Goal: Task Accomplishment & Management: Manage account settings

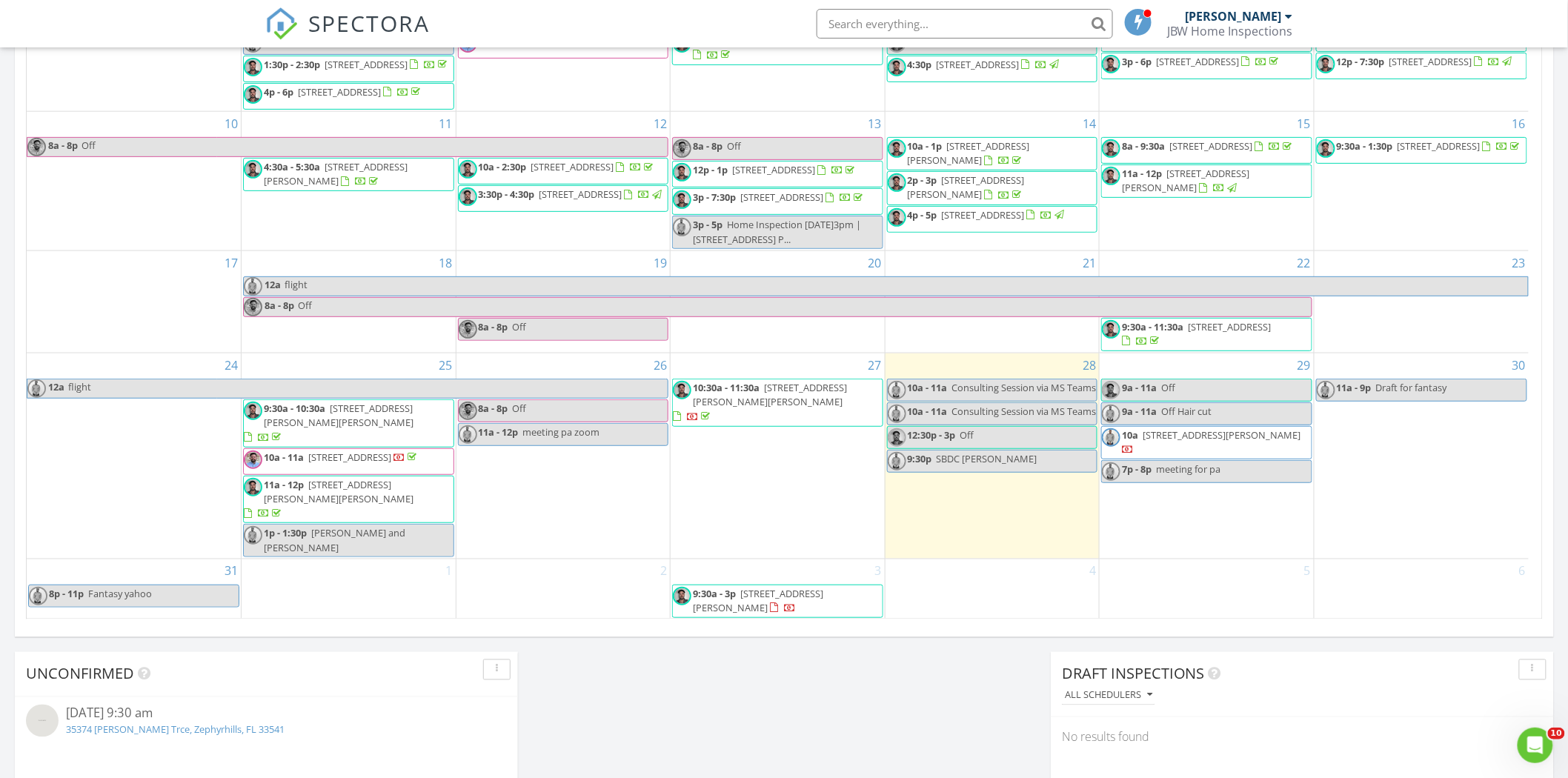
scroll to position [1374, 1595]
click at [1187, 457] on span "10a 25225 Bunting Cir, Land O' Lakes 34639" at bounding box center [1207, 443] width 210 height 29
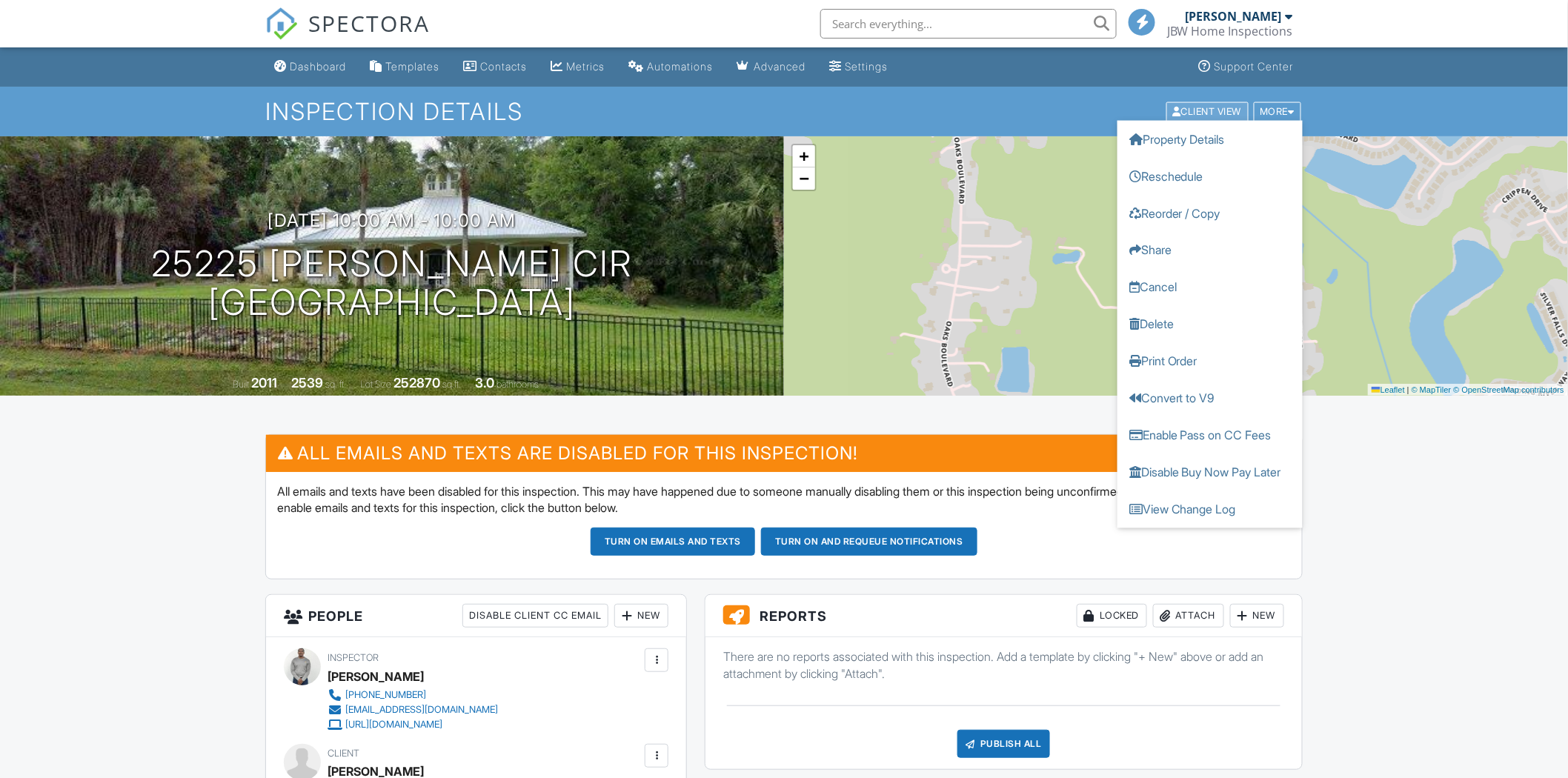
click at [1133, 98] on h1 "Inspection Details" at bounding box center [784, 111] width 1037 height 26
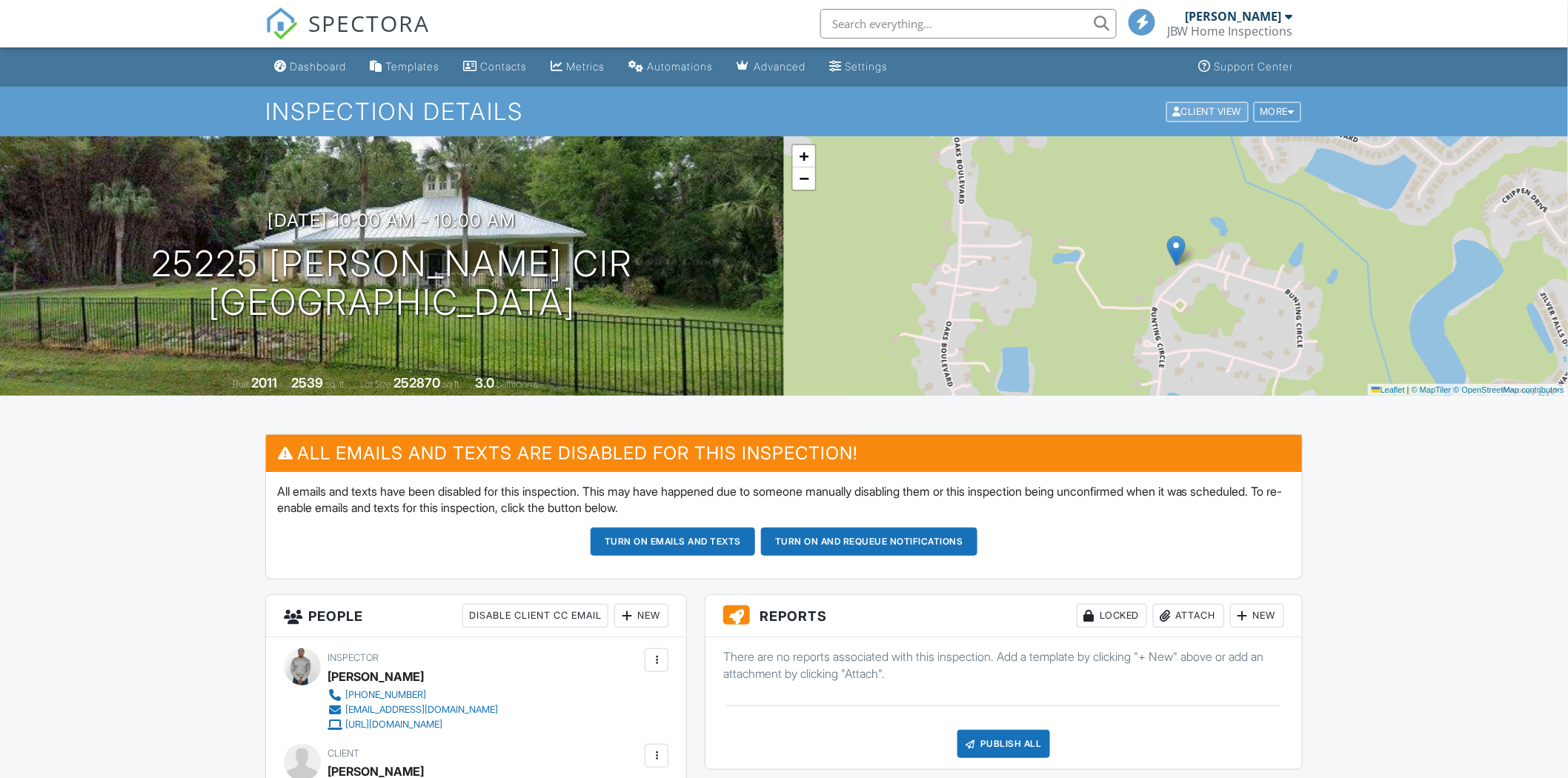
click at [1187, 114] on div "Client View" at bounding box center [1207, 111] width 82 height 20
click at [305, 66] on div "Dashboard" at bounding box center [318, 66] width 56 height 13
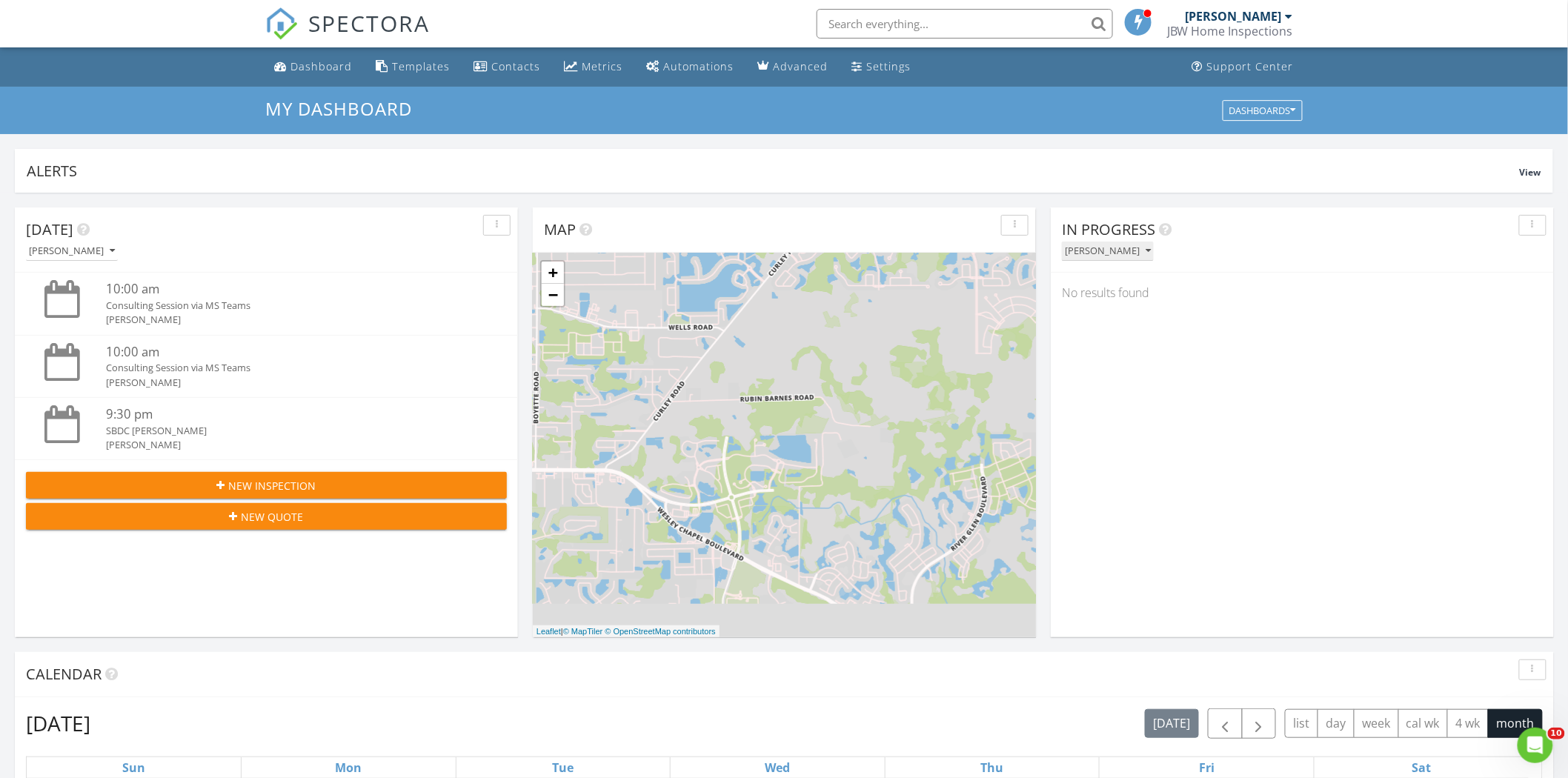
click at [1109, 249] on div "[PERSON_NAME]" at bounding box center [1107, 252] width 86 height 11
click at [323, 484] on div "New Inspection" at bounding box center [266, 486] width 457 height 15
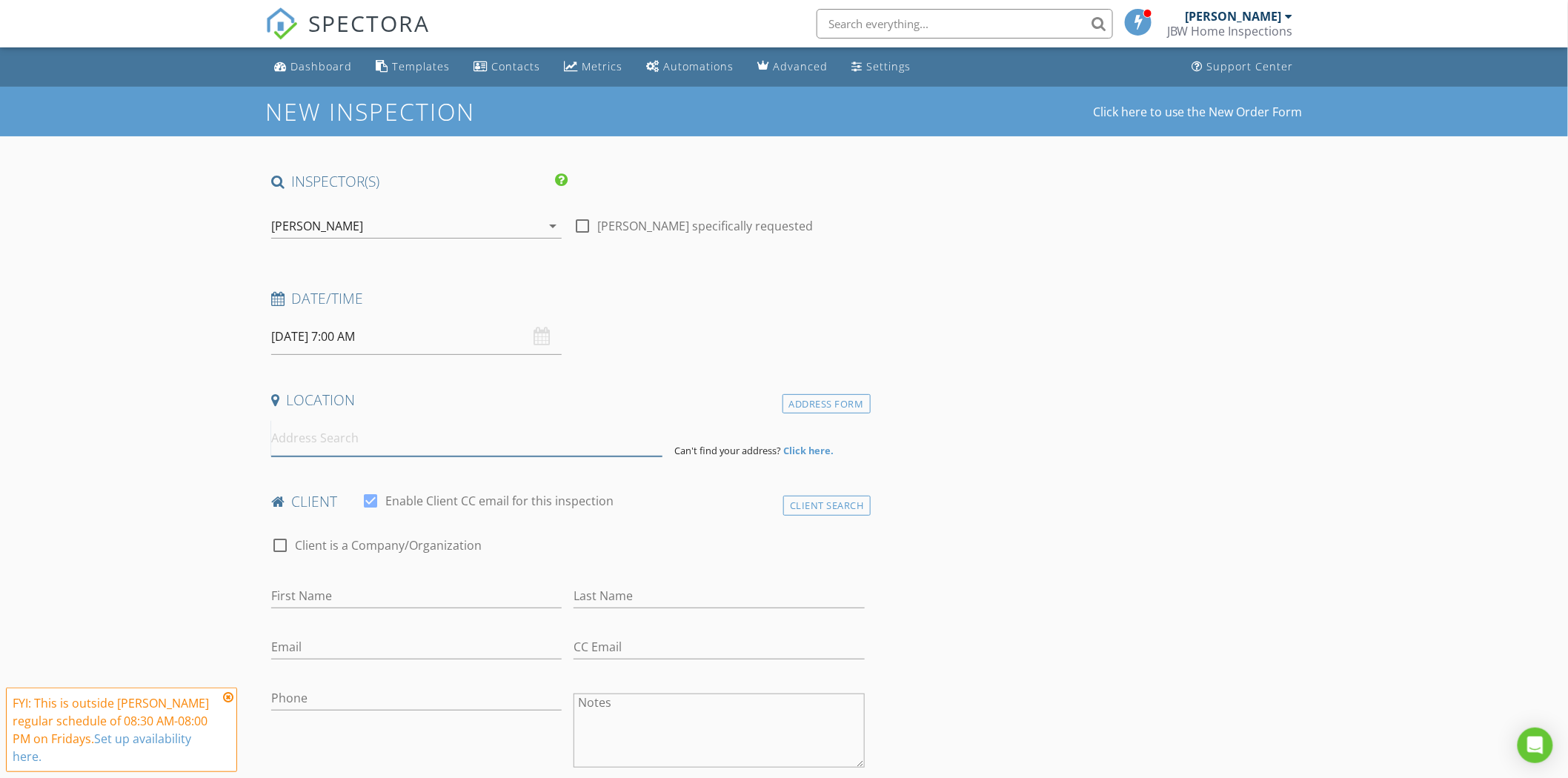
click at [376, 442] on input at bounding box center [467, 439] width 391 height 37
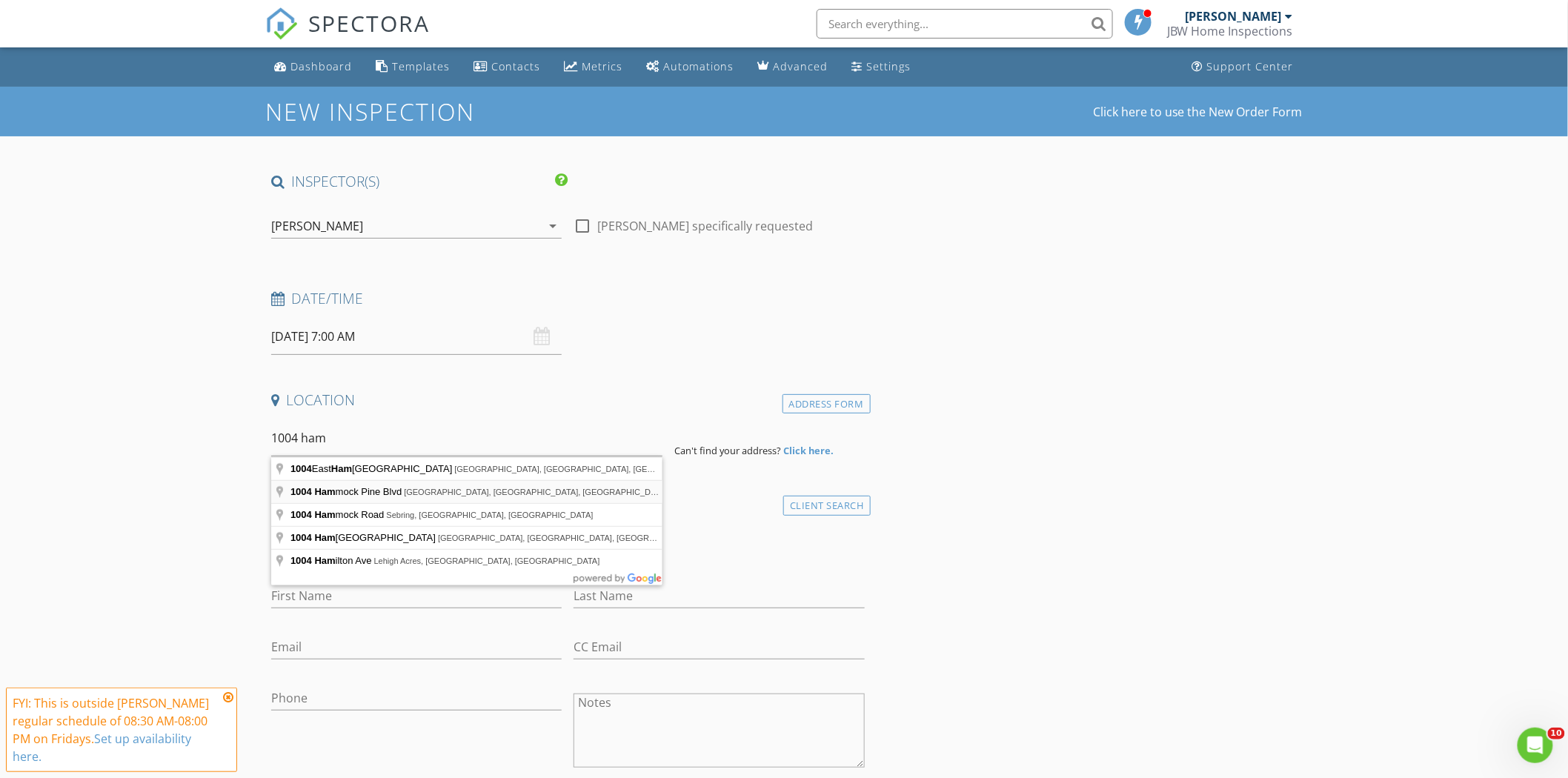
type input "1004 Hammock Pine Blvd, Clearwater, FL, USA"
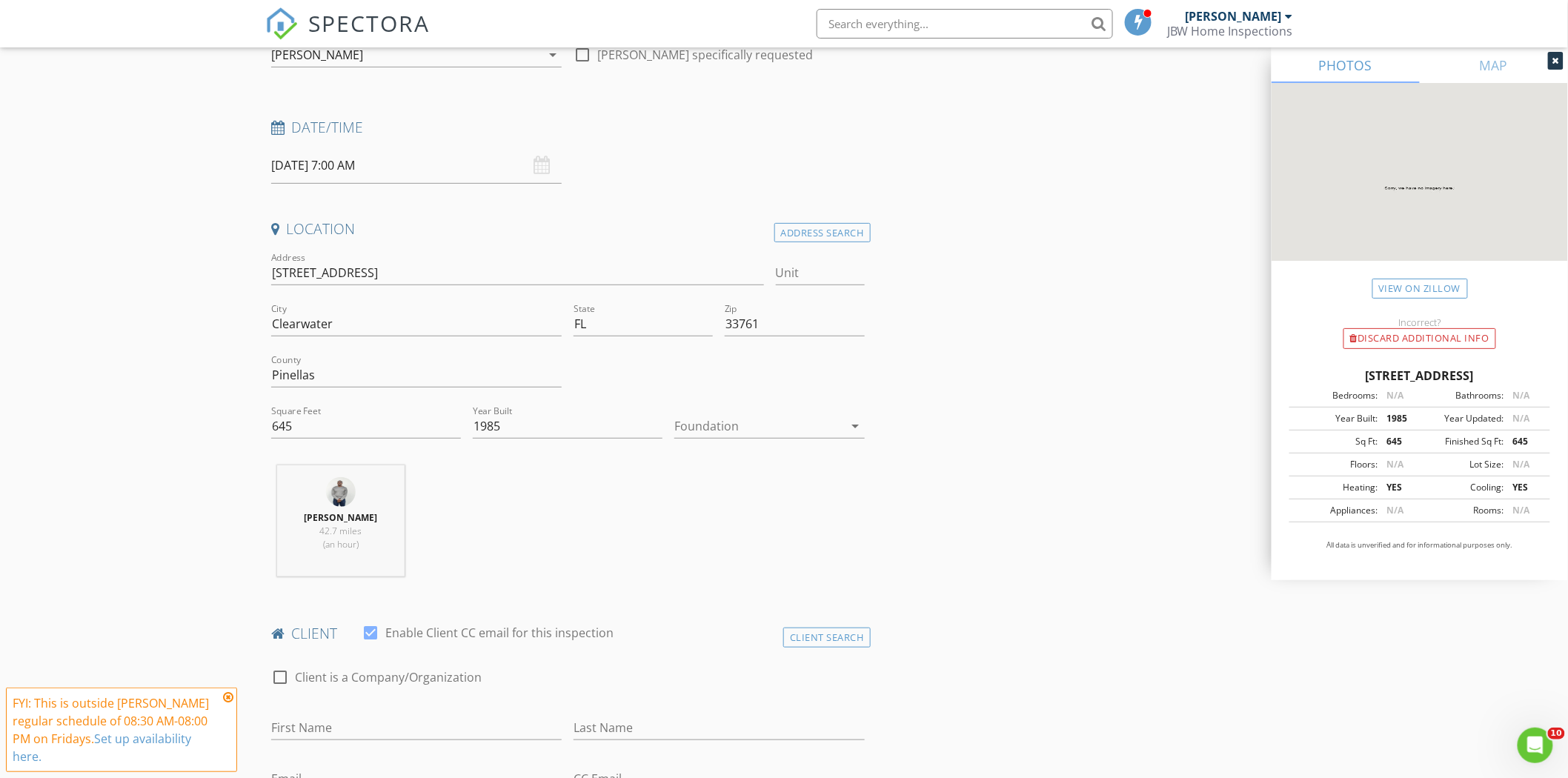
scroll to position [165, 0]
drag, startPoint x: 437, startPoint y: 280, endPoint x: 249, endPoint y: 282, distance: 188.0
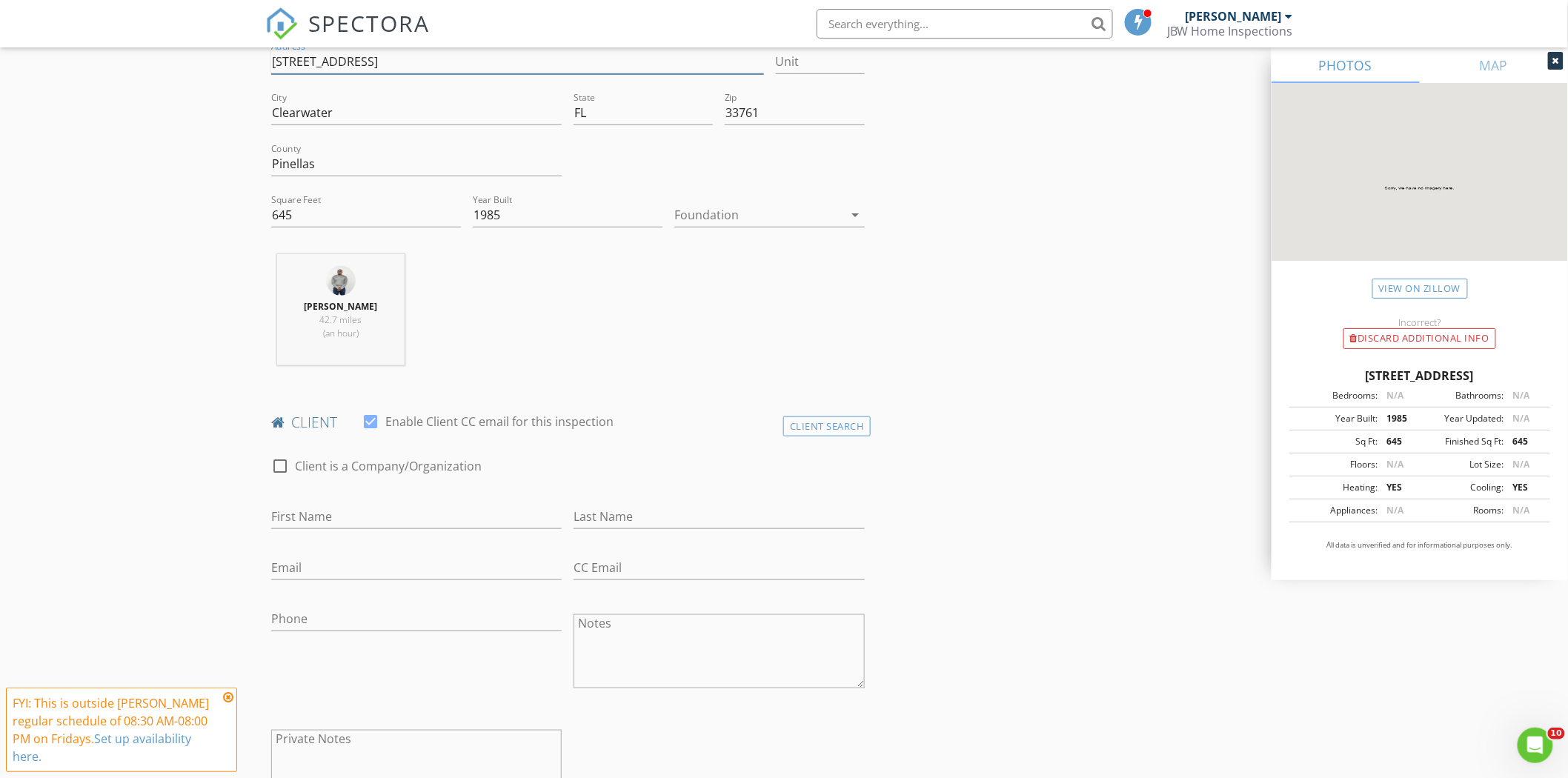
scroll to position [411, 0]
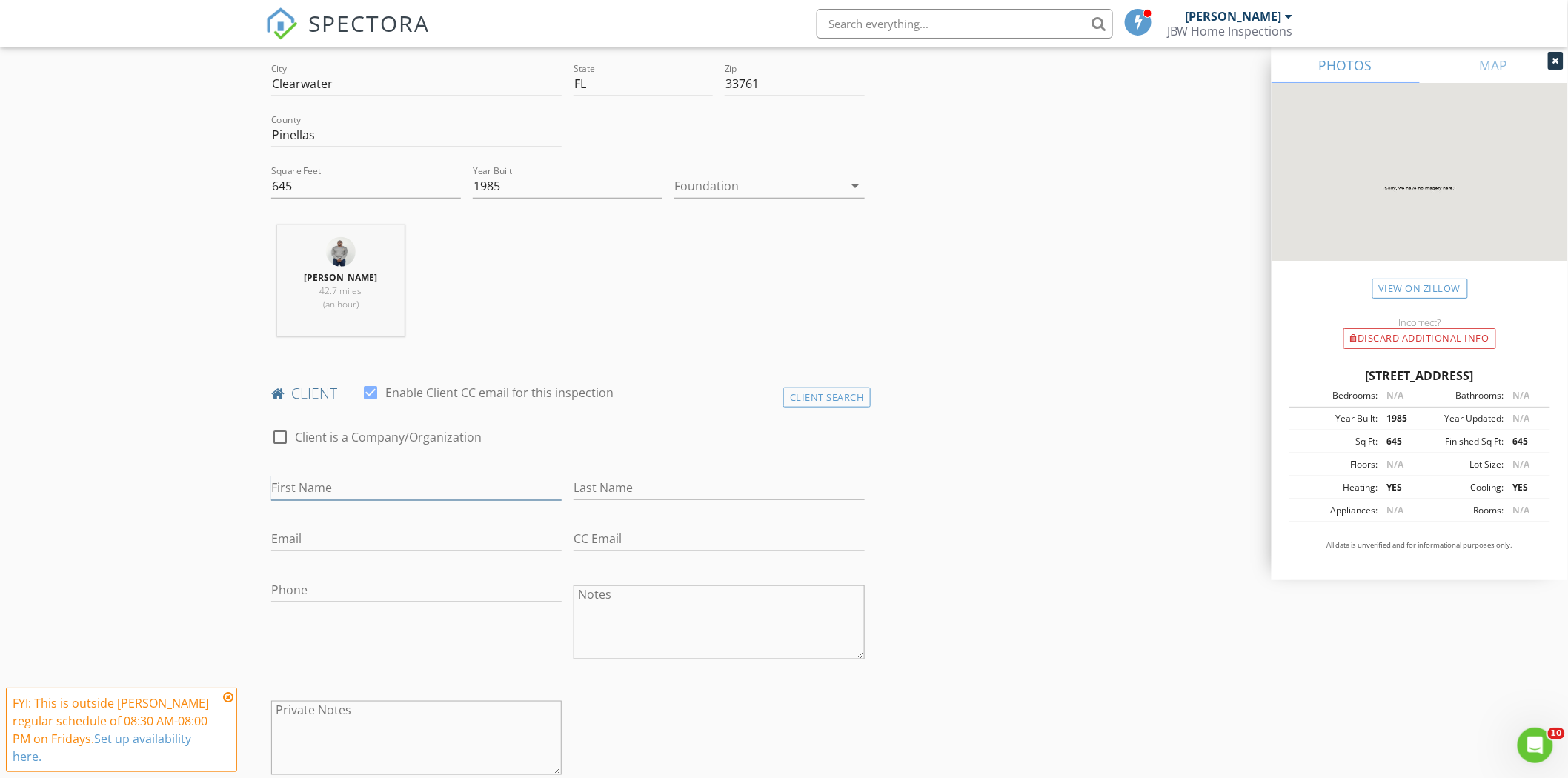
click at [347, 497] on input "First Name" at bounding box center [416, 488] width 291 height 24
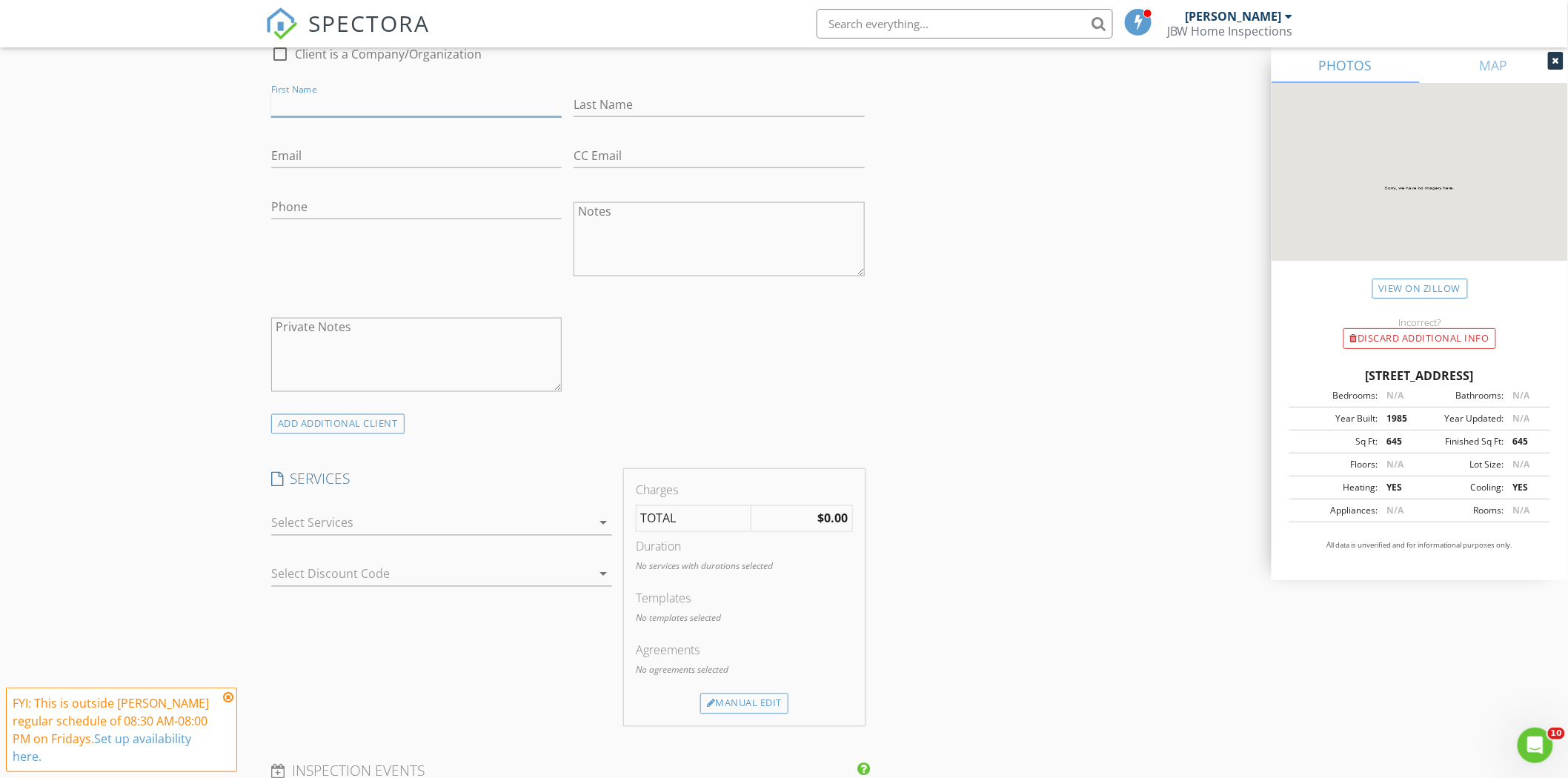
scroll to position [823, 0]
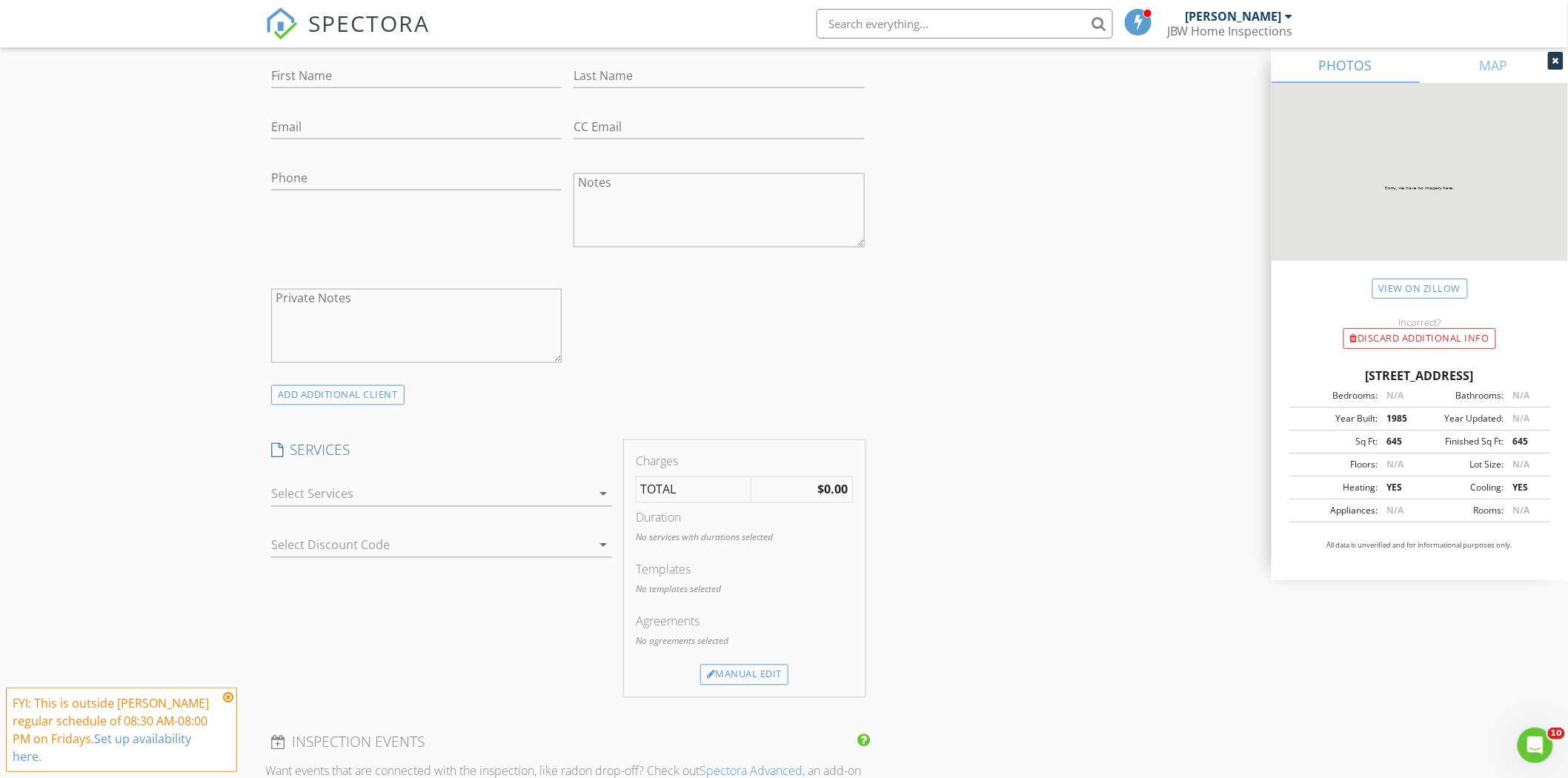
click at [339, 509] on div "arrow_drop_down" at bounding box center [442, 502] width 341 height 39
click at [343, 503] on div at bounding box center [432, 494] width 320 height 24
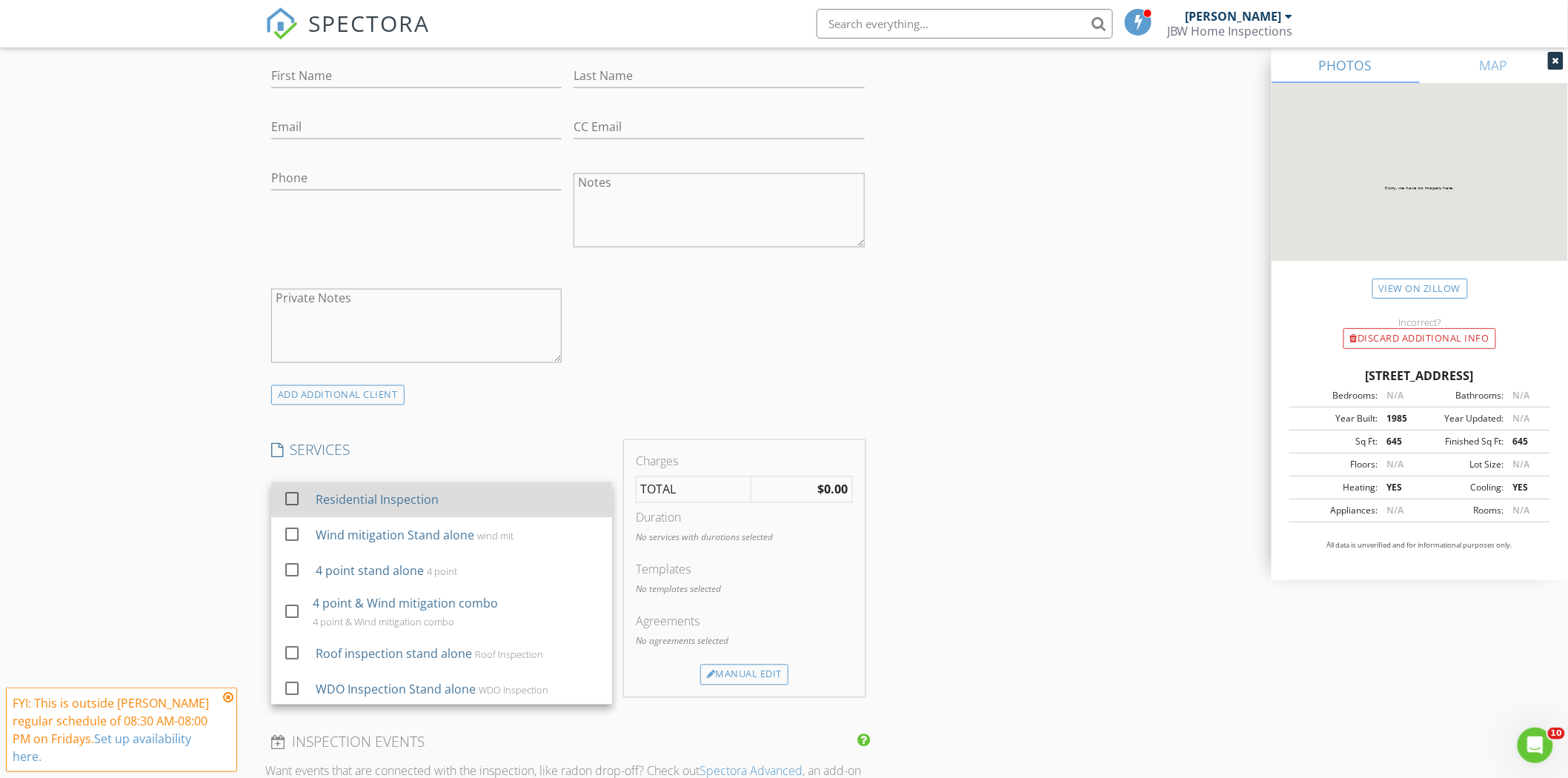
click at [338, 502] on div "Residential Inspection" at bounding box center [377, 500] width 123 height 18
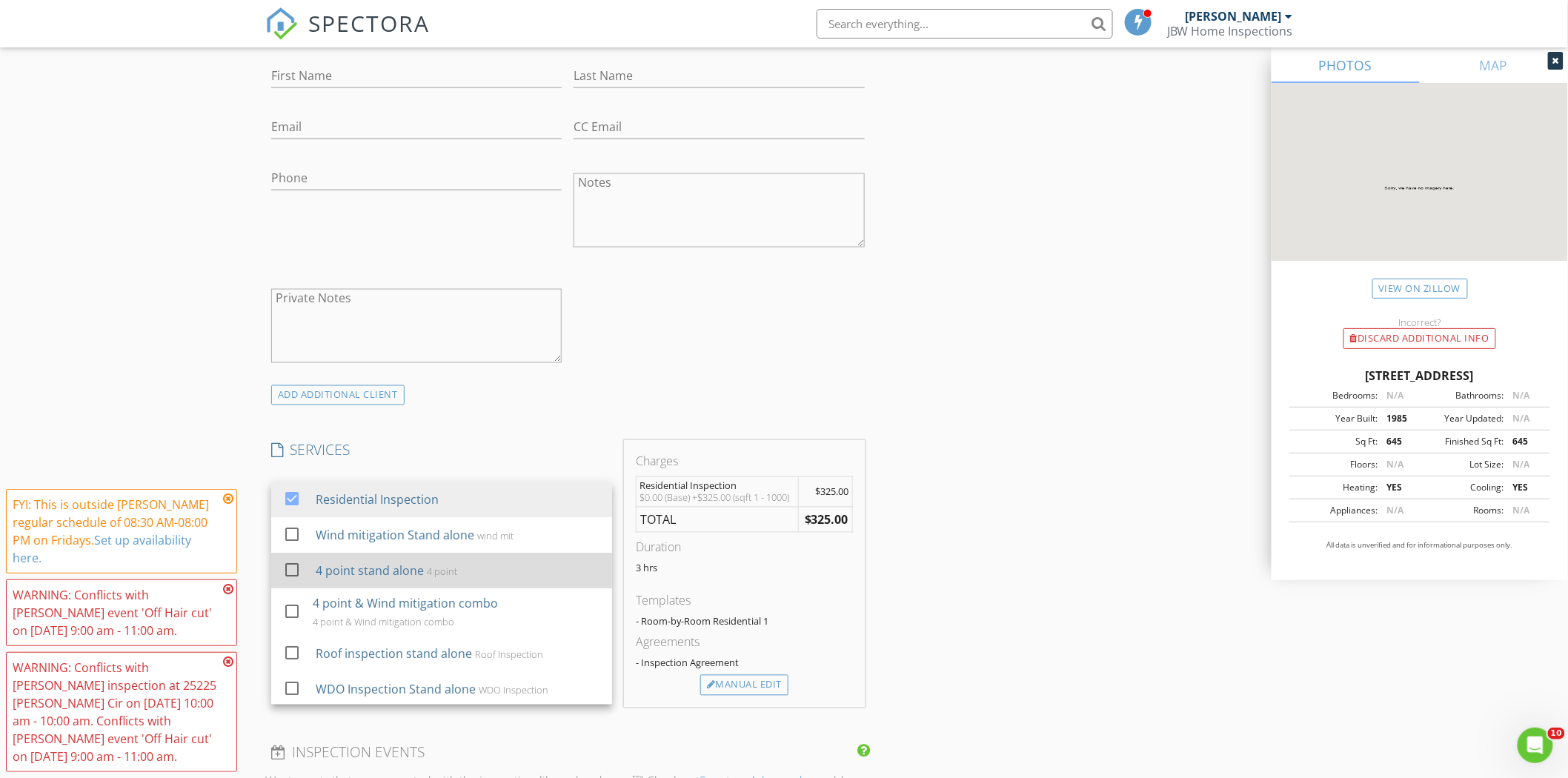
click at [358, 571] on div "4 point stand alone" at bounding box center [370, 571] width 108 height 18
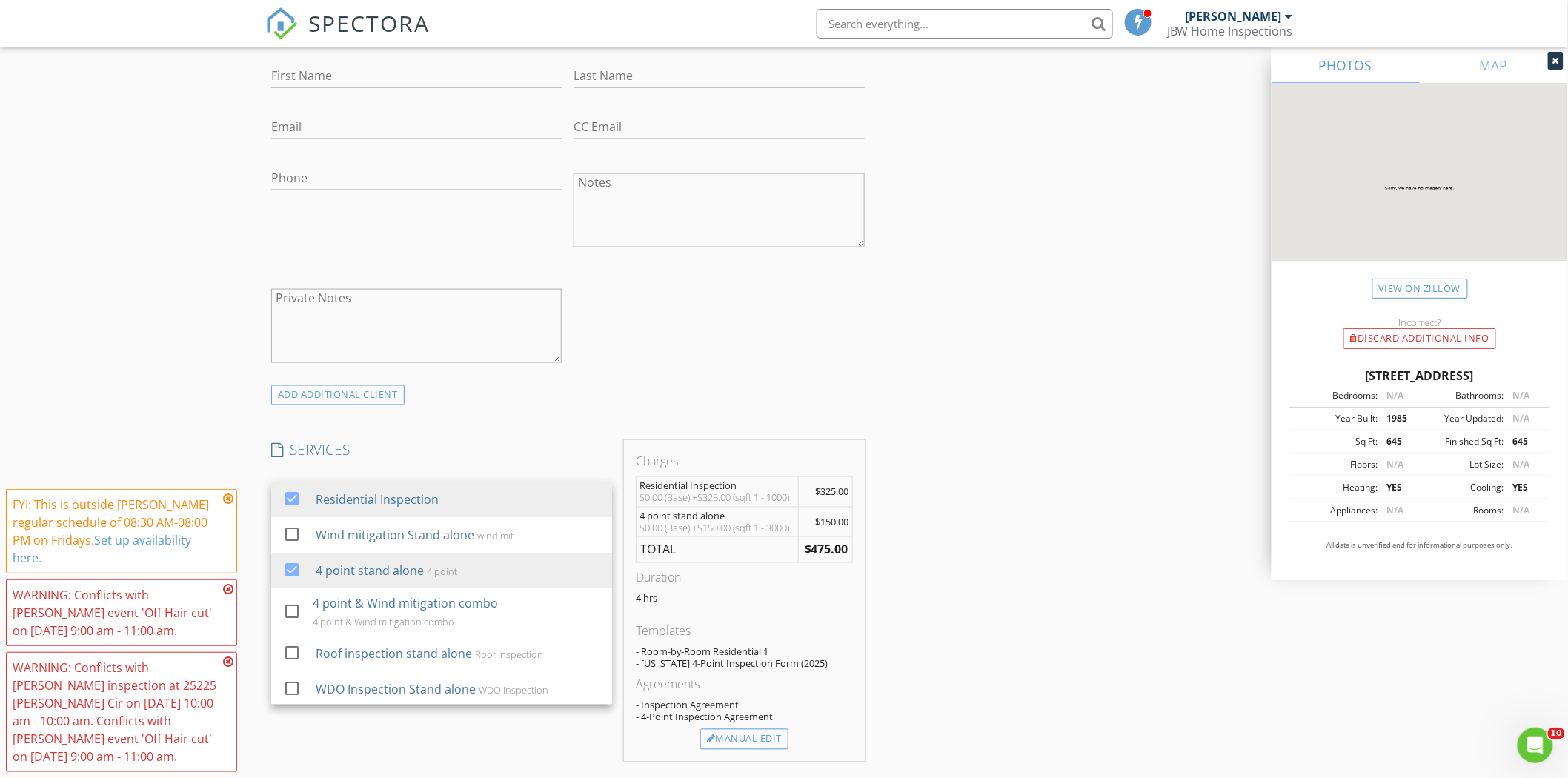
click at [441, 404] on div "ADD ADDITIONAL client" at bounding box center [568, 395] width 606 height 20
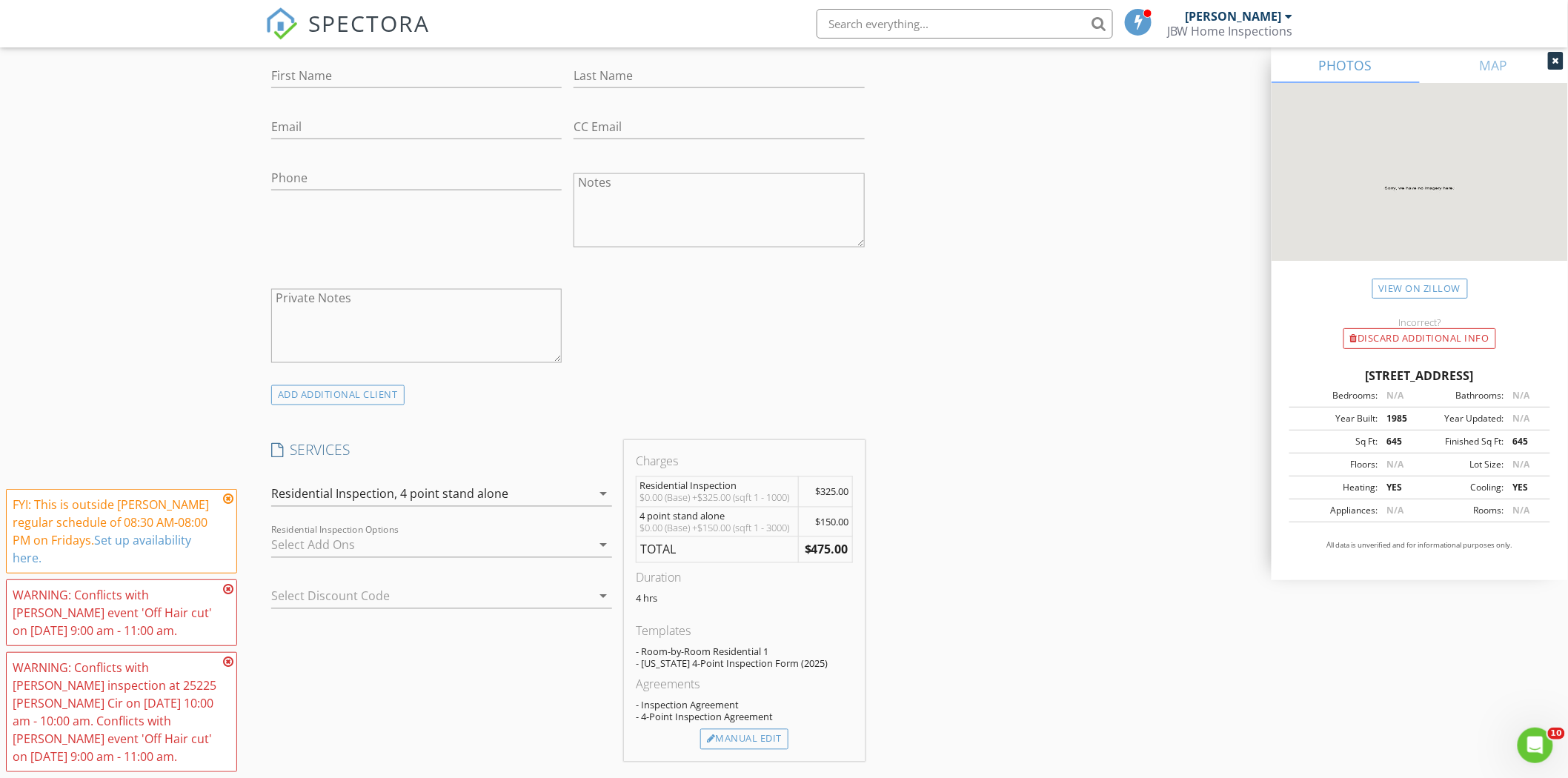
click at [435, 502] on div "Residential Inspection, 4 point stand alone" at bounding box center [432, 494] width 320 height 24
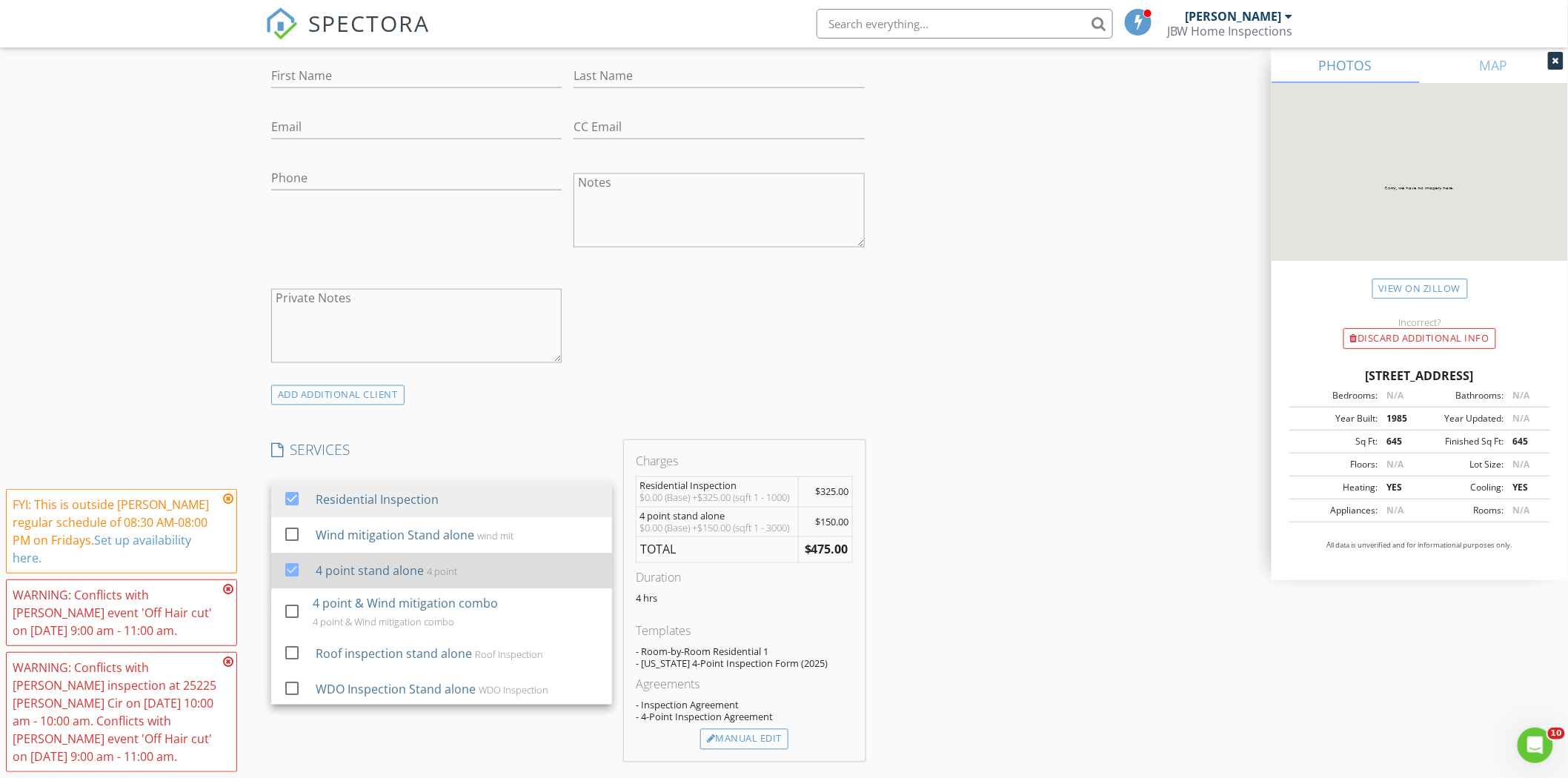
click at [320, 581] on div "4 point stand alone 4 point" at bounding box center [458, 571] width 284 height 30
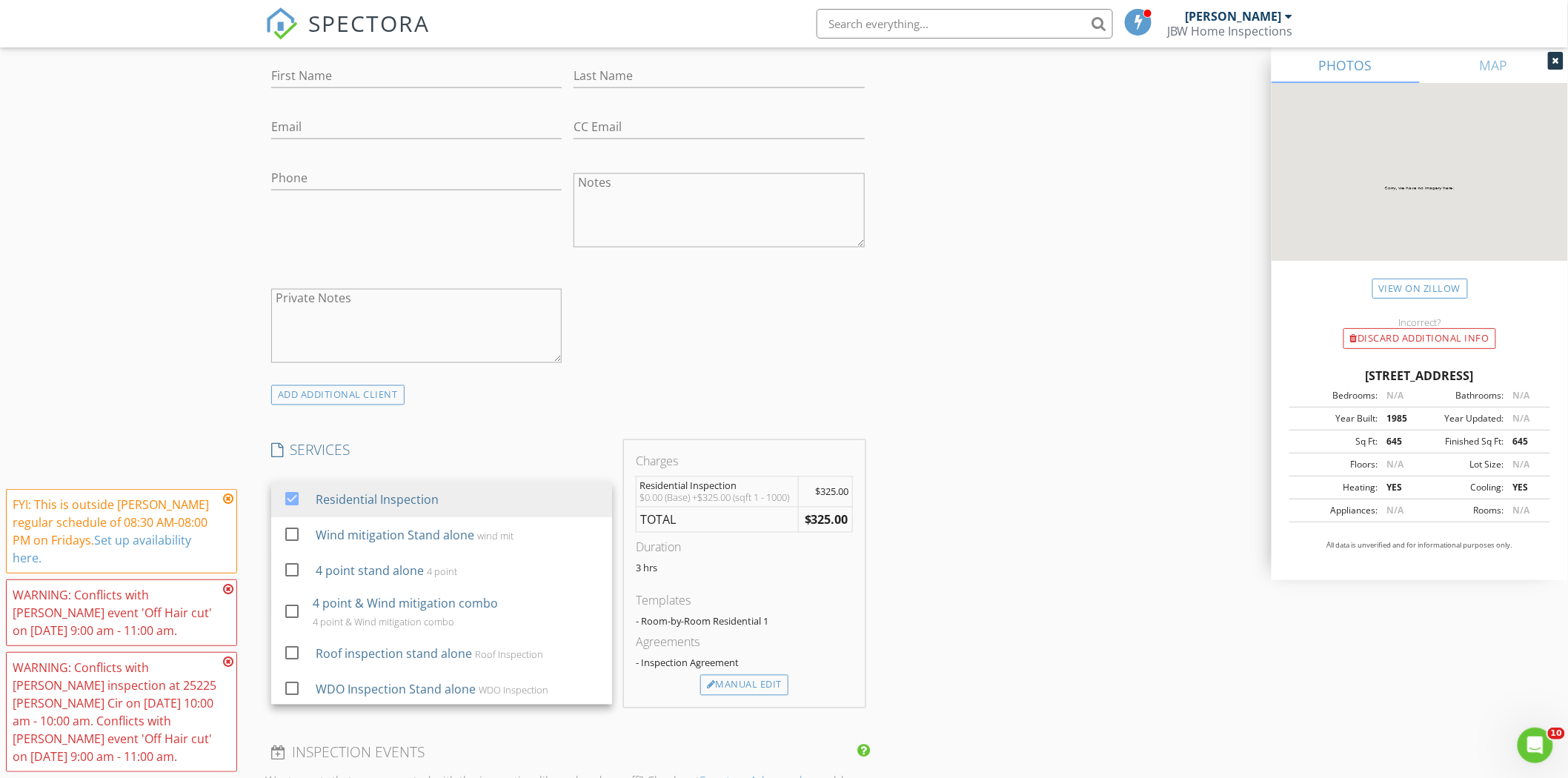
click at [473, 439] on div "INSPECTOR(S) check_box Jotham Brown PRIMARY check_box_outline_blank James Jacks…" at bounding box center [568, 659] width 606 height 2622
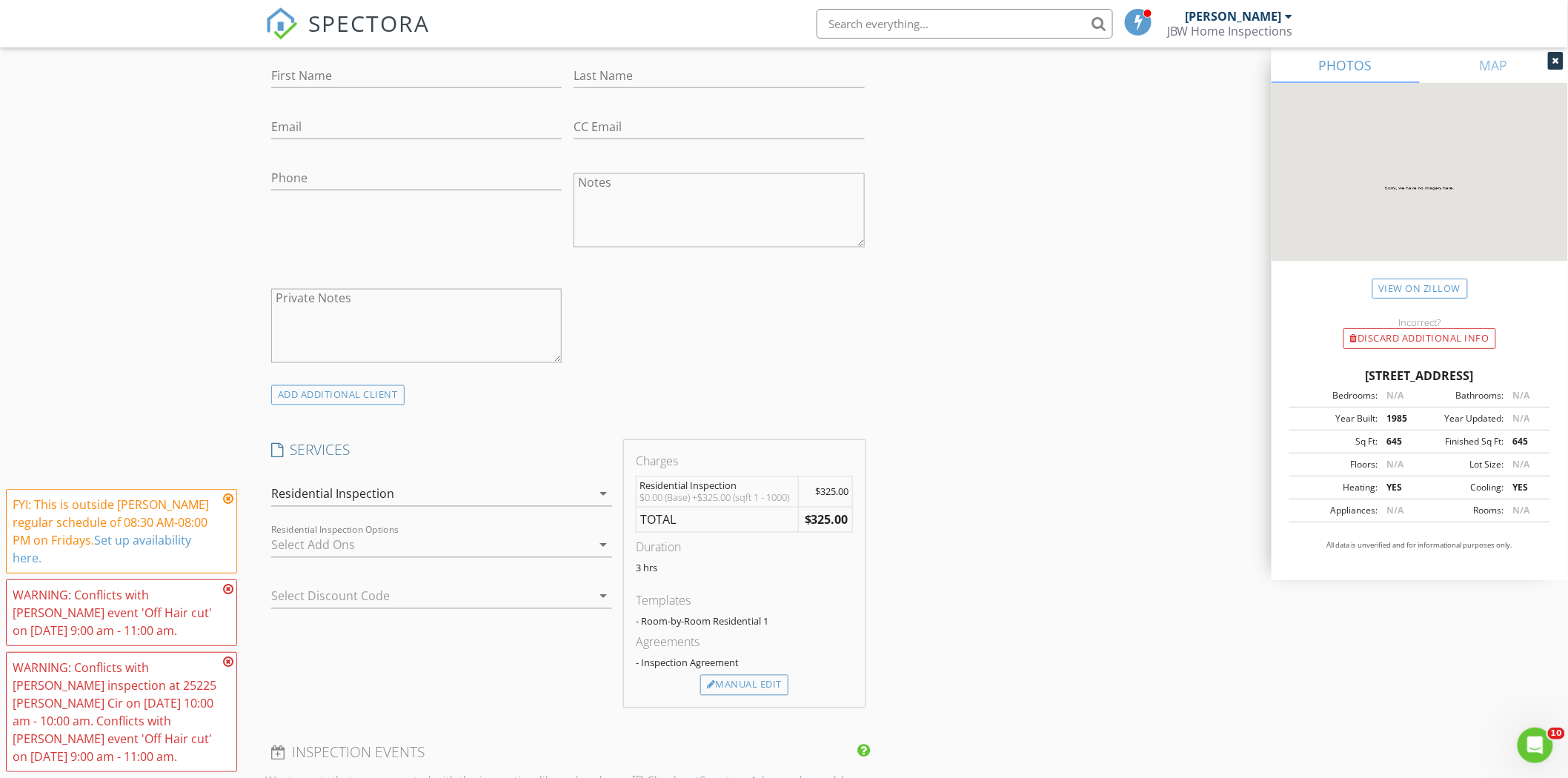
click at [387, 551] on div at bounding box center [432, 545] width 320 height 24
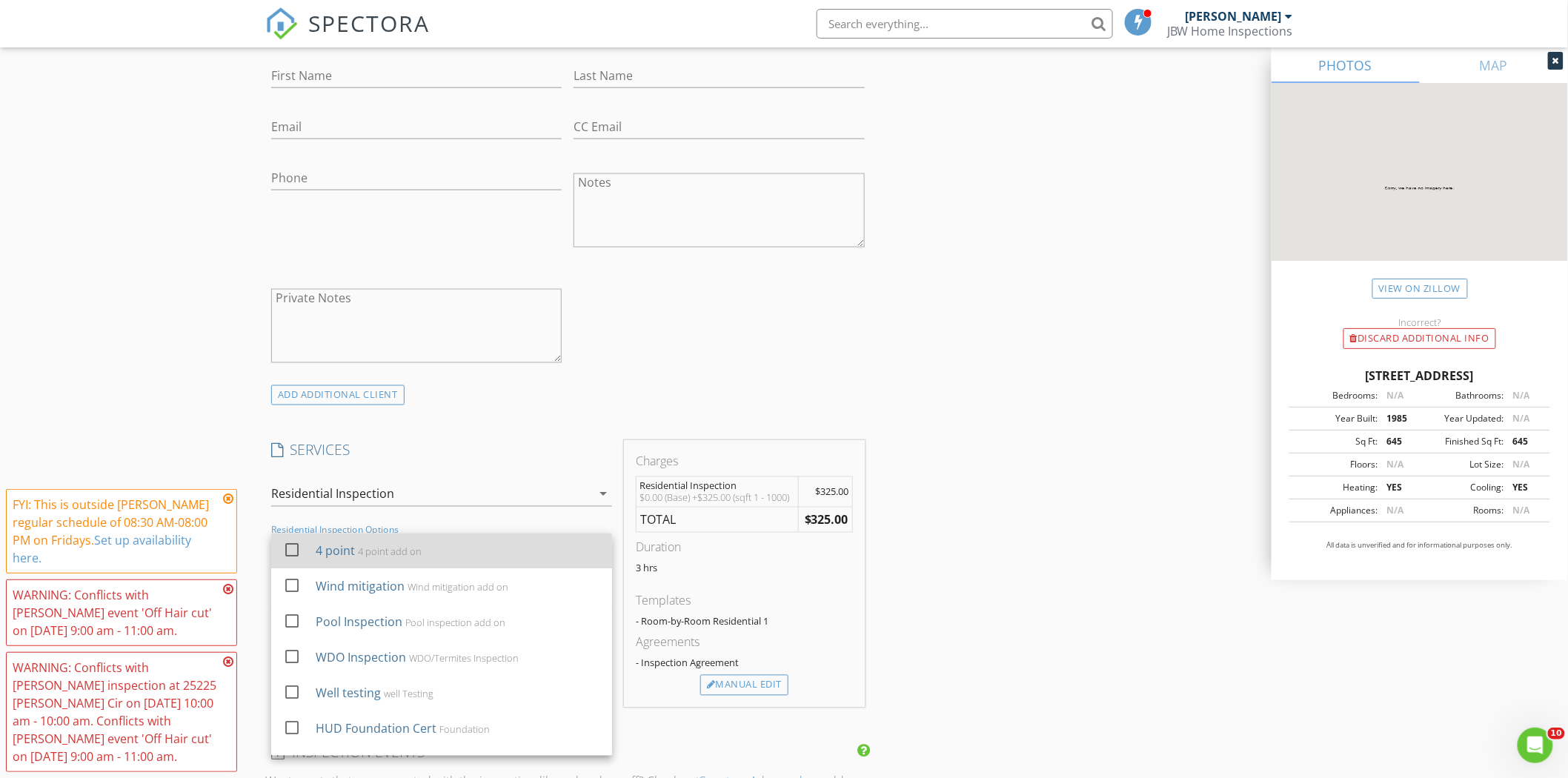
click at [361, 548] on div "4 point add on" at bounding box center [390, 552] width 64 height 12
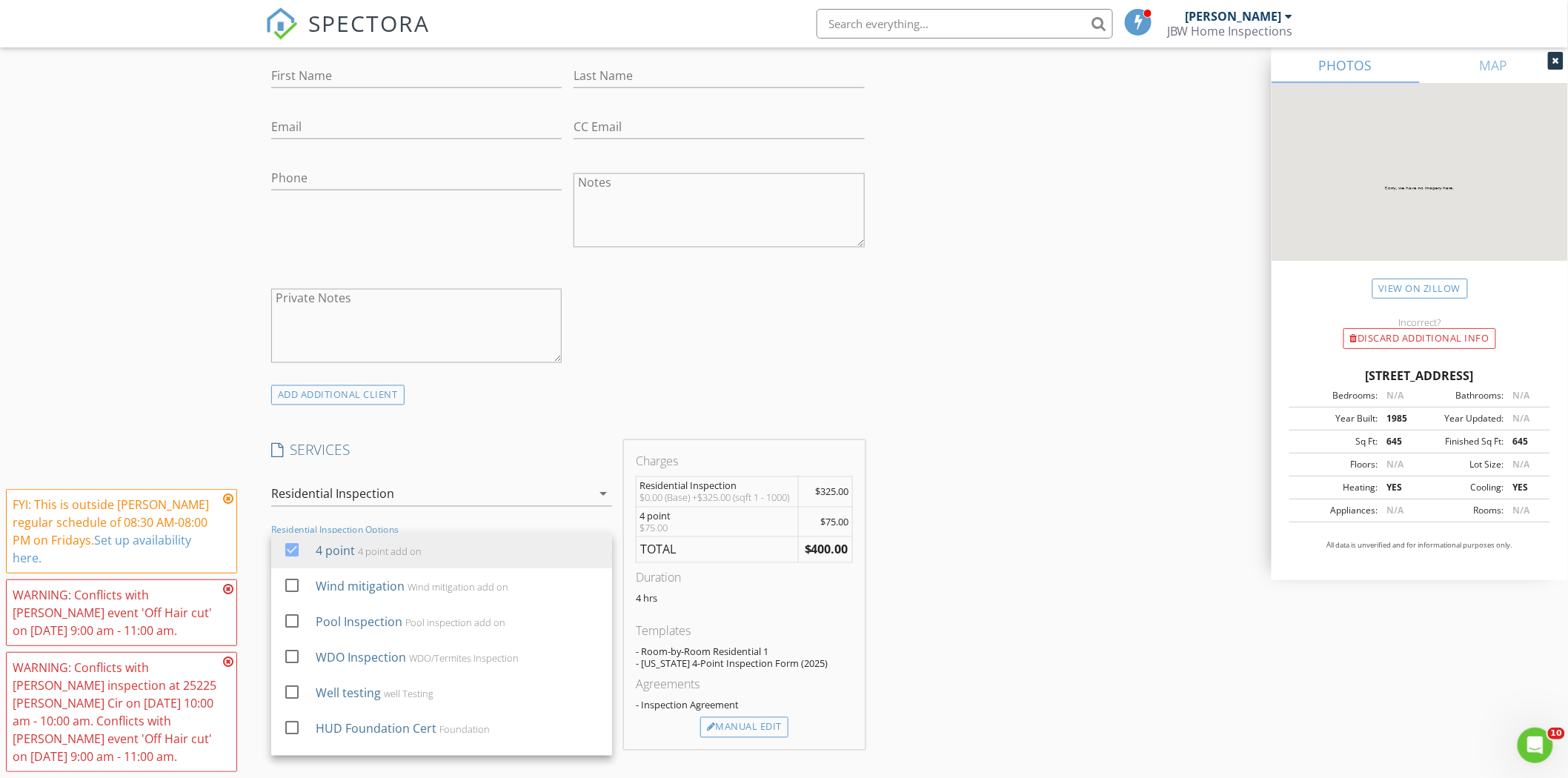
click at [519, 431] on div "INSPECTOR(S) check_box Jotham Brown PRIMARY check_box_outline_blank James Jacks…" at bounding box center [568, 680] width 606 height 2664
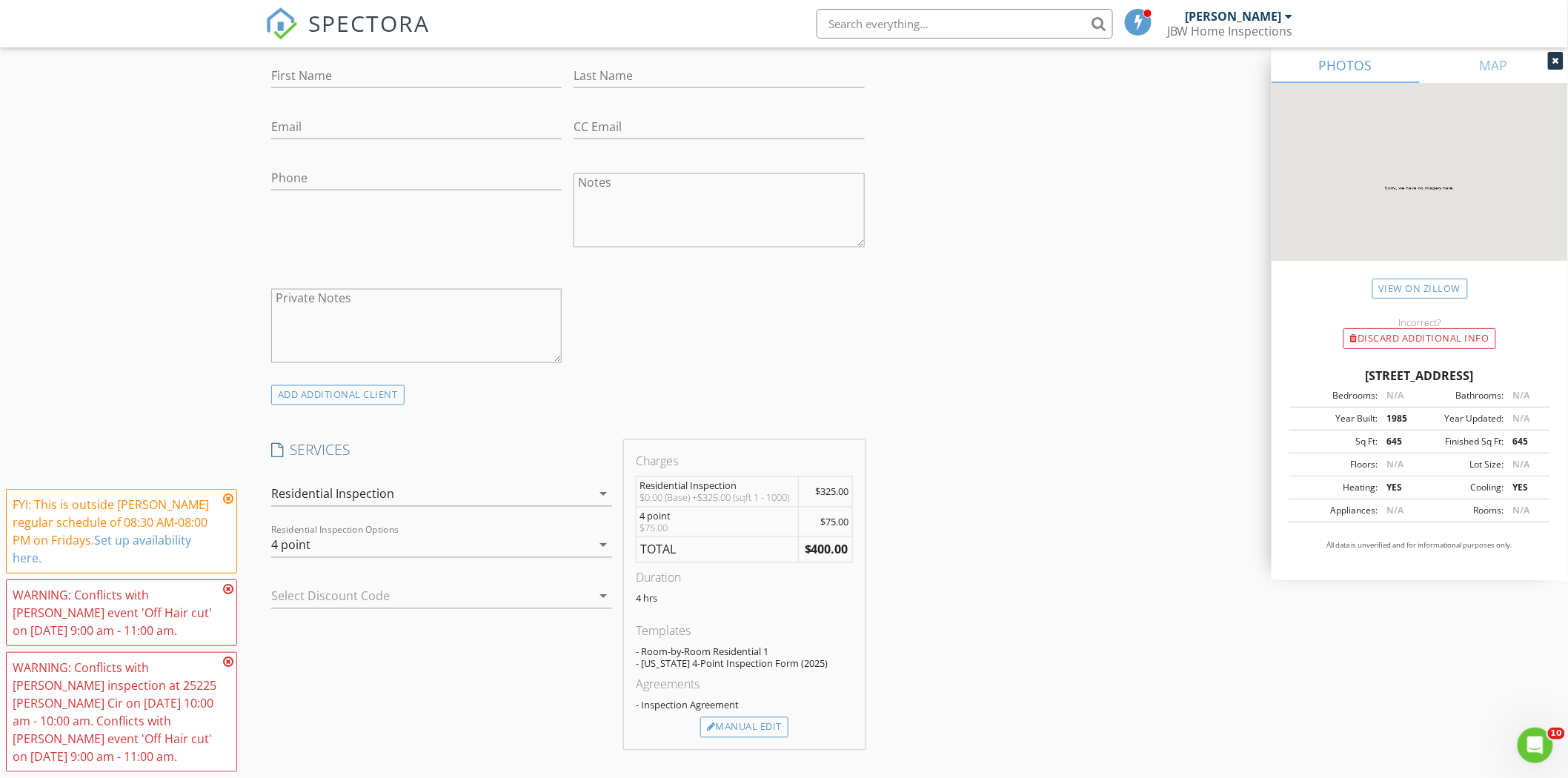
click at [317, 553] on div "4 point" at bounding box center [432, 545] width 320 height 24
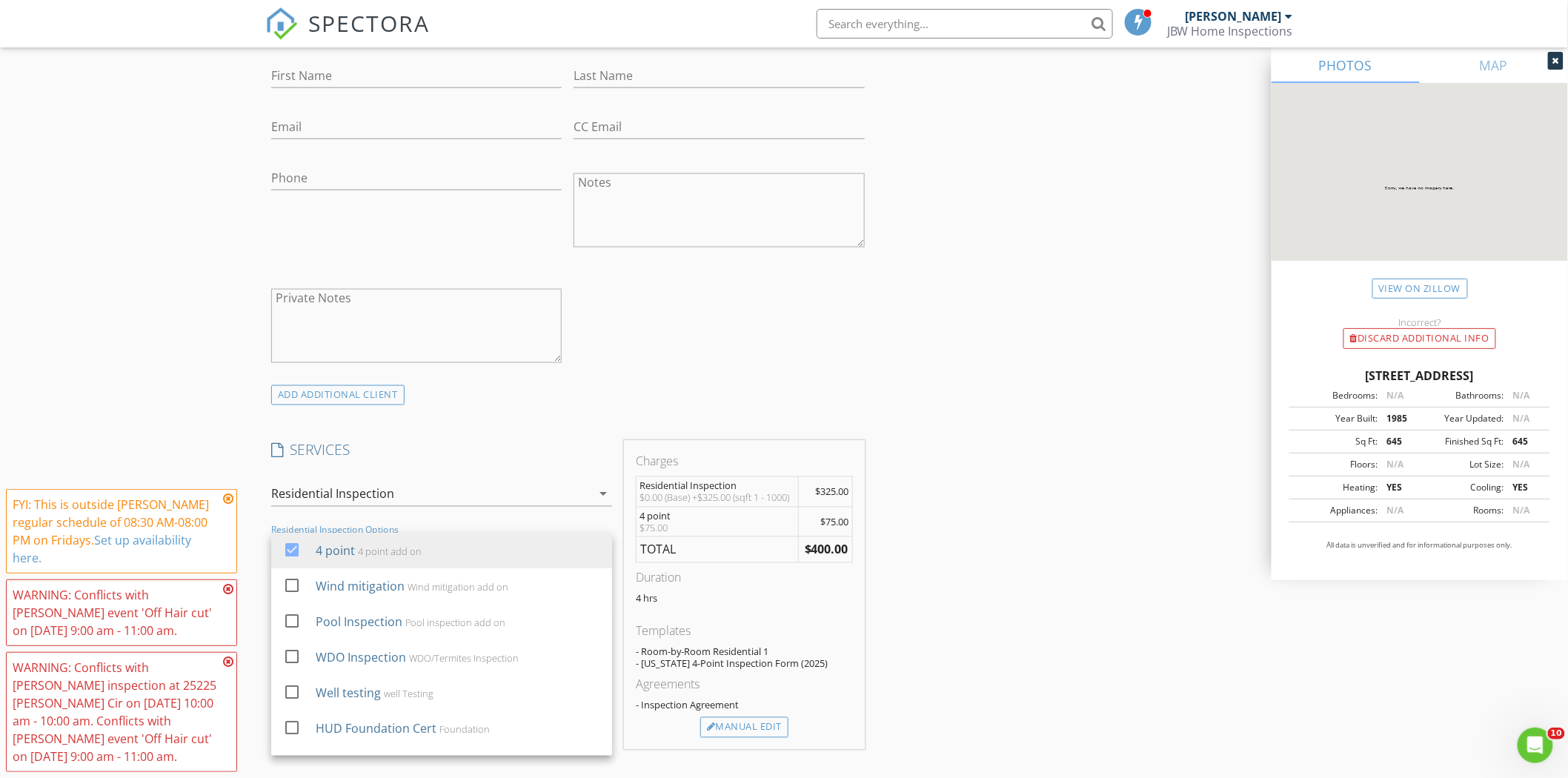
click at [530, 413] on div "INSPECTOR(S) check_box Jotham Brown PRIMARY check_box_outline_blank James Jacks…" at bounding box center [568, 680] width 606 height 2664
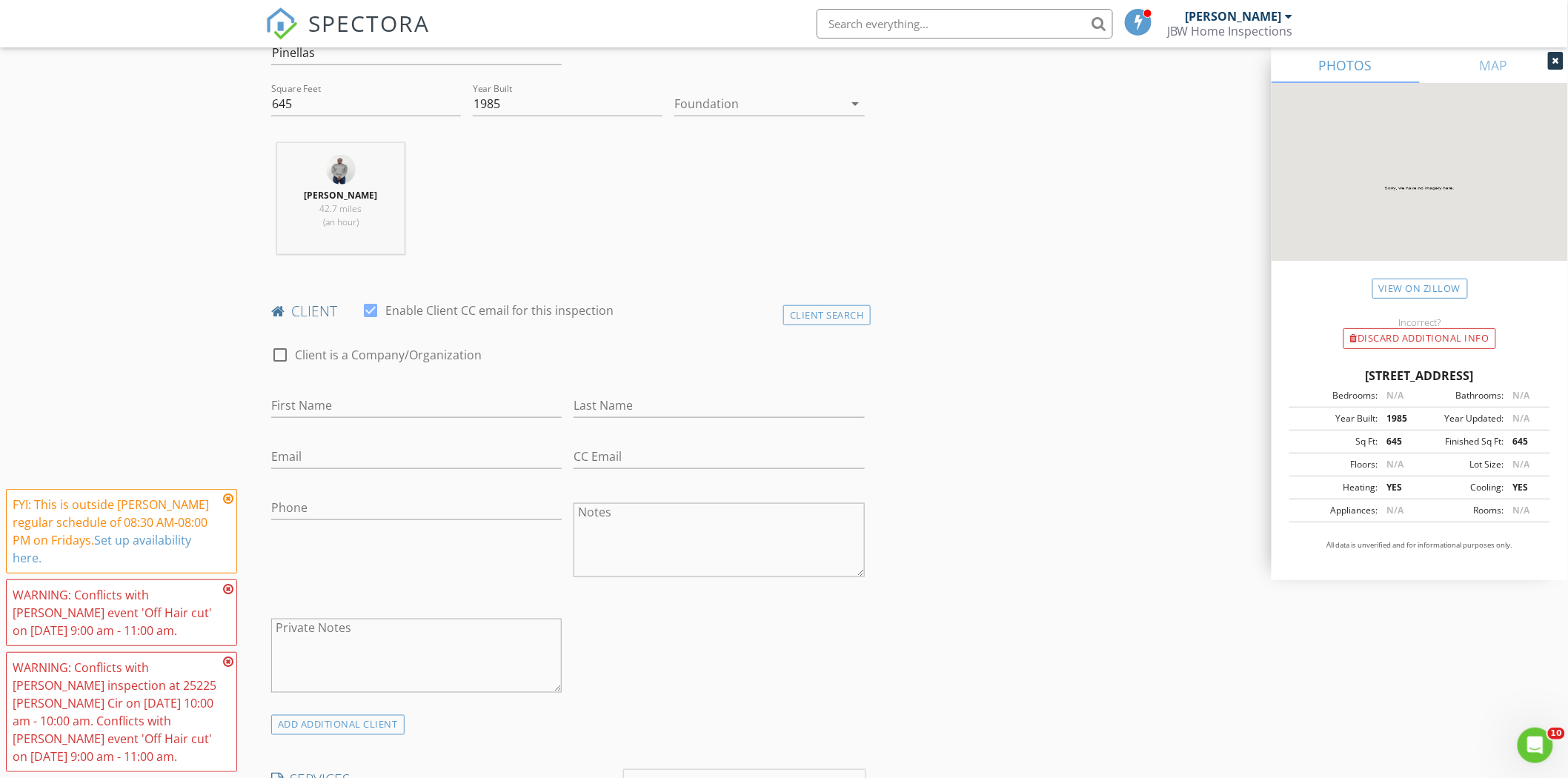
scroll to position [0, 0]
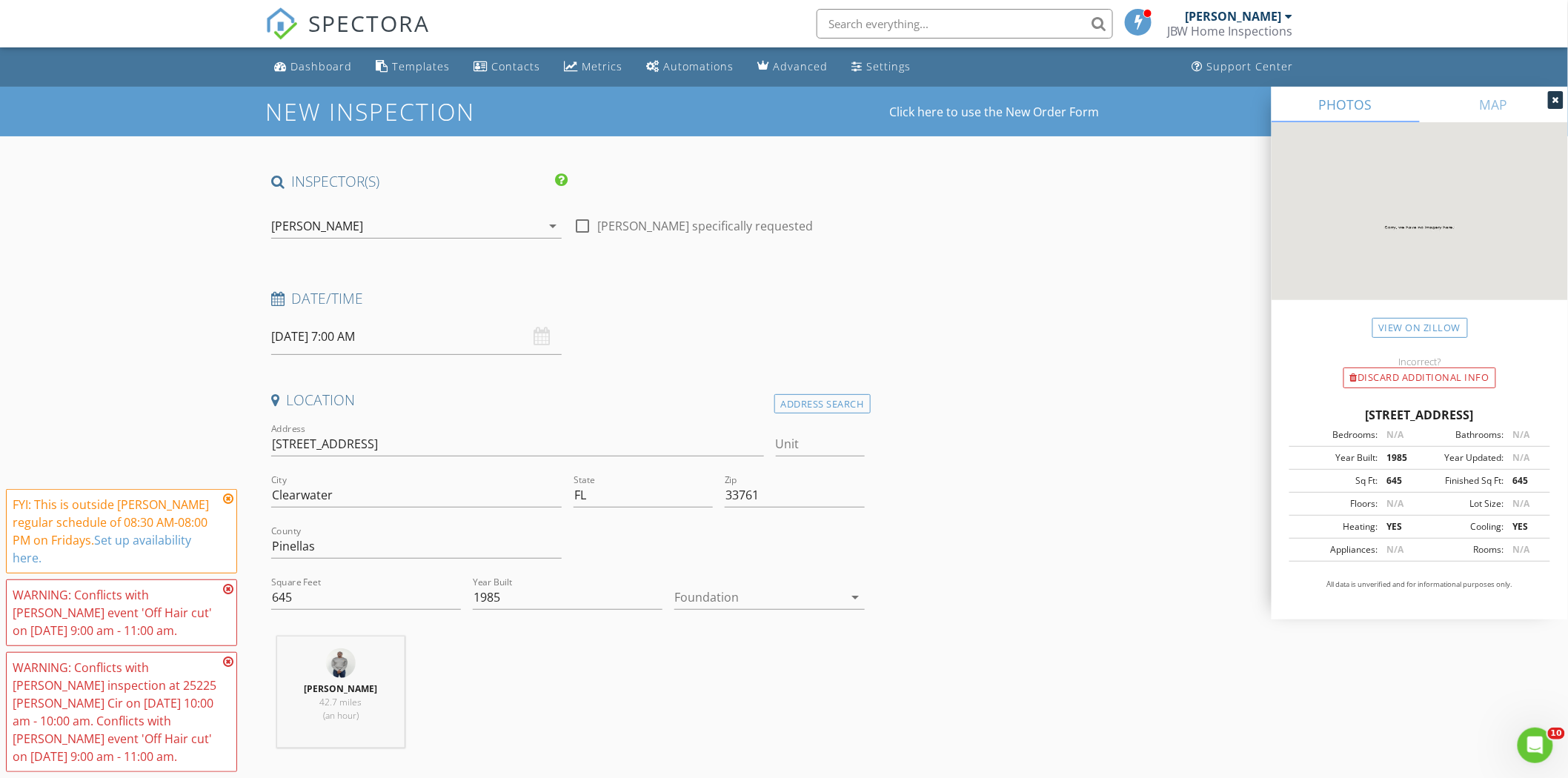
click at [334, 228] on div "[PERSON_NAME]" at bounding box center [317, 226] width 92 height 13
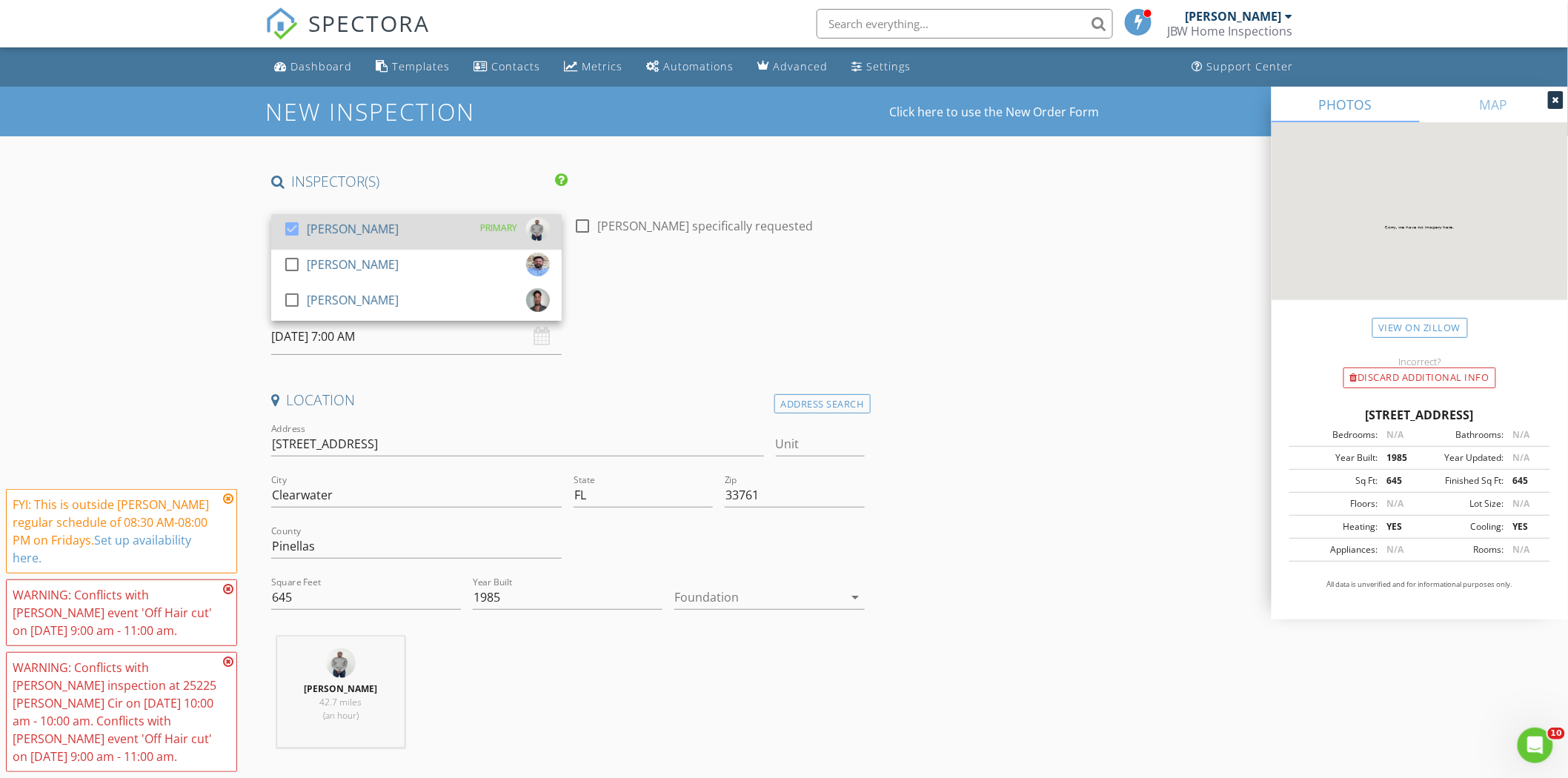
click at [332, 240] on div "[PERSON_NAME]" at bounding box center [352, 229] width 92 height 24
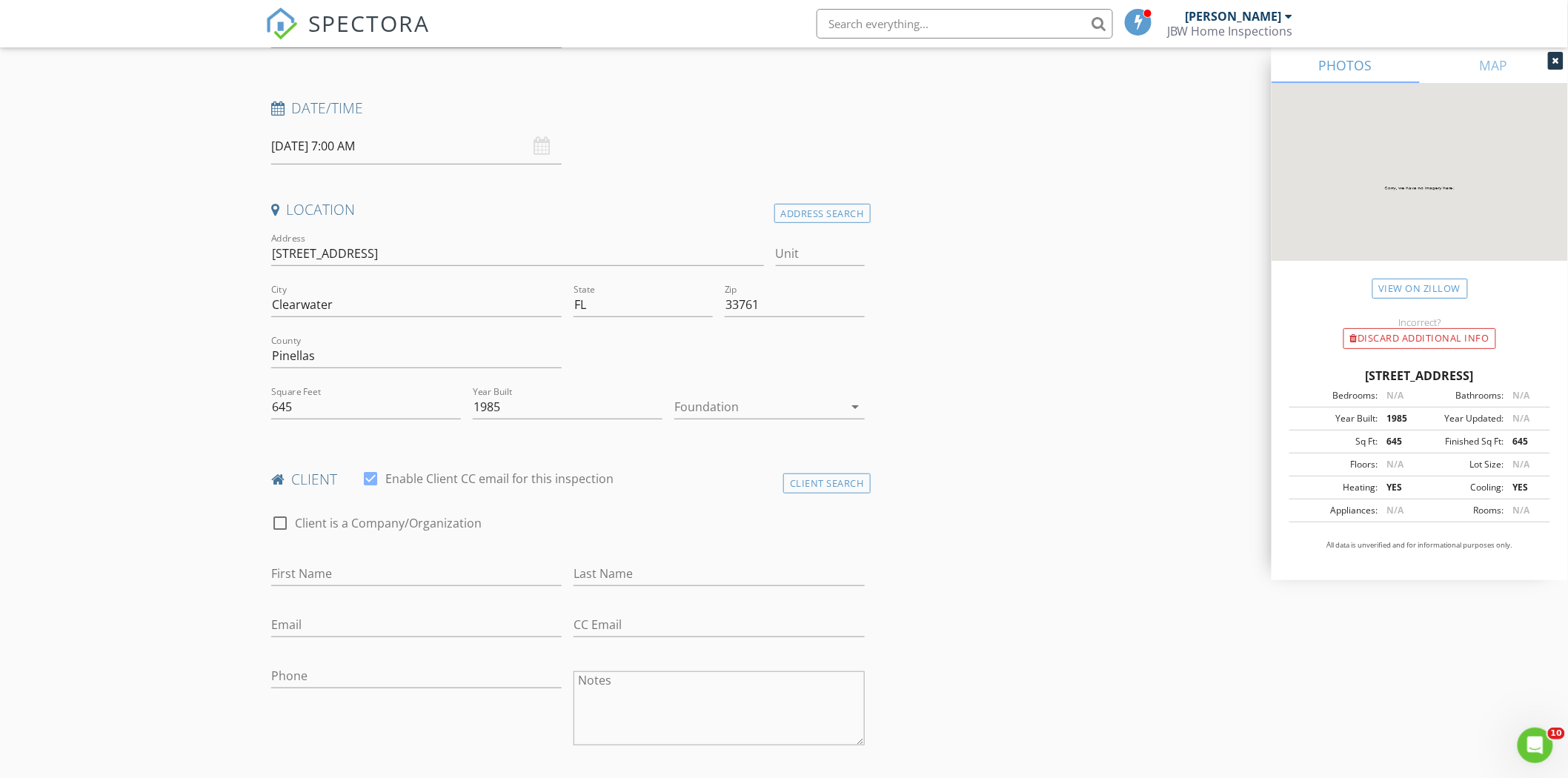
scroll to position [329, 0]
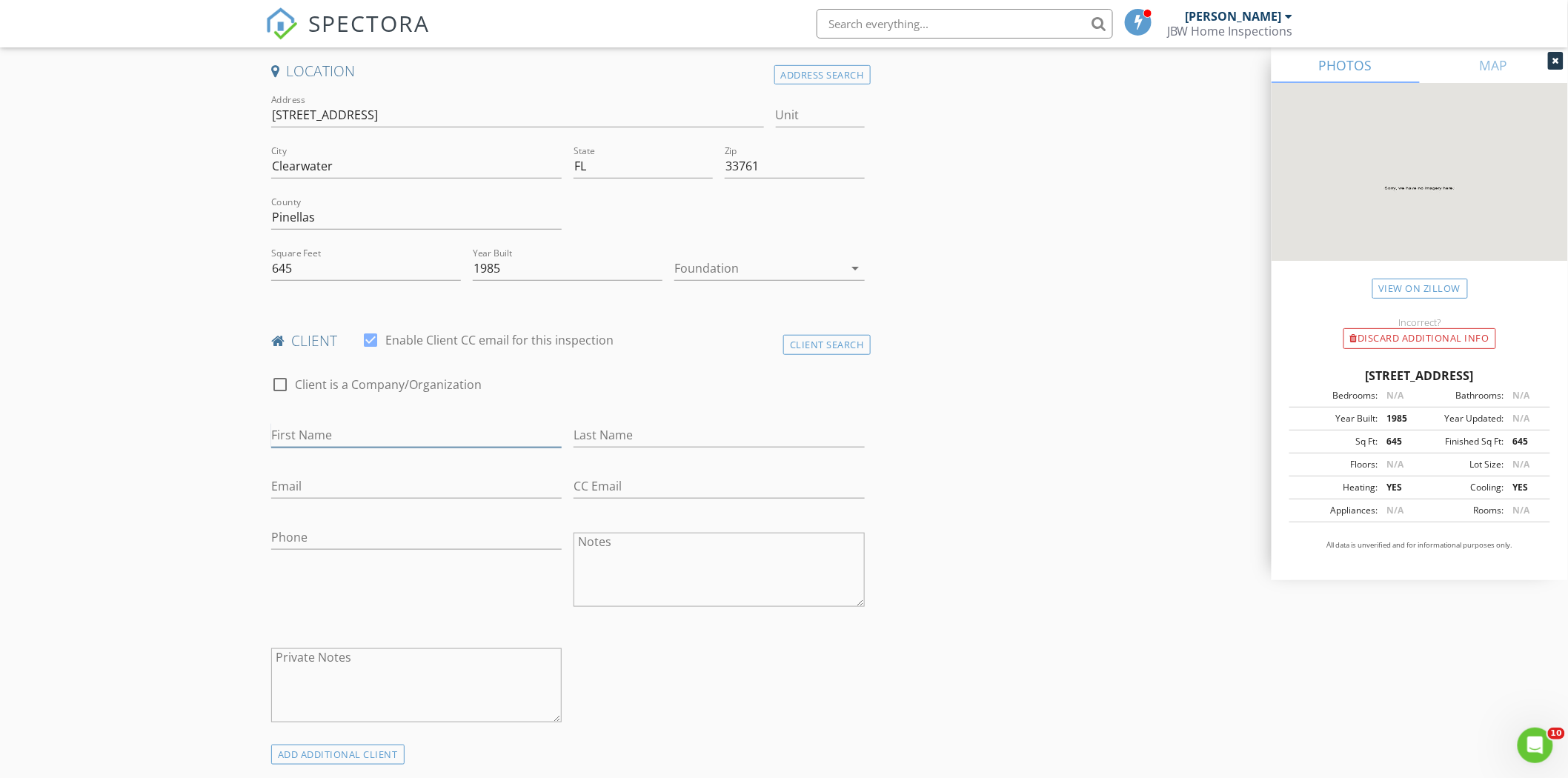
click at [323, 429] on input "First Name" at bounding box center [416, 436] width 291 height 24
type input "[PERSON_NAME]"
click at [439, 545] on input "Phone" at bounding box center [416, 538] width 291 height 24
type input "[PHONE_NUMBER]"
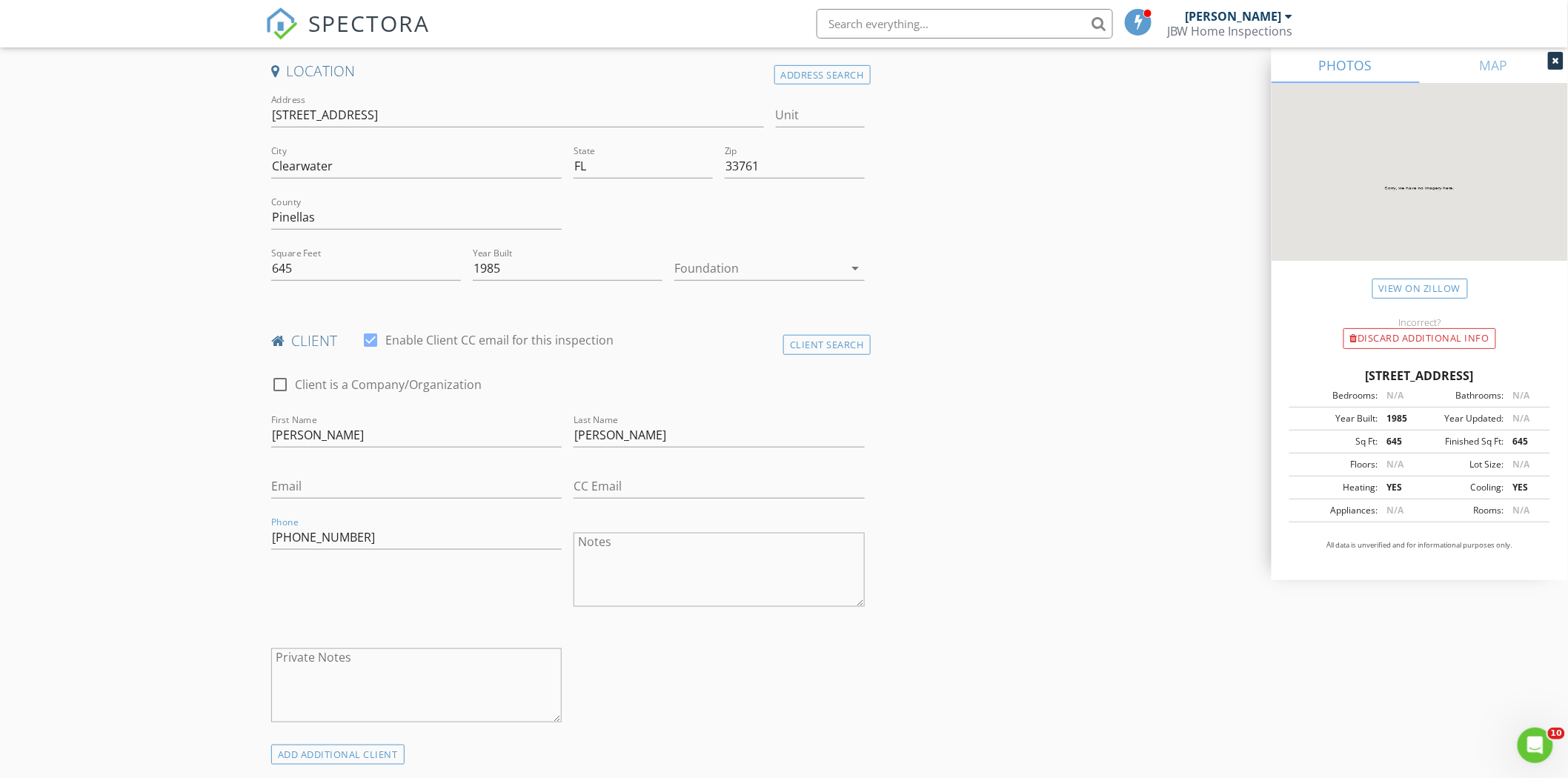
click at [432, 575] on div "Phone 727-953-2264" at bounding box center [416, 571] width 302 height 116
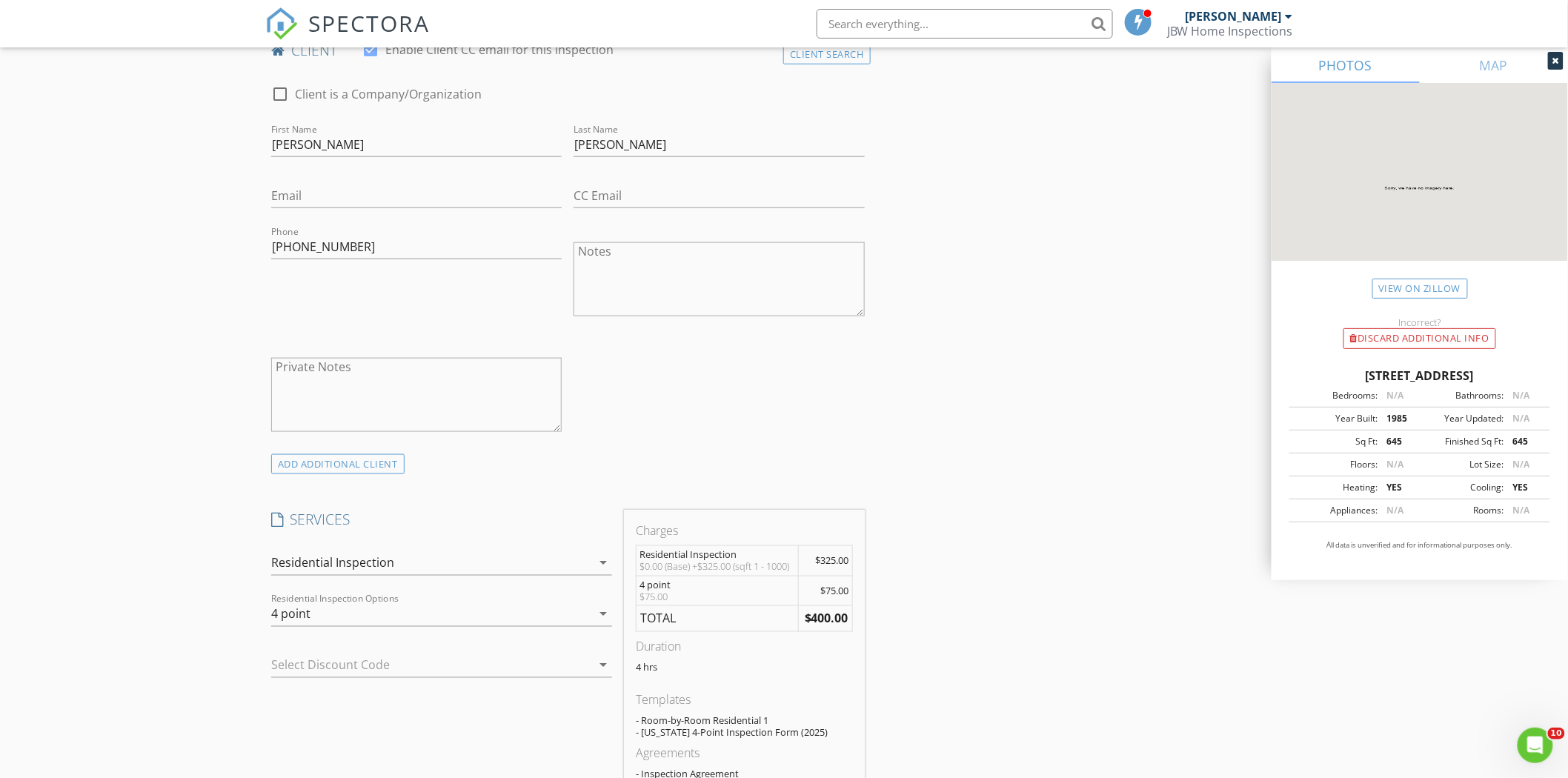
scroll to position [658, 0]
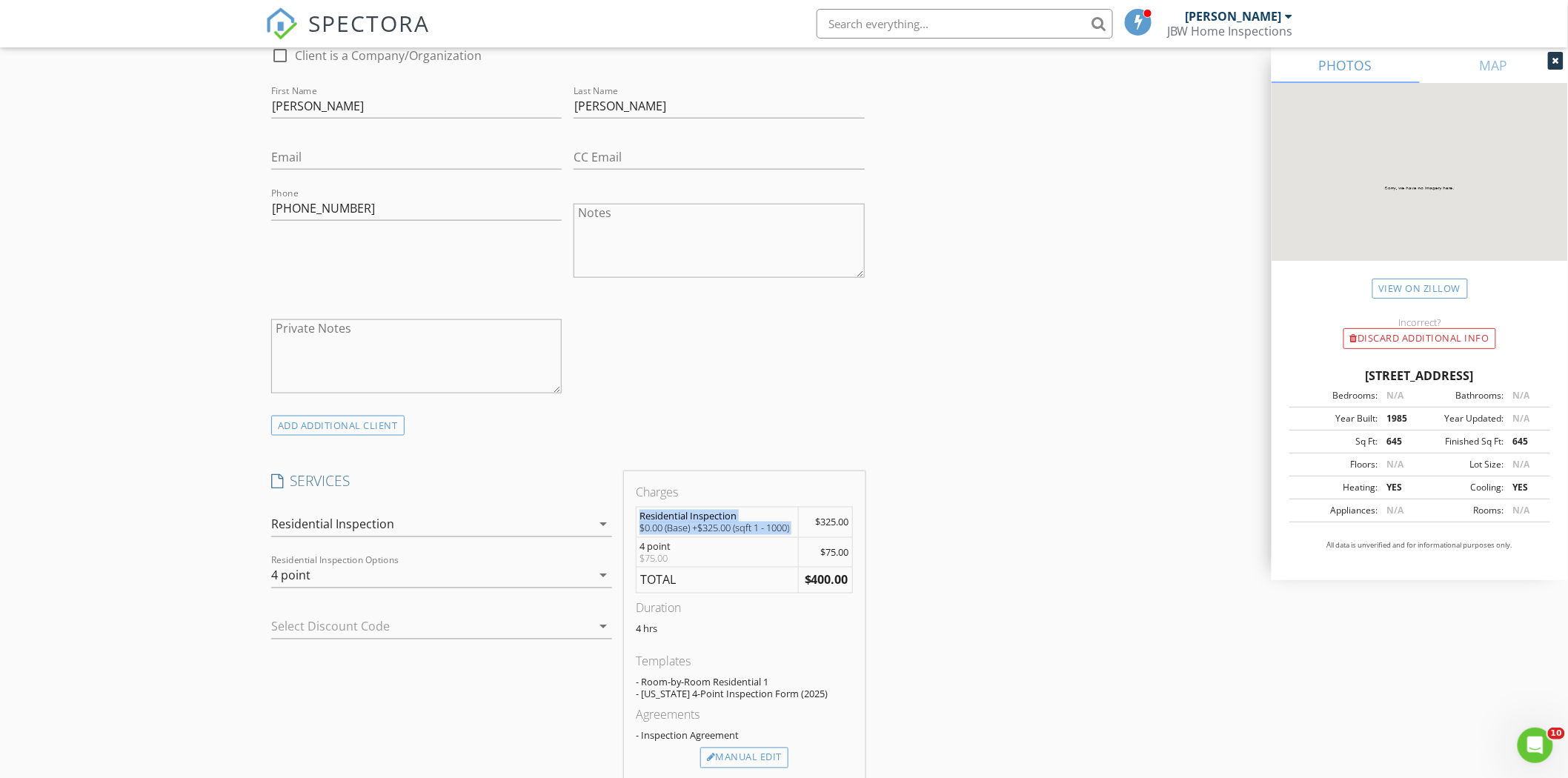
drag, startPoint x: 815, startPoint y: 514, endPoint x: 860, endPoint y: 542, distance: 53.0
click at [860, 542] on div "Charges Residential Inspection $0.00 (Base) +$325.00 (sqft 1 - 1000) $325.00 4 …" at bounding box center [744, 625] width 240 height 309
click at [834, 571] on td "$400.00" at bounding box center [825, 580] width 53 height 26
drag, startPoint x: 818, startPoint y: 515, endPoint x: 850, endPoint y: 527, distance: 34.2
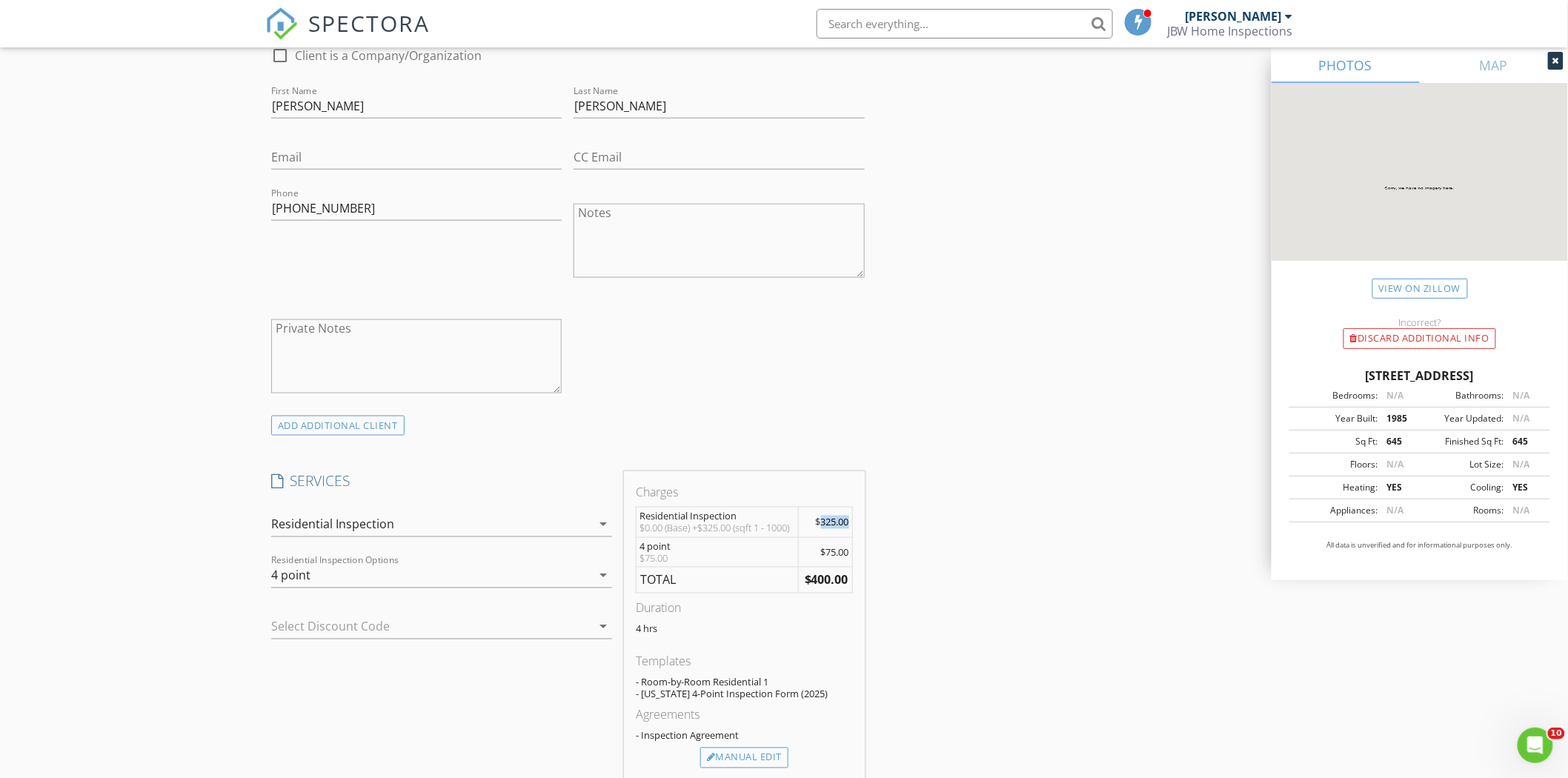
click at [850, 527] on td "$325.00" at bounding box center [825, 523] width 53 height 31
click at [865, 522] on div "Charges Residential Inspection $0.00 (Base) +$325.00 (sqft 1 - 1000) $325.00 4 …" at bounding box center [744, 625] width 252 height 309
drag, startPoint x: 822, startPoint y: 548, endPoint x: 863, endPoint y: 560, distance: 42.7
click at [856, 560] on div "Charges Residential Inspection $0.00 (Base) +$325.00 (sqft 1 - 1000) $325.00 4 …" at bounding box center [744, 625] width 240 height 309
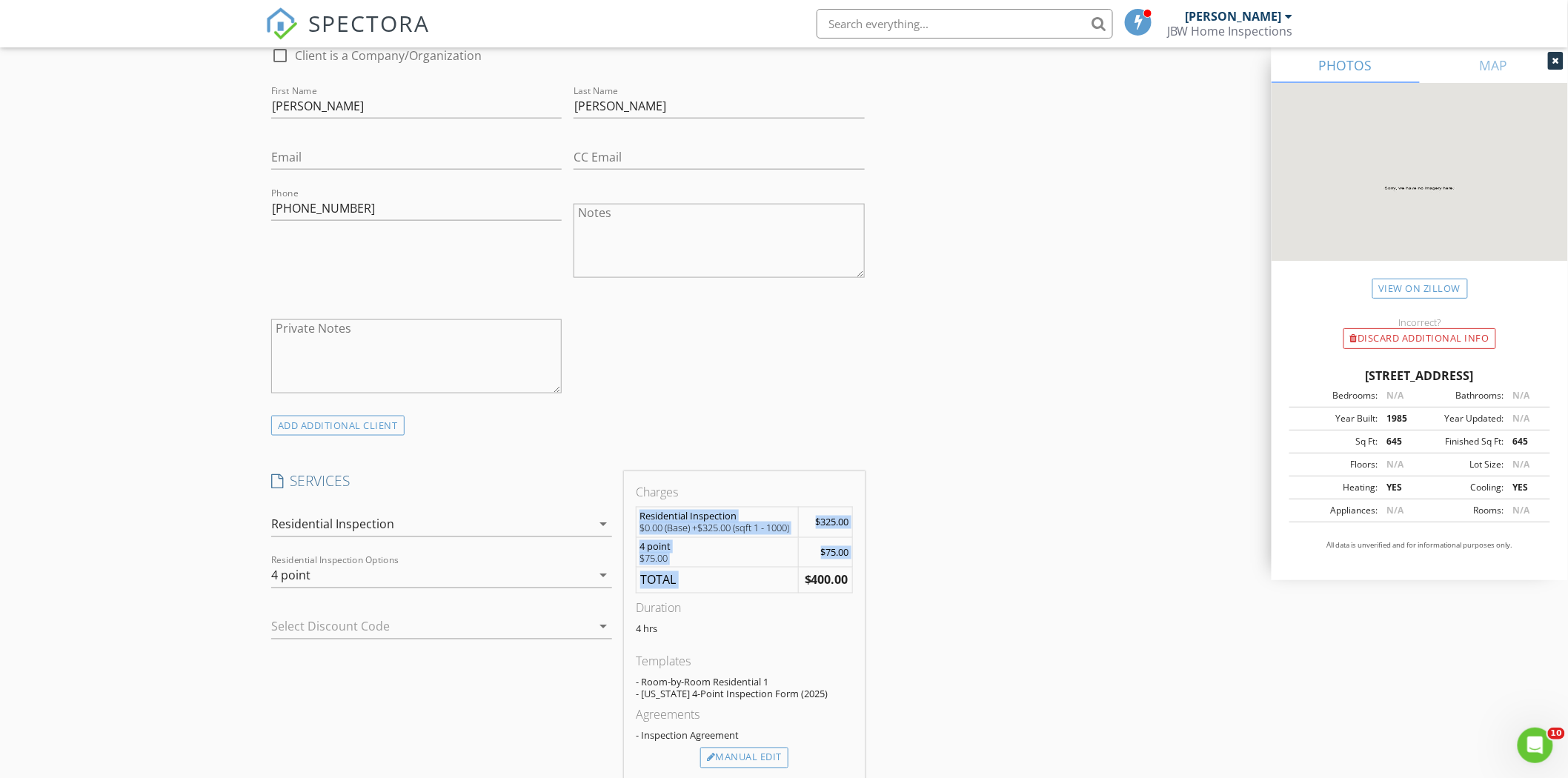
drag, startPoint x: 803, startPoint y: 574, endPoint x: 853, endPoint y: 586, distance: 51.4
click at [853, 586] on div "Charges Residential Inspection $0.00 (Base) +$325.00 (sqft 1 - 1000) $325.00 4 …" at bounding box center [744, 625] width 240 height 309
click at [861, 599] on div "Charges Residential Inspection $0.00 (Base) +$325.00 (sqft 1 - 1000) $325.00 4 …" at bounding box center [744, 625] width 240 height 309
drag, startPoint x: 814, startPoint y: 522, endPoint x: 852, endPoint y: 526, distance: 38.2
click at [852, 526] on td "$325.00" at bounding box center [825, 523] width 53 height 31
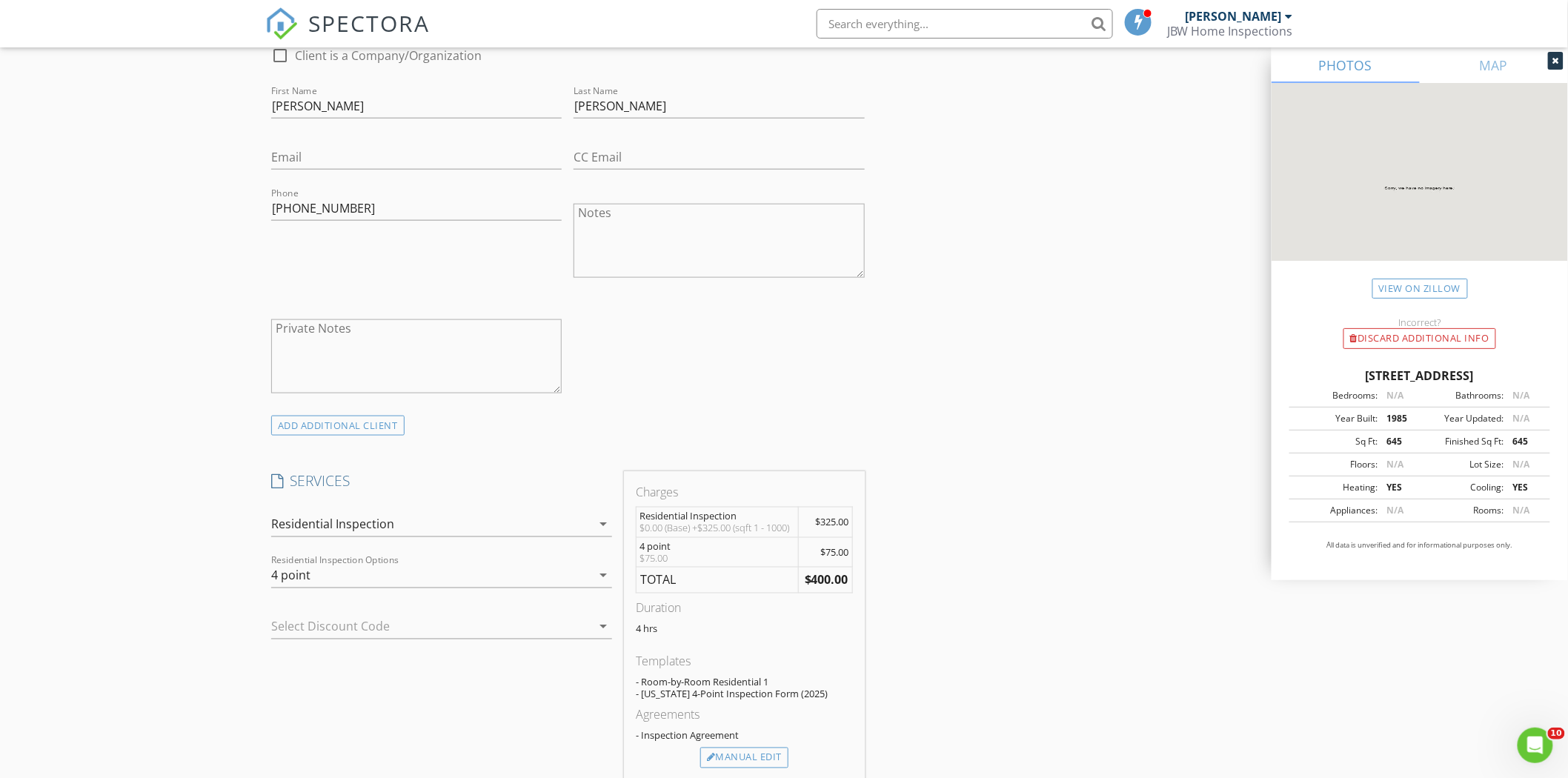
drag, startPoint x: 803, startPoint y: 583, endPoint x: 866, endPoint y: 588, distance: 63.2
click at [865, 588] on div "Charges Residential Inspection $0.00 (Base) +$325.00 (sqft 1 - 1000) $325.00 4 …" at bounding box center [744, 625] width 252 height 309
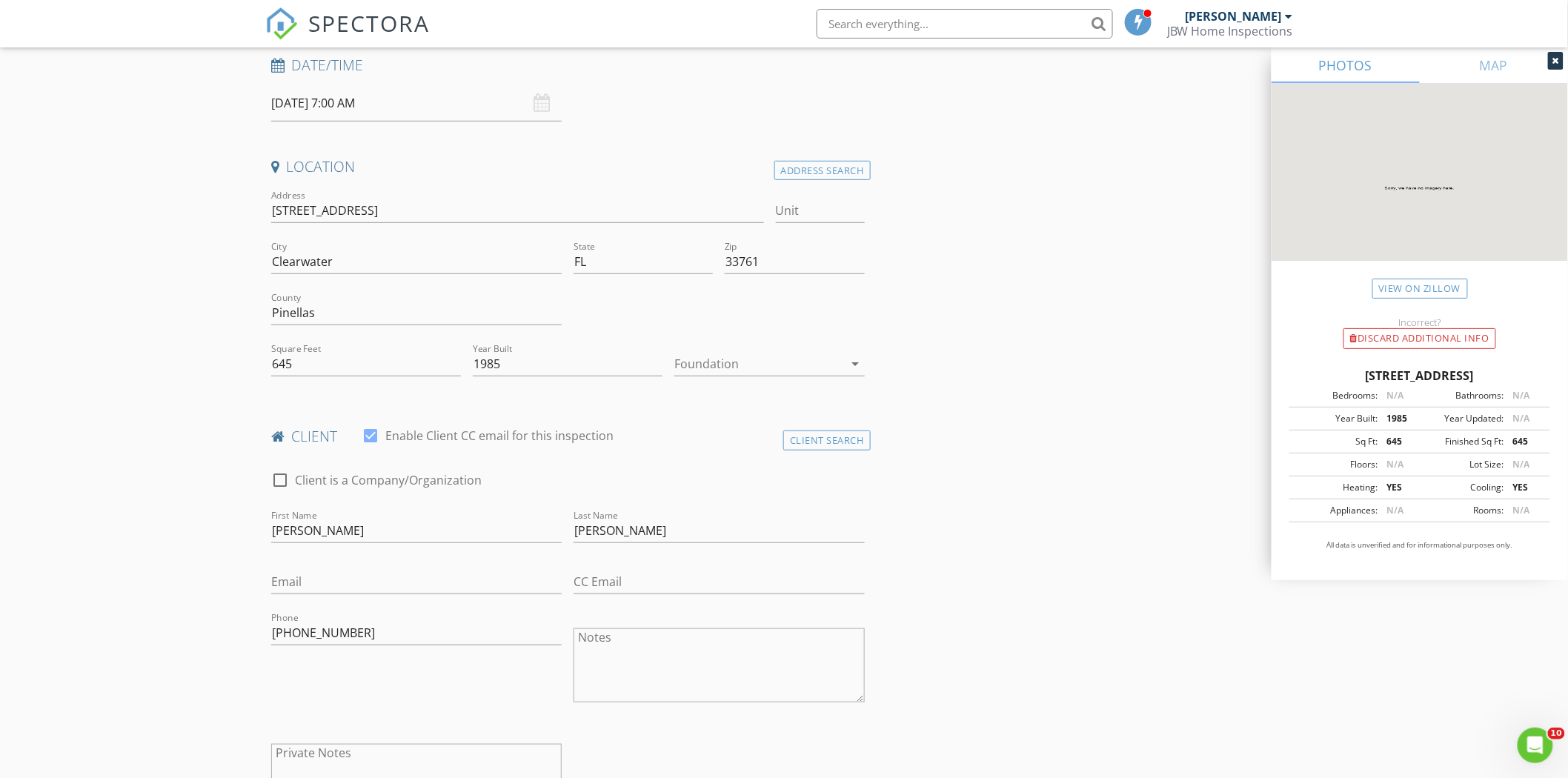
scroll to position [82, 0]
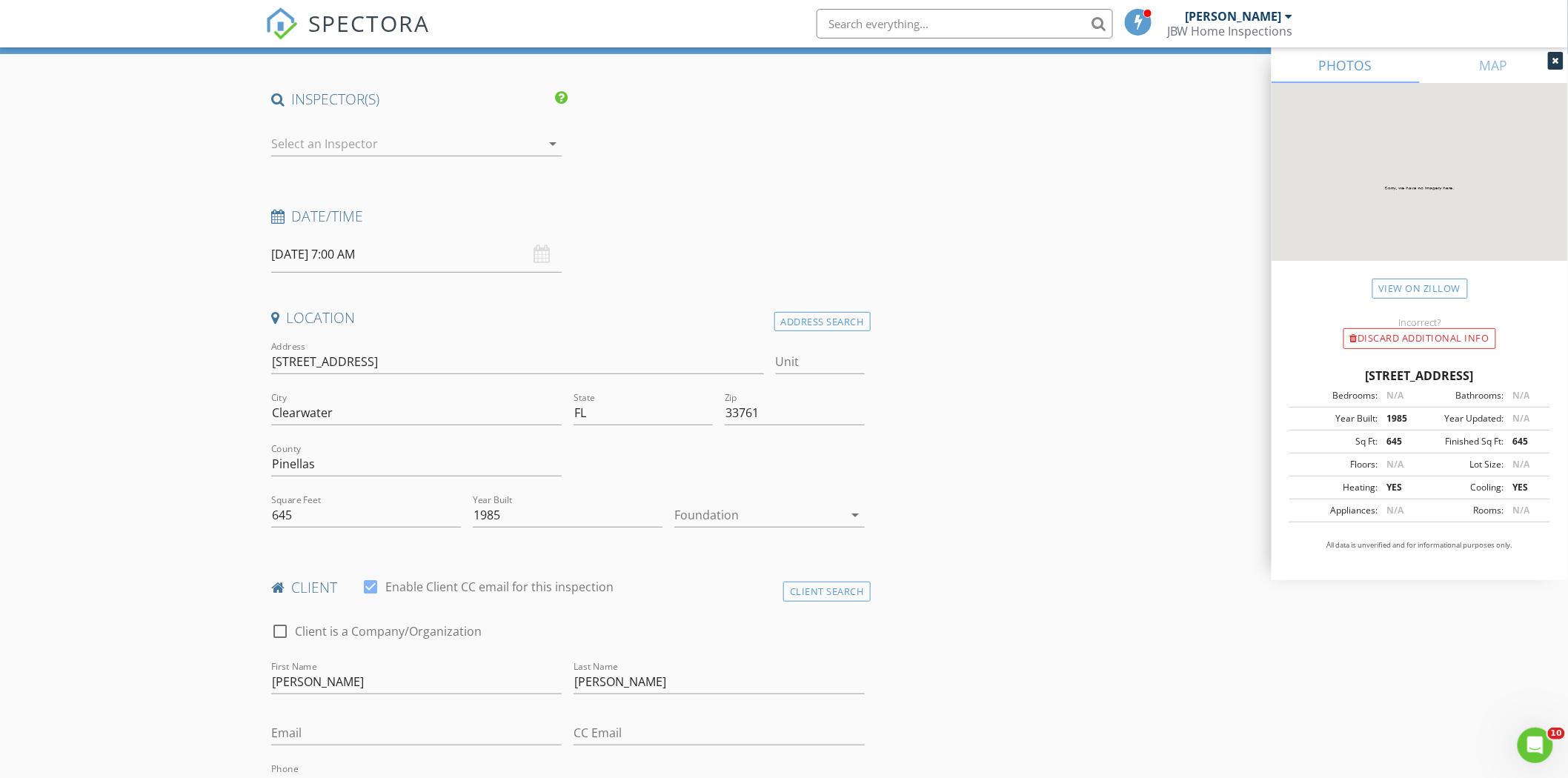
click at [353, 252] on input "08/29/2025 7:00 AM" at bounding box center [416, 255] width 291 height 37
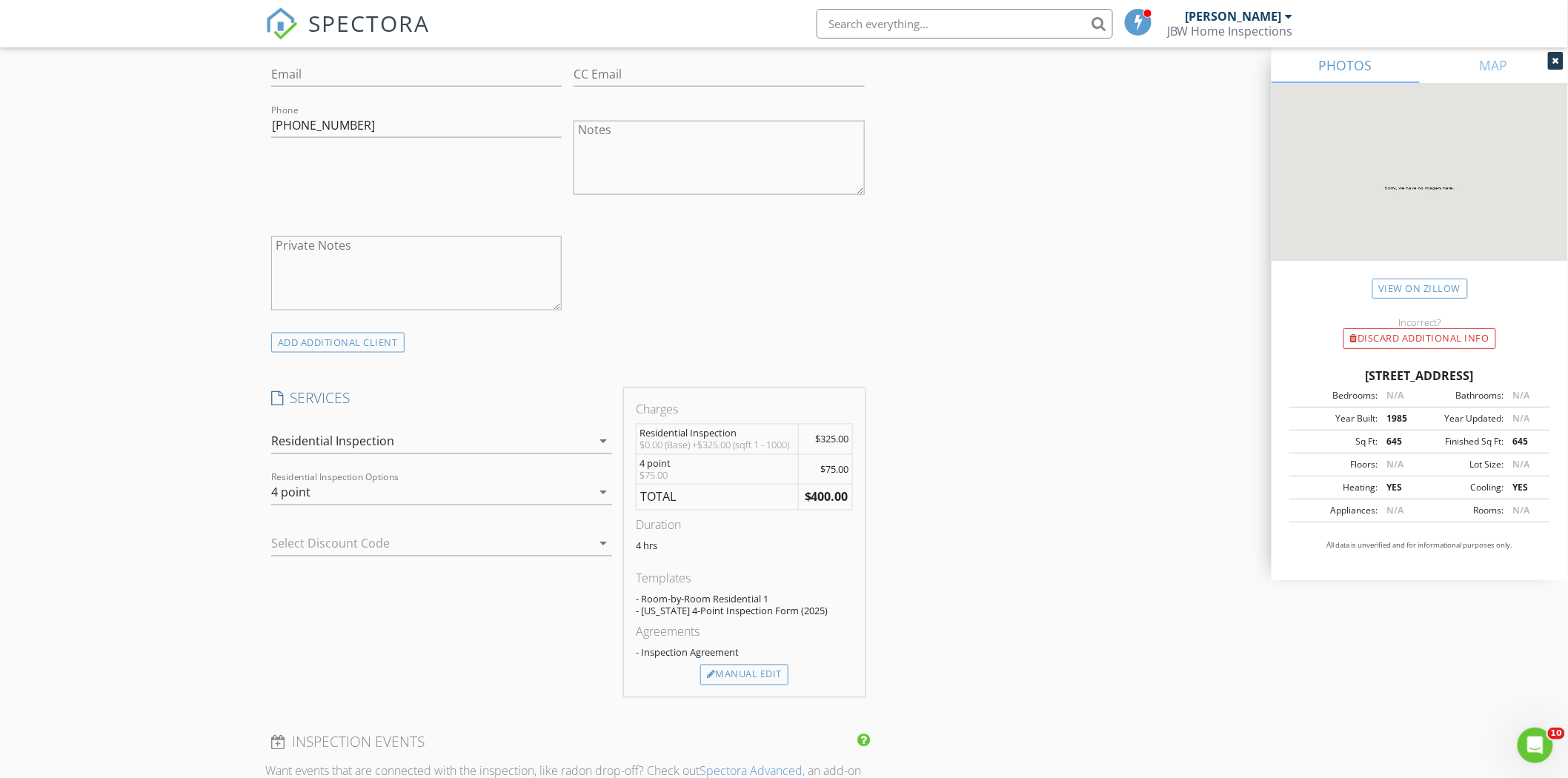
scroll to position [823, 0]
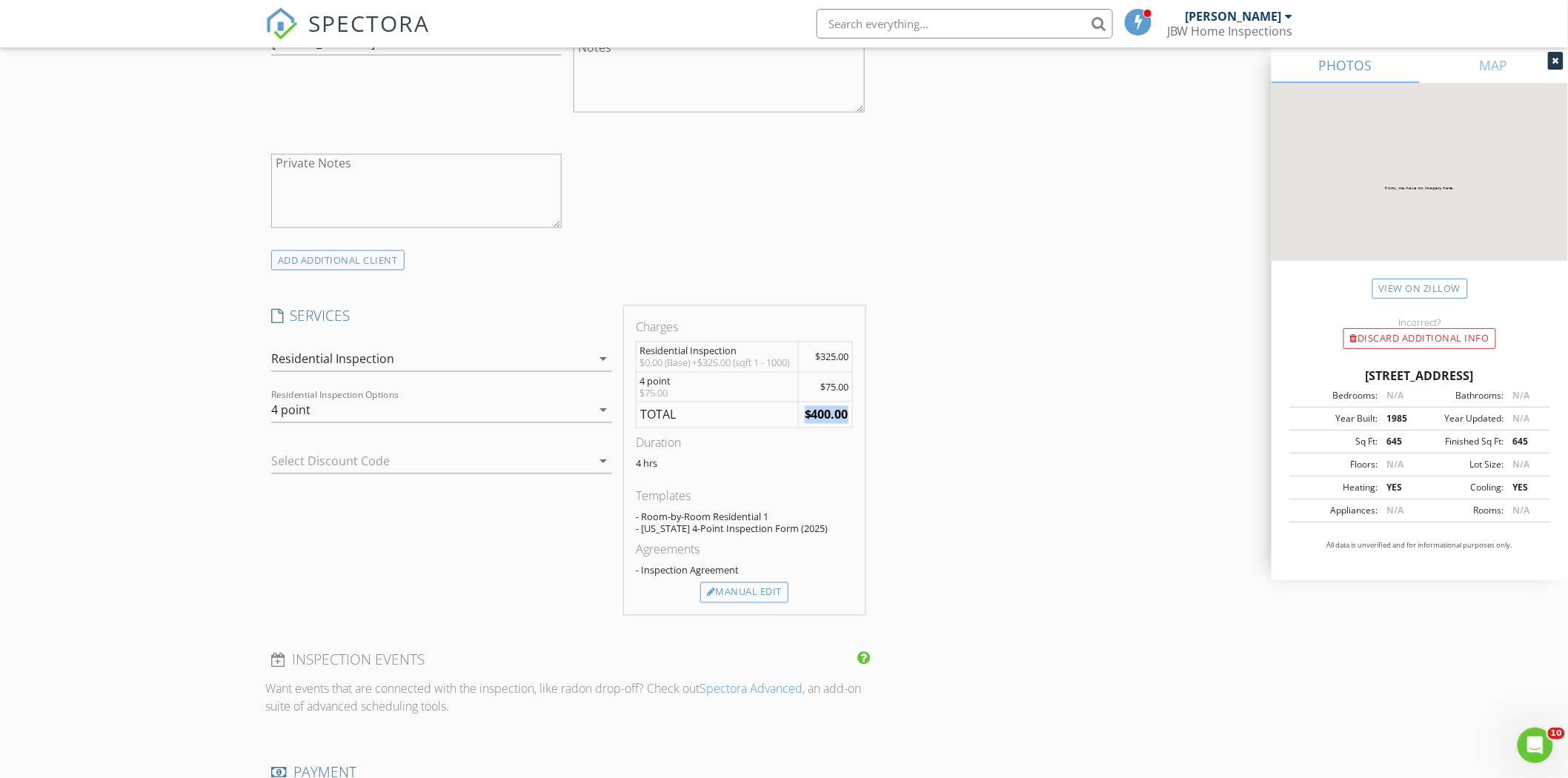
drag, startPoint x: 802, startPoint y: 415, endPoint x: 848, endPoint y: 416, distance: 46.0
click at [848, 416] on td "$400.00" at bounding box center [825, 416] width 53 height 26
click at [900, 427] on div "INSPECTOR(S) check_box_outline_blank Jotham Brown check_box_outline_blank James…" at bounding box center [784, 656] width 1037 height 2615
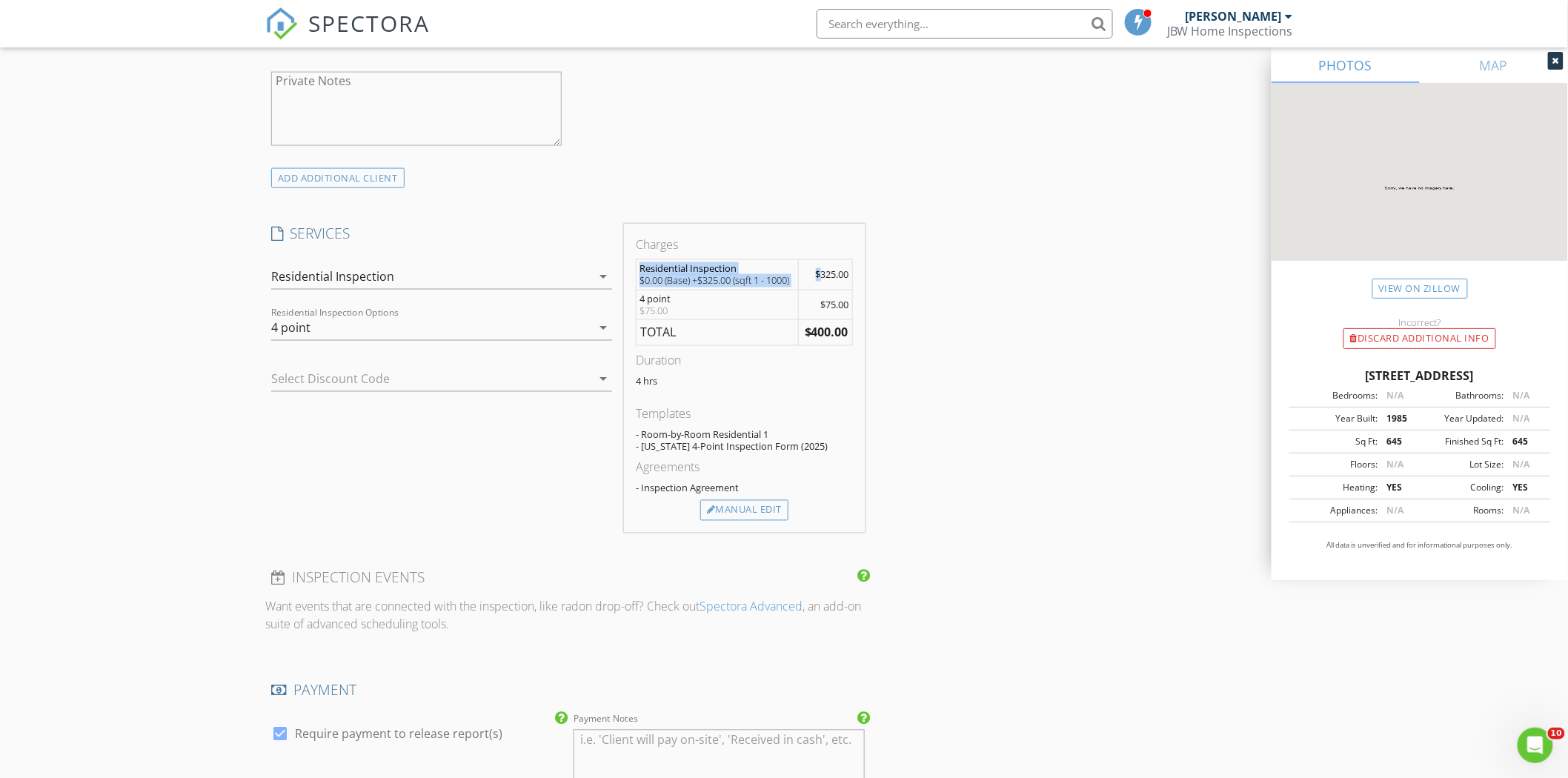
drag, startPoint x: 818, startPoint y: 265, endPoint x: 915, endPoint y: 291, distance: 100.4
click at [876, 275] on div "INSPECTOR(S) check_box_outline_blank Jotham Brown check_box_outline_blank James…" at bounding box center [784, 574] width 1037 height 2615
click at [930, 298] on div "INSPECTOR(S) check_box_outline_blank Jotham Brown check_box_outline_blank James…" at bounding box center [784, 574] width 1037 height 2615
drag, startPoint x: 803, startPoint y: 331, endPoint x: 837, endPoint y: 338, distance: 34.7
click at [837, 338] on td "$400.00" at bounding box center [825, 333] width 53 height 26
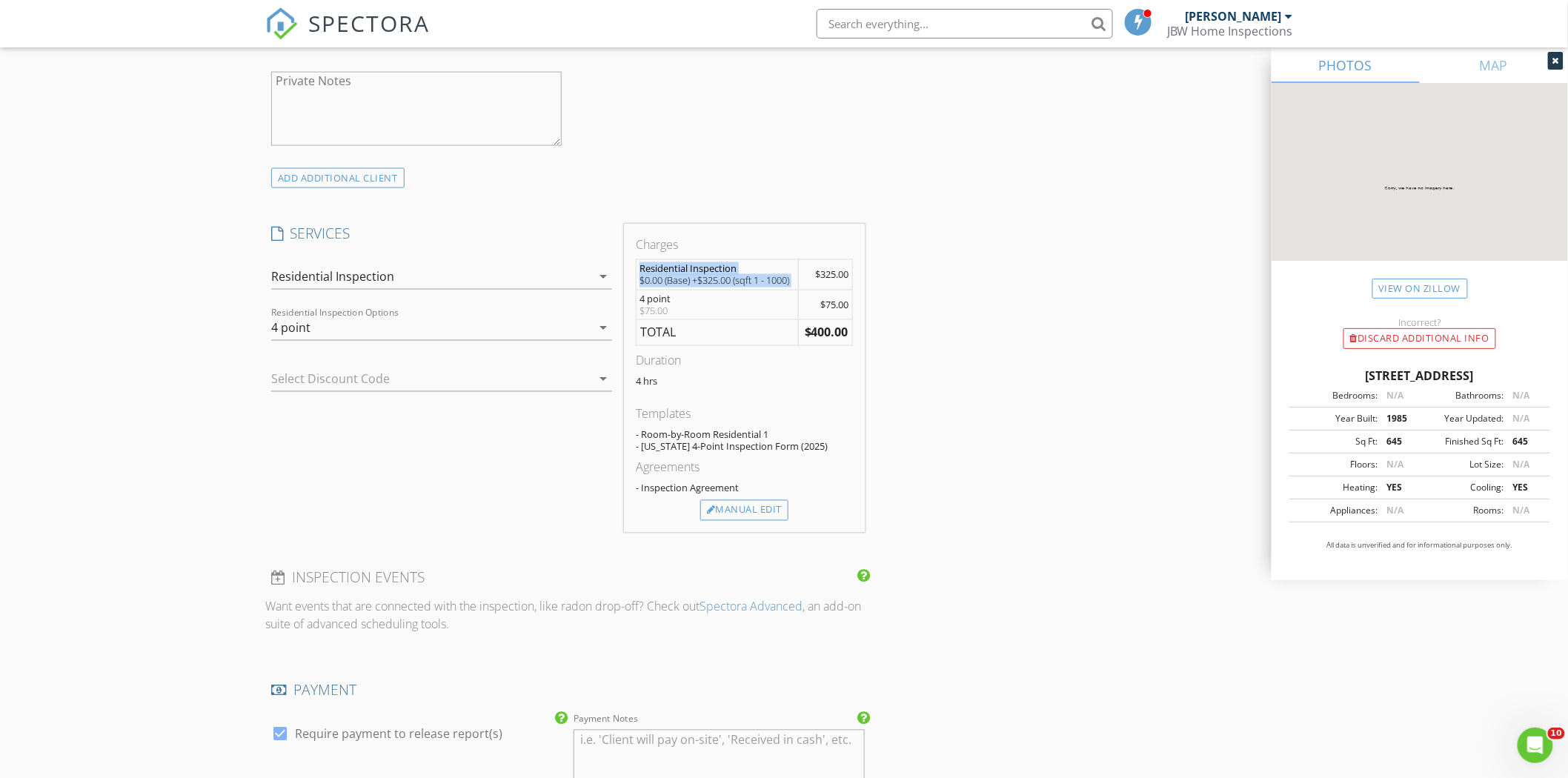
drag, startPoint x: 815, startPoint y: 270, endPoint x: 857, endPoint y: 285, distance: 44.6
click at [856, 285] on div "Charges Residential Inspection $0.00 (Base) +$325.00 (sqft 1 - 1000) $325.00 4 …" at bounding box center [744, 378] width 240 height 309
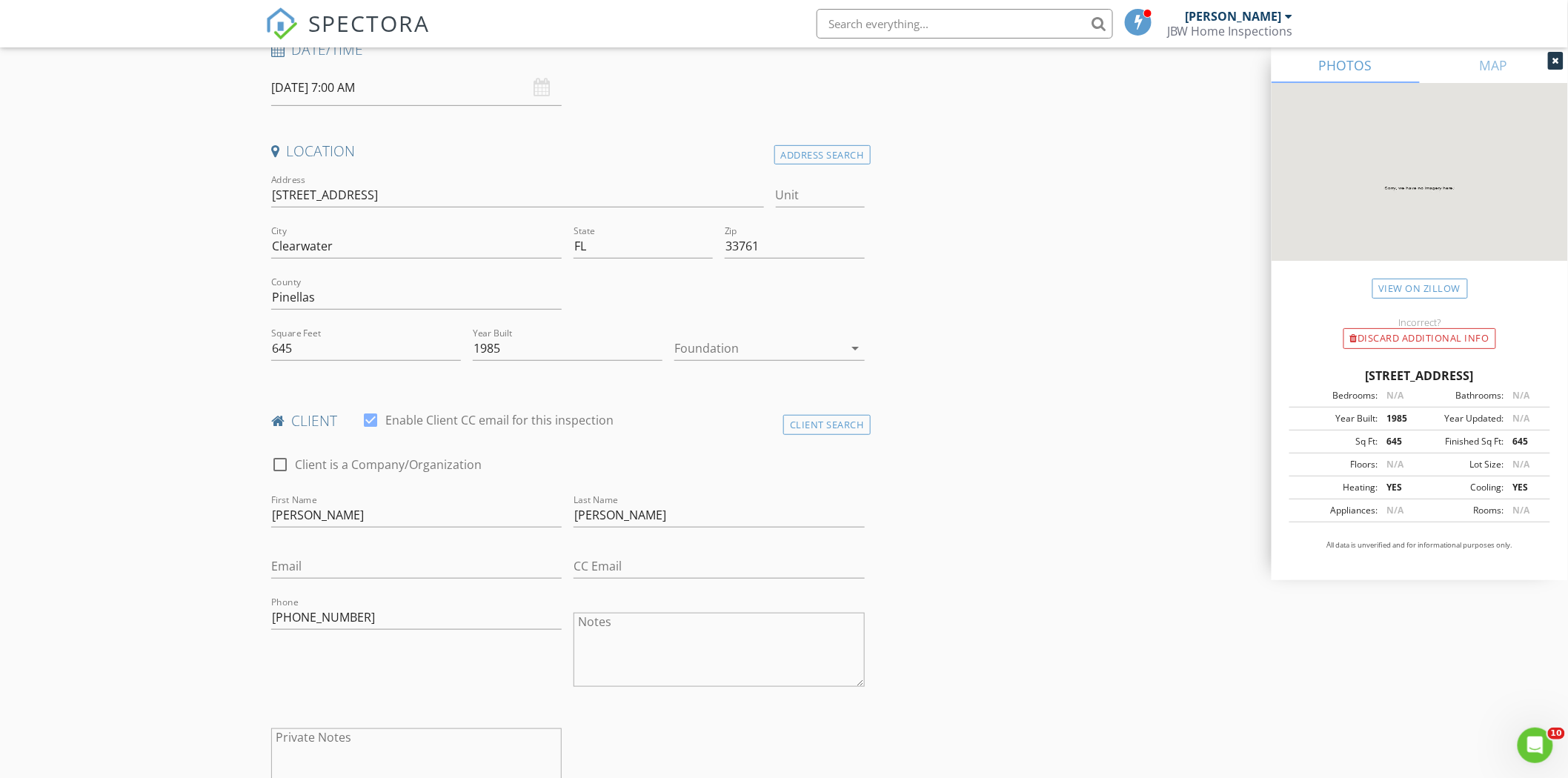
scroll to position [247, 0]
drag, startPoint x: 339, startPoint y: 519, endPoint x: 223, endPoint y: 519, distance: 116.0
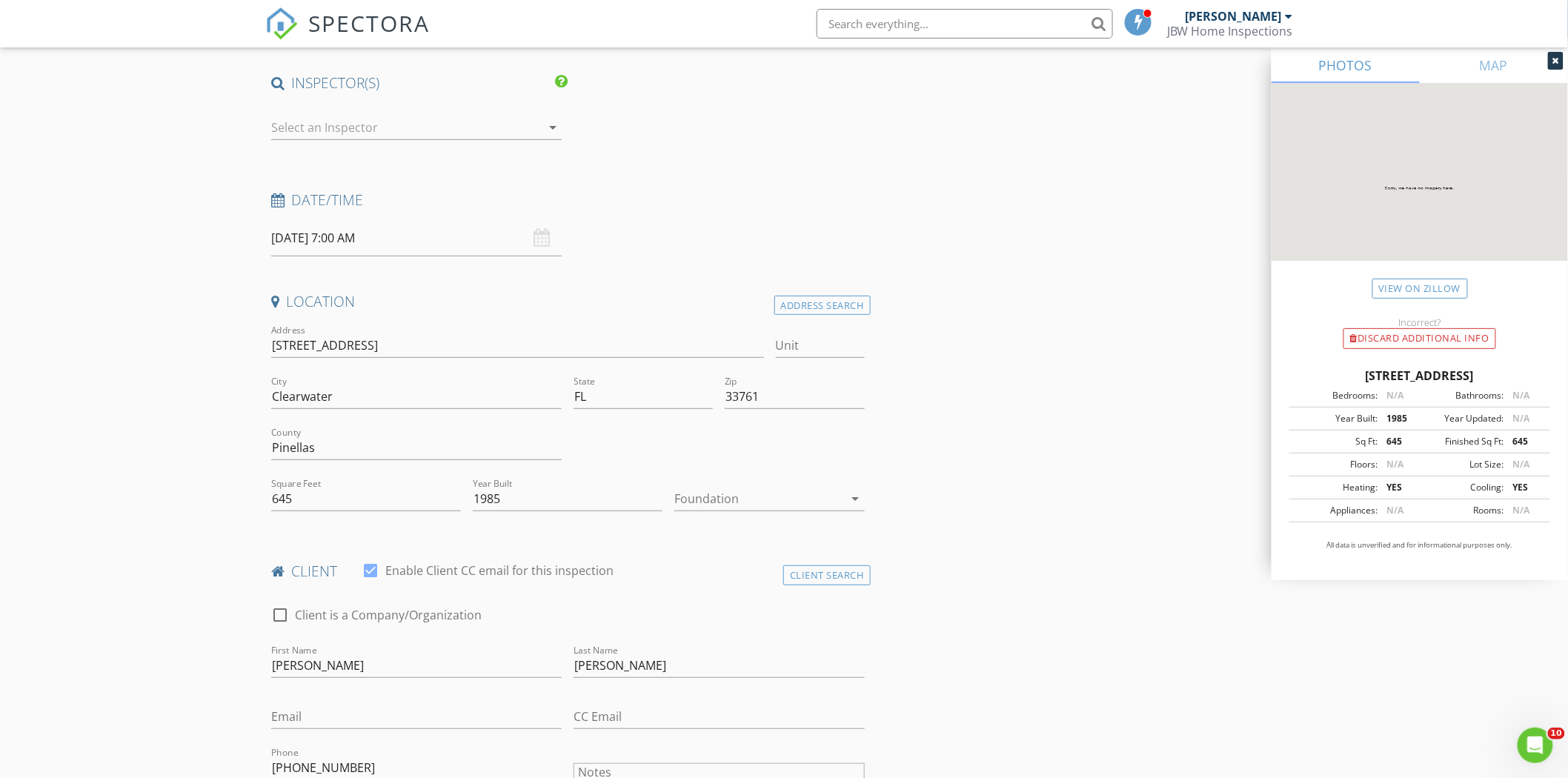
scroll to position [82, 0]
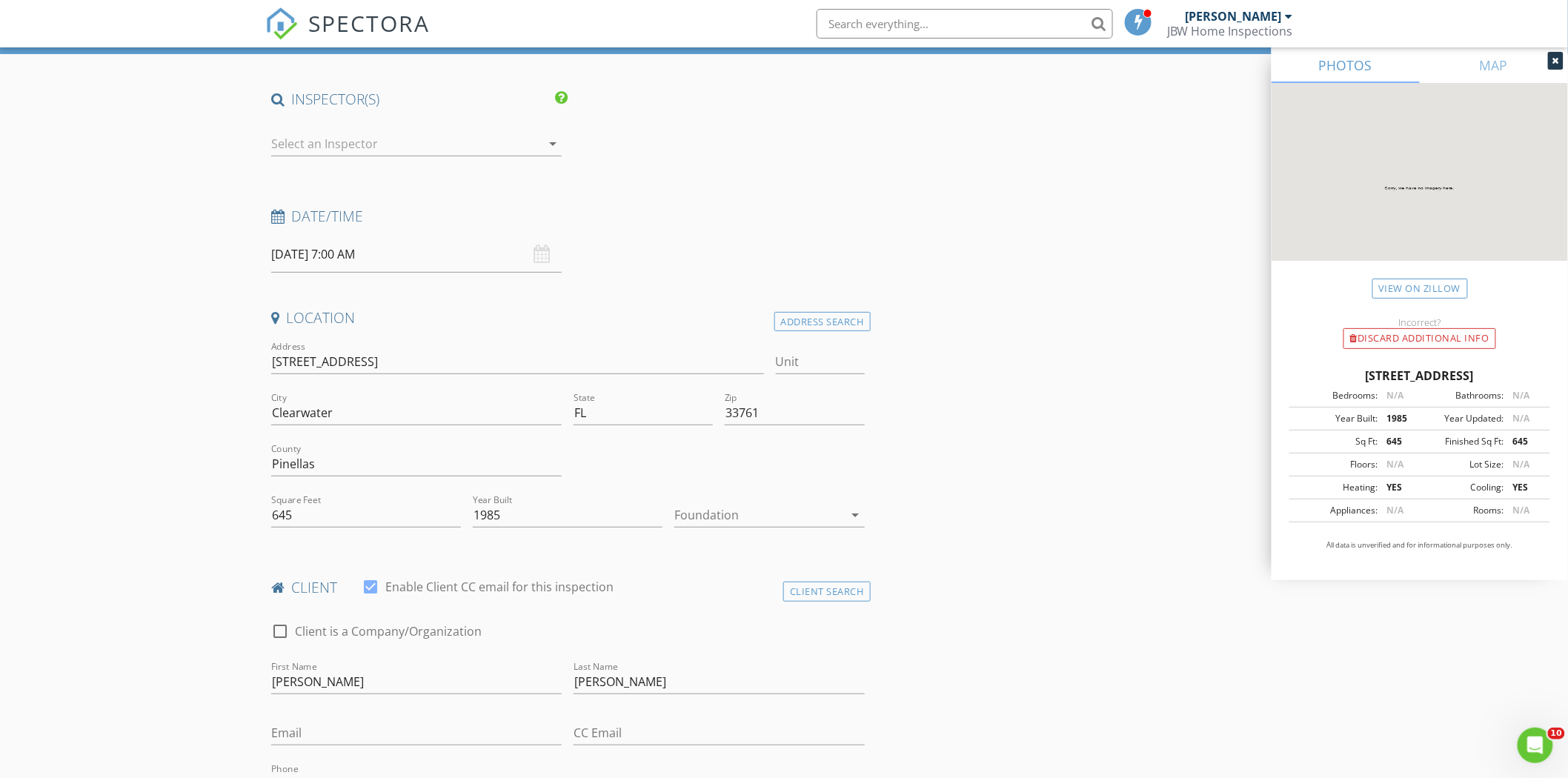
click at [325, 258] on input "08/29/2025 7:00 AM" at bounding box center [416, 255] width 291 height 37
select select "8"
type input "09/01/2025 7:00 AM"
type input "08"
type input "09/01/2025 8:00 AM"
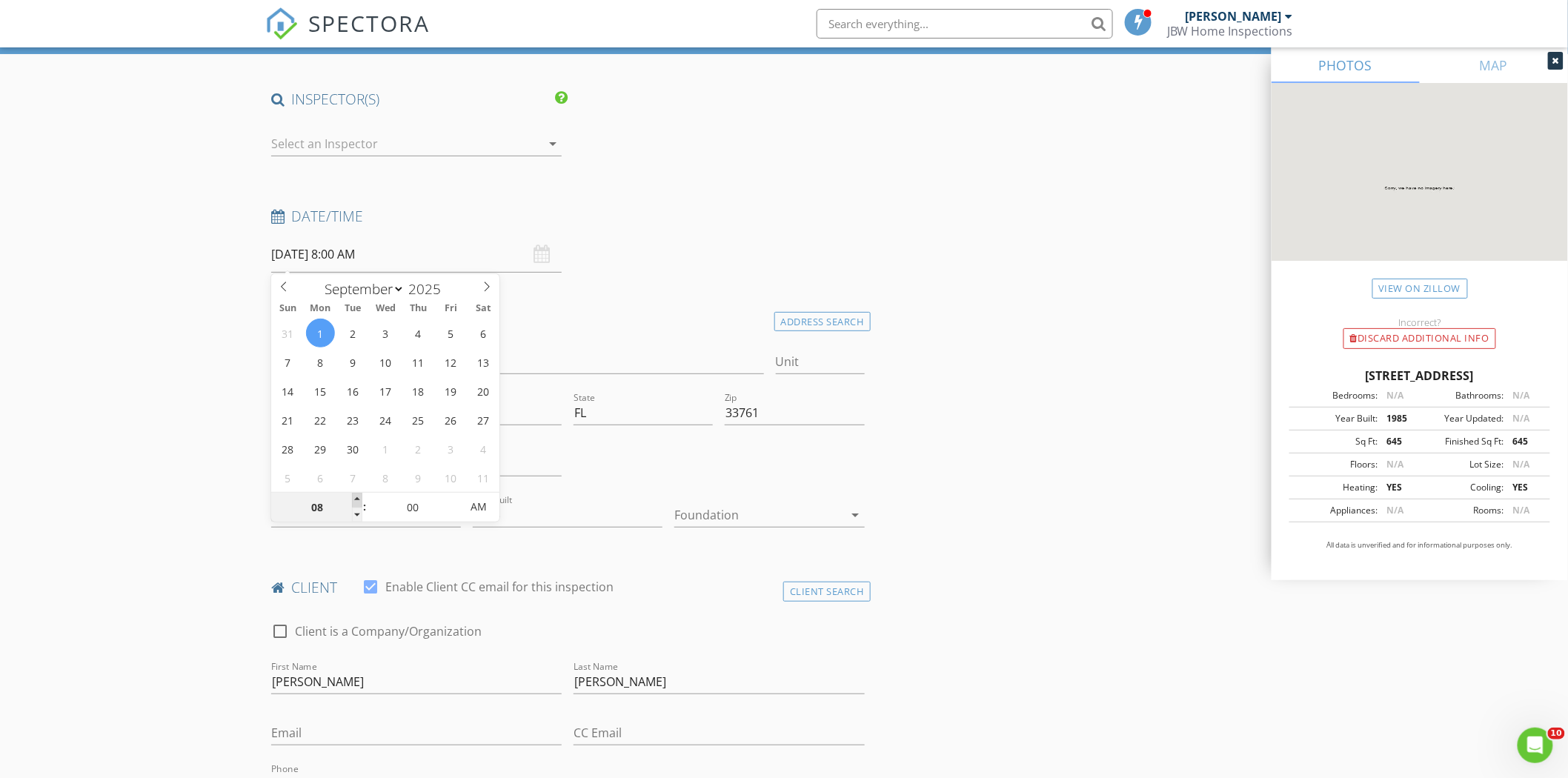
click at [354, 499] on span at bounding box center [358, 500] width 11 height 14
type input "09"
type input "09/01/2025 9:00 AM"
click at [355, 497] on span at bounding box center [358, 500] width 11 height 14
type input "05"
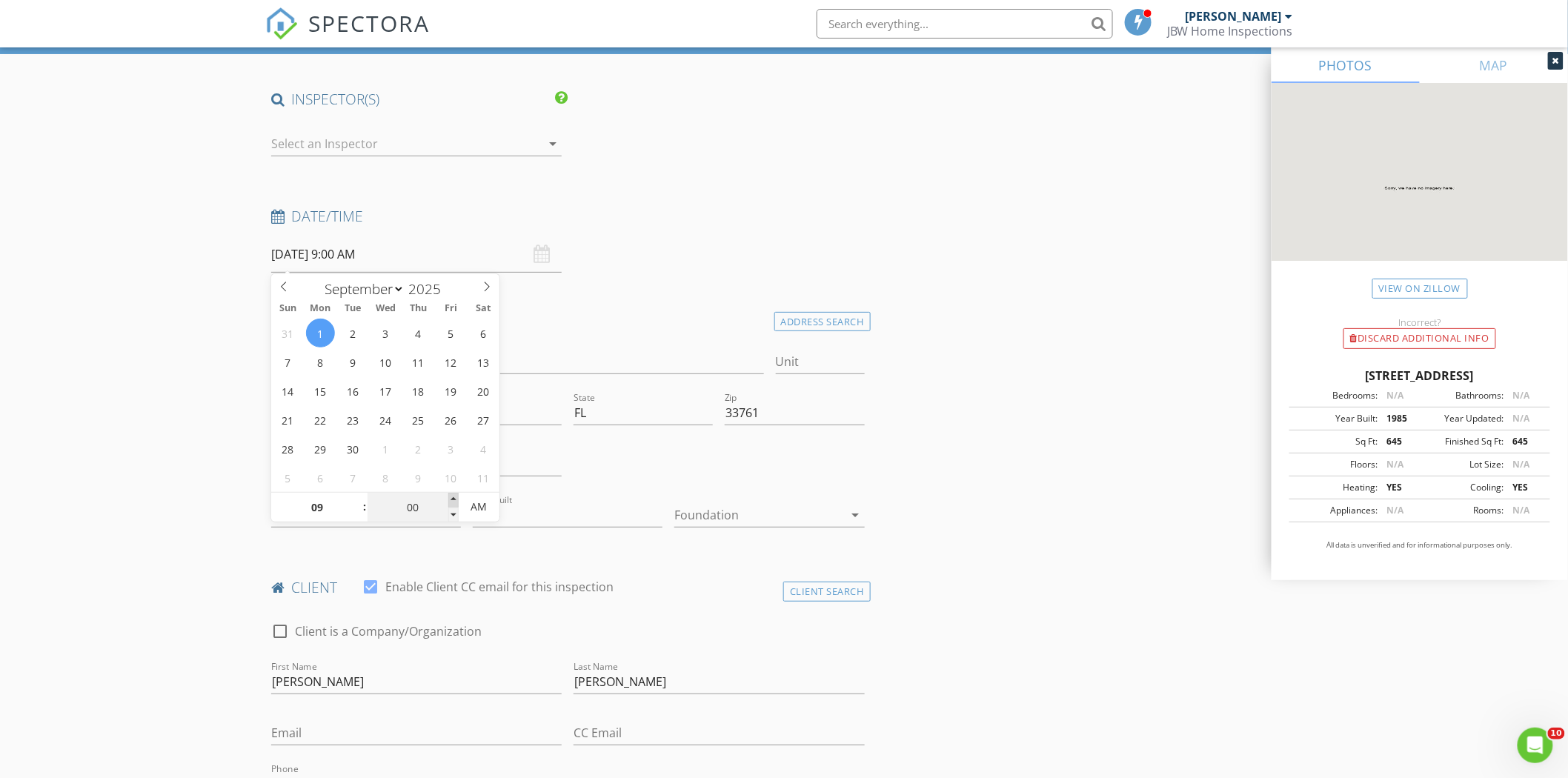
type input "09/01/2025 9:05 AM"
click at [452, 501] on span at bounding box center [454, 500] width 11 height 14
type input "10"
type input "09/01/2025 9:10 AM"
click at [452, 501] on span at bounding box center [454, 500] width 11 height 14
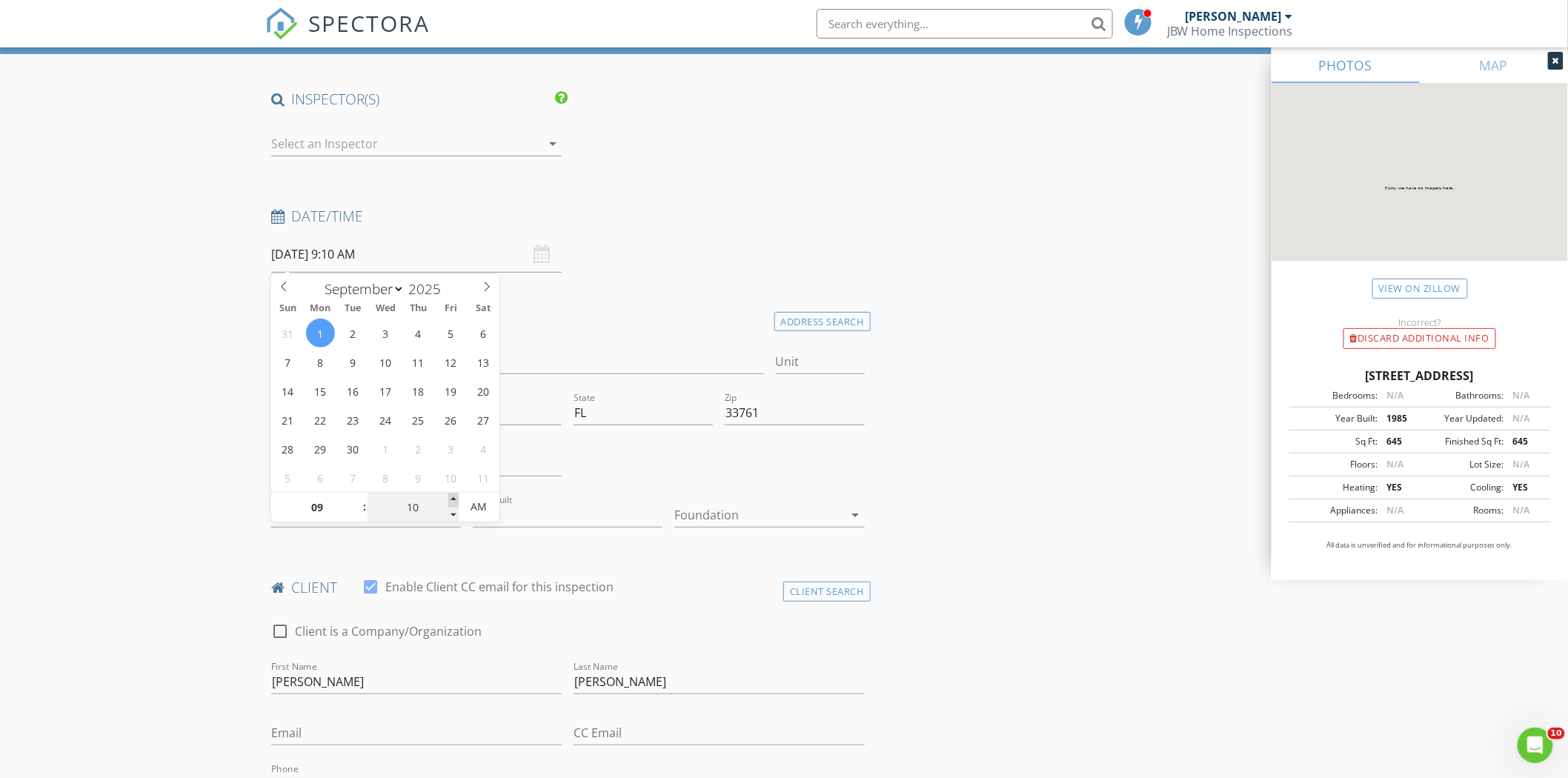
type input "15"
type input "09/01/2025 9:15 AM"
click at [452, 501] on span at bounding box center [454, 500] width 11 height 14
type input "20"
type input "09/01/2025 9:20 AM"
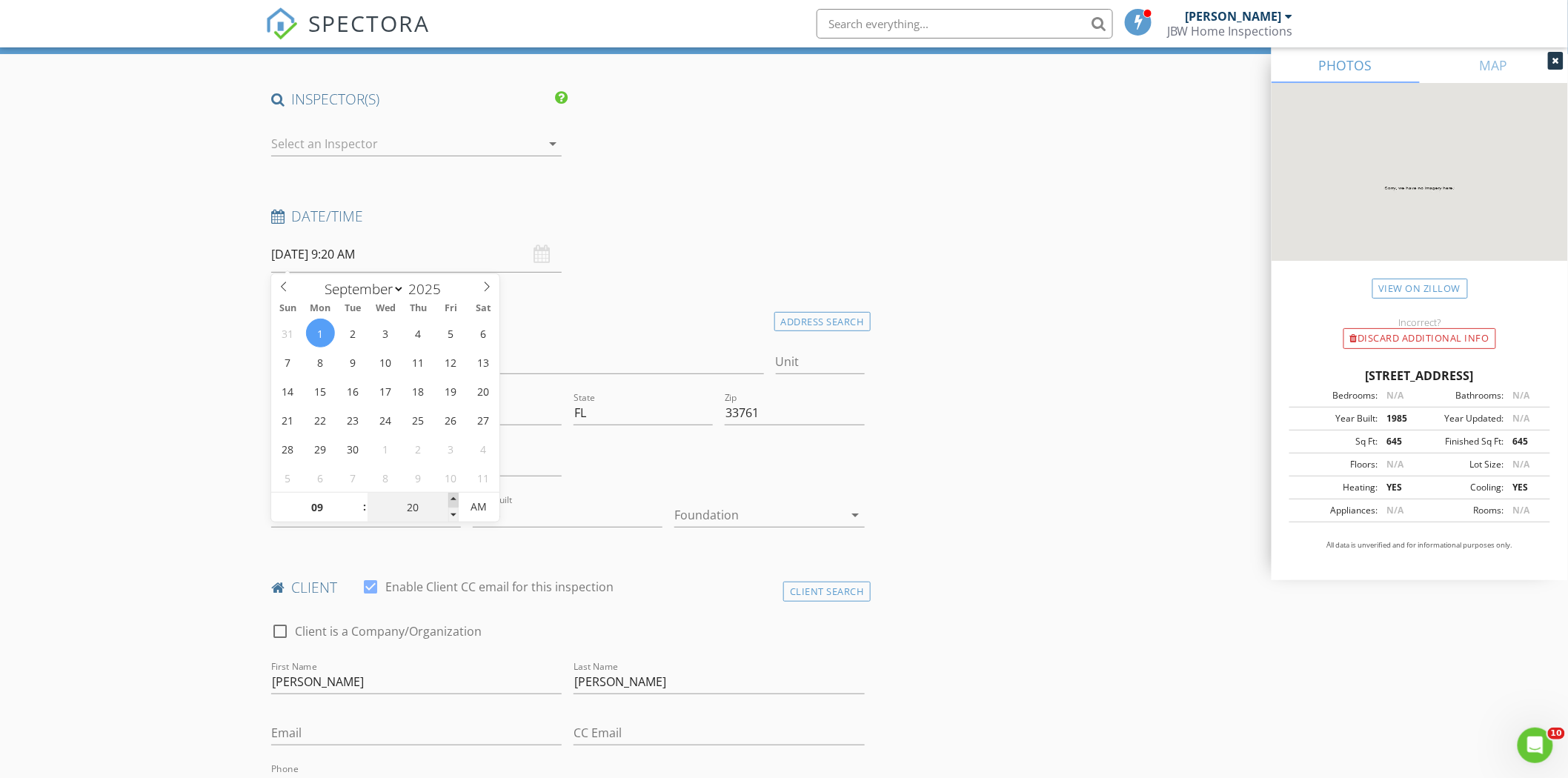
click at [449, 500] on span at bounding box center [454, 500] width 11 height 14
type input "25"
type input "09/01/2025 9:25 AM"
click at [448, 499] on span at bounding box center [454, 500] width 11 height 14
type input "30"
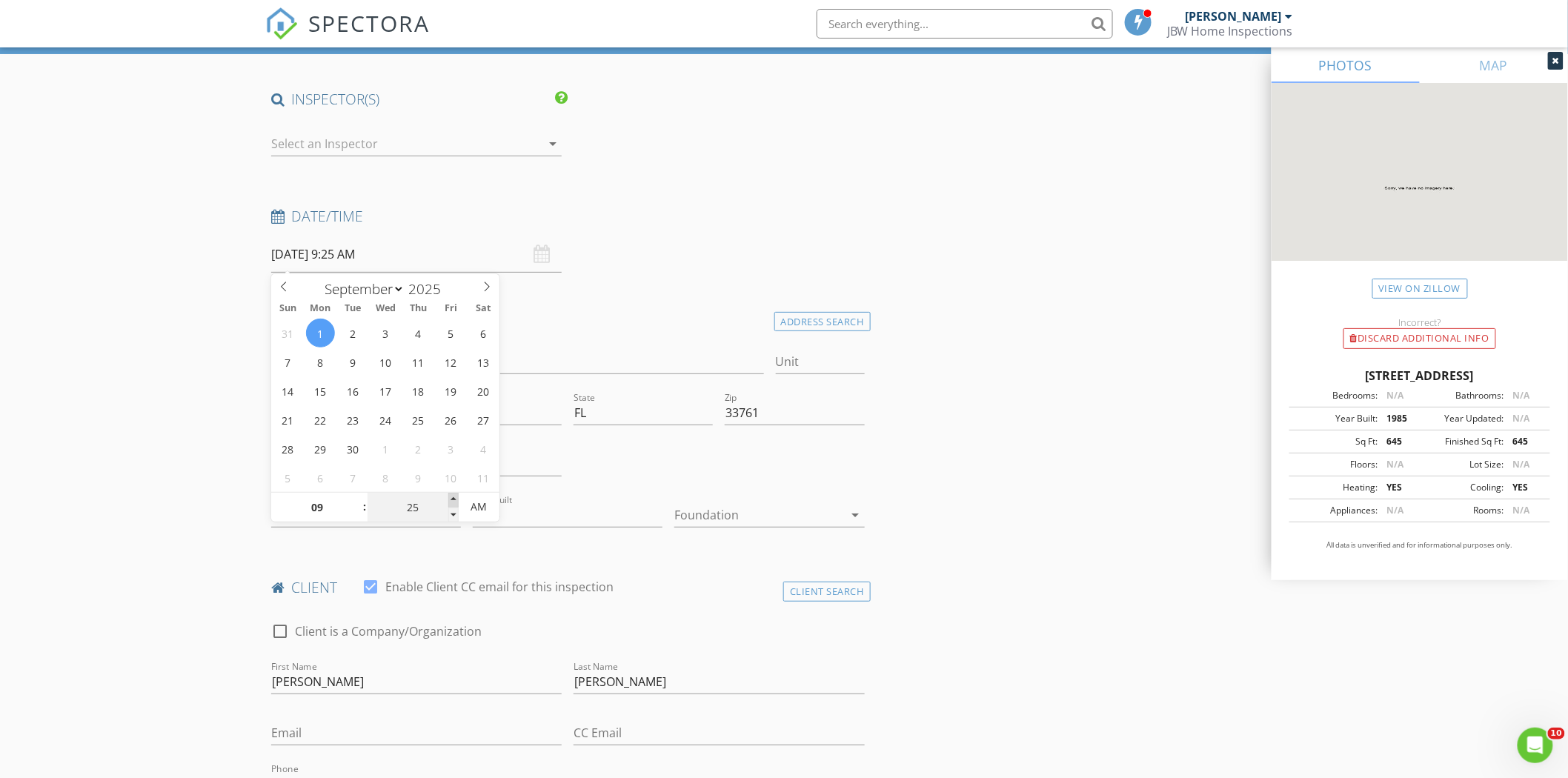
type input "09/01/2025 9:30 AM"
click at [449, 498] on span at bounding box center [454, 500] width 11 height 14
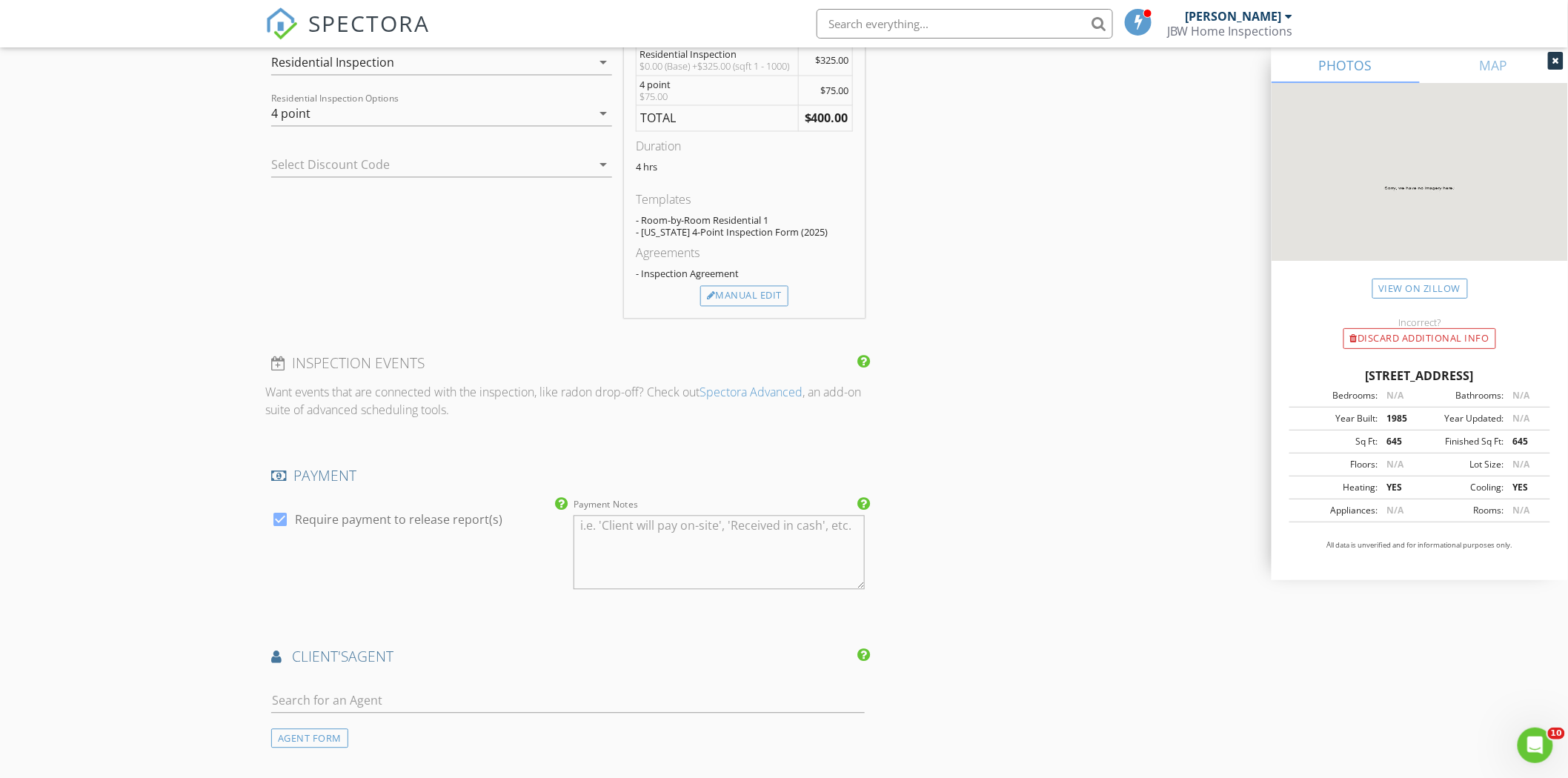
scroll to position [1139, 0]
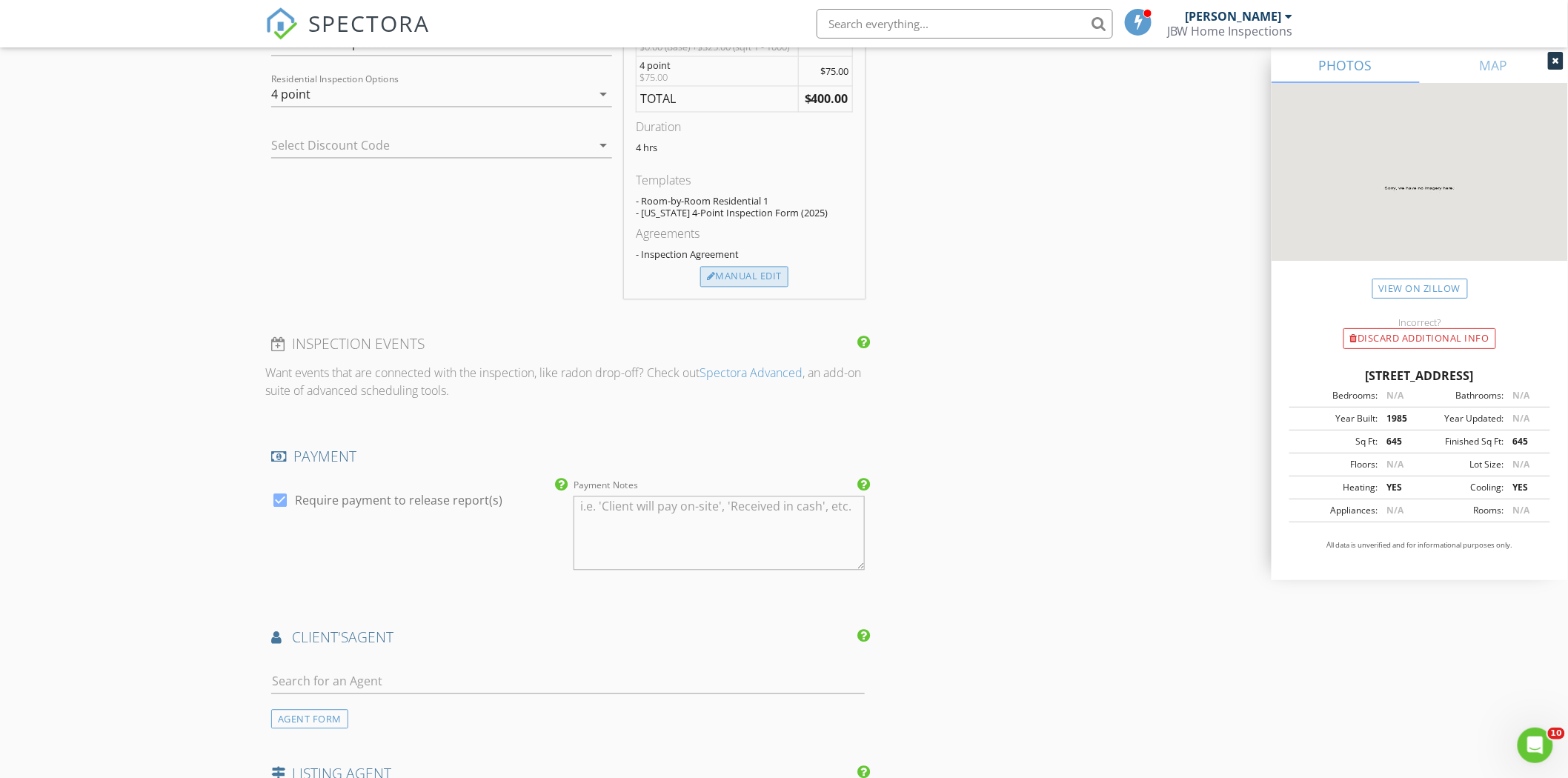
click at [719, 281] on div "Manual Edit" at bounding box center [744, 277] width 88 height 21
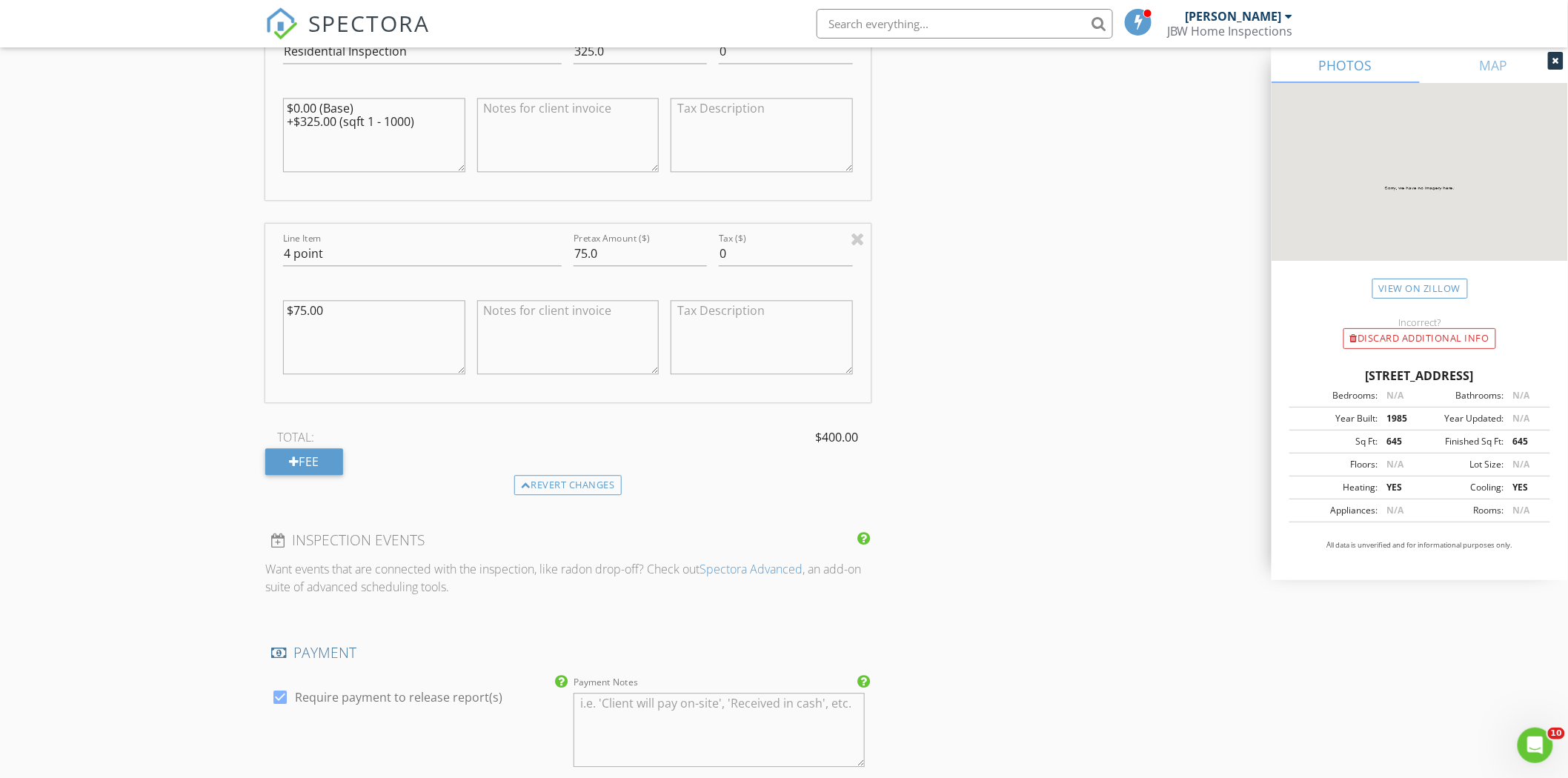
scroll to position [1304, 0]
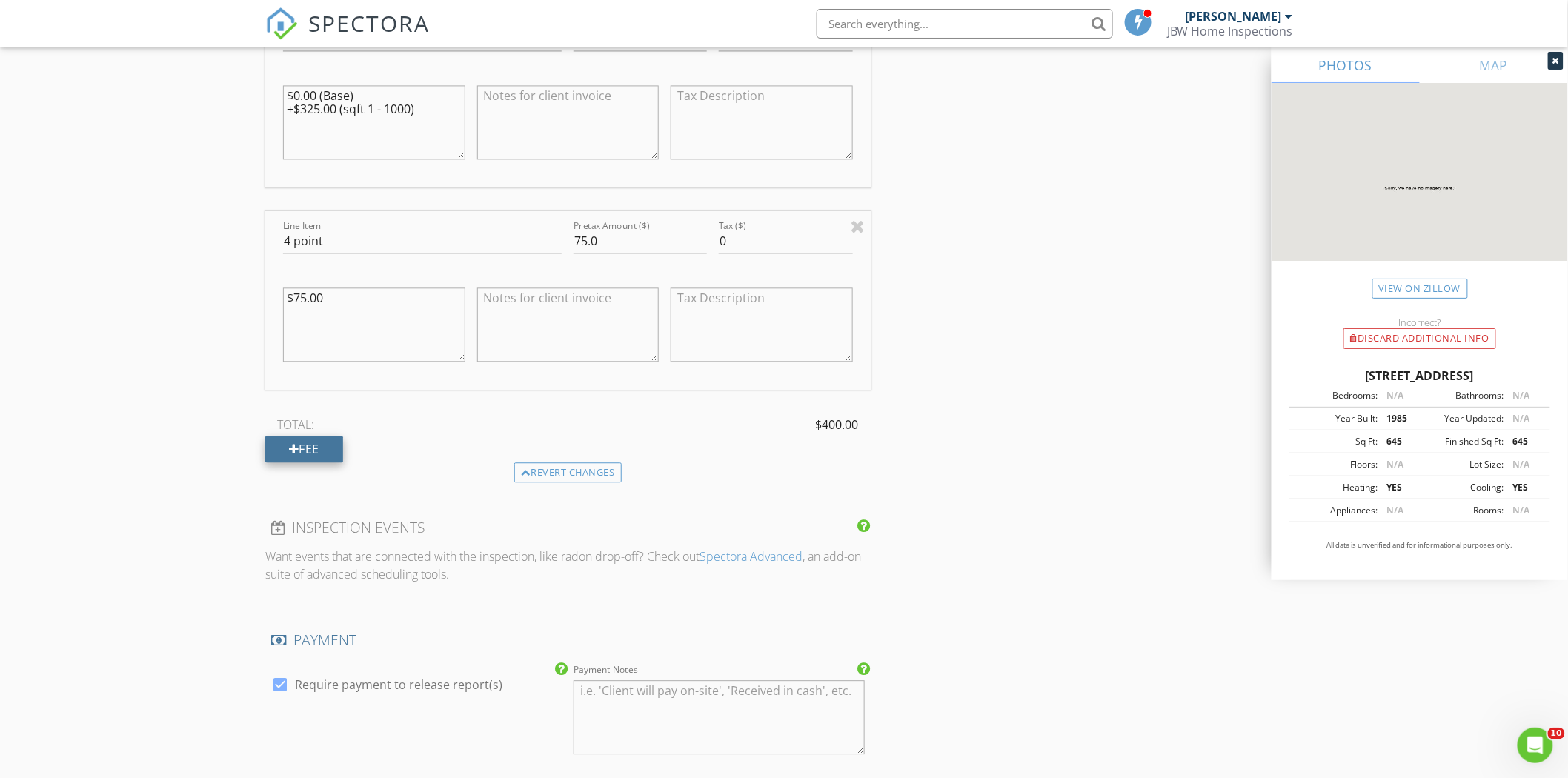
click at [311, 450] on div "Fee" at bounding box center [304, 448] width 78 height 27
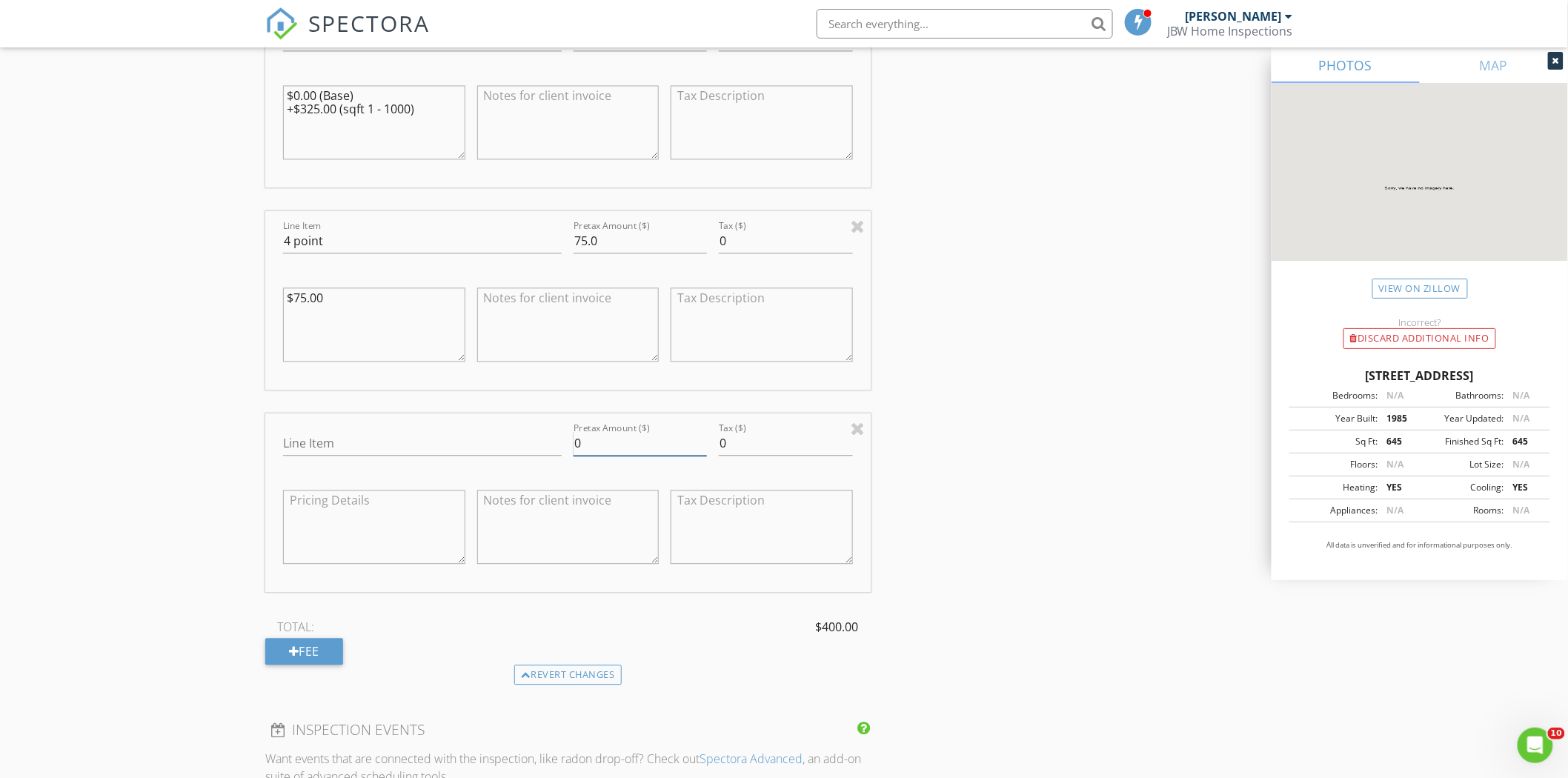
click at [595, 435] on input "0" at bounding box center [640, 443] width 133 height 24
type input "-50"
click at [485, 438] on input "Line Item" at bounding box center [422, 443] width 278 height 24
type input "Discount"
click at [242, 461] on div "New Inspection Click here to use the New Order Form INSPECTOR(S) check_box_outl…" at bounding box center [784, 426] width 1568 height 3287
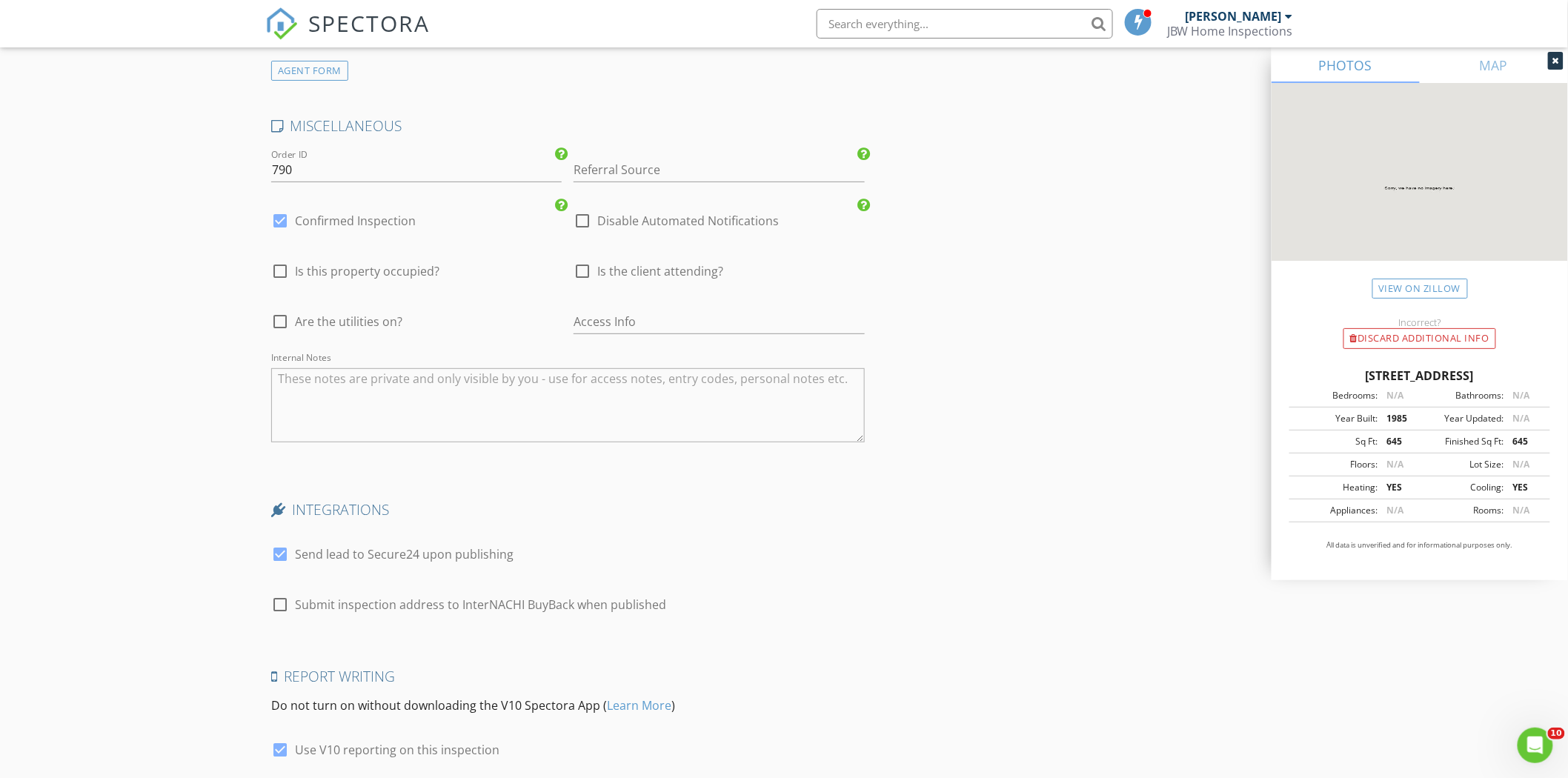
scroll to position [2266, 0]
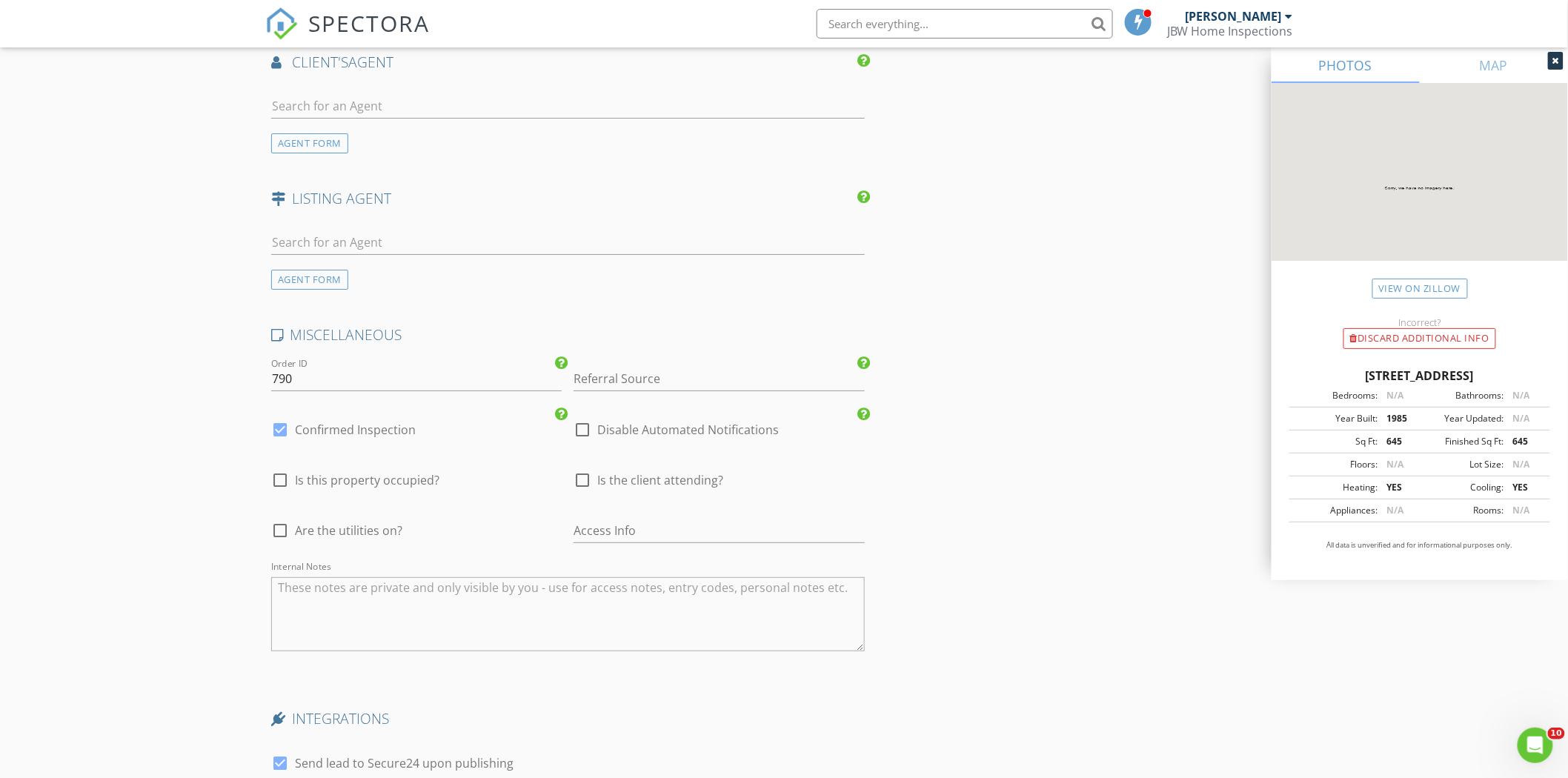
click at [578, 431] on div at bounding box center [582, 429] width 25 height 25
checkbox input "true"
click at [390, 436] on label "Confirmed Inspection" at bounding box center [355, 429] width 120 height 14
checkbox input "false"
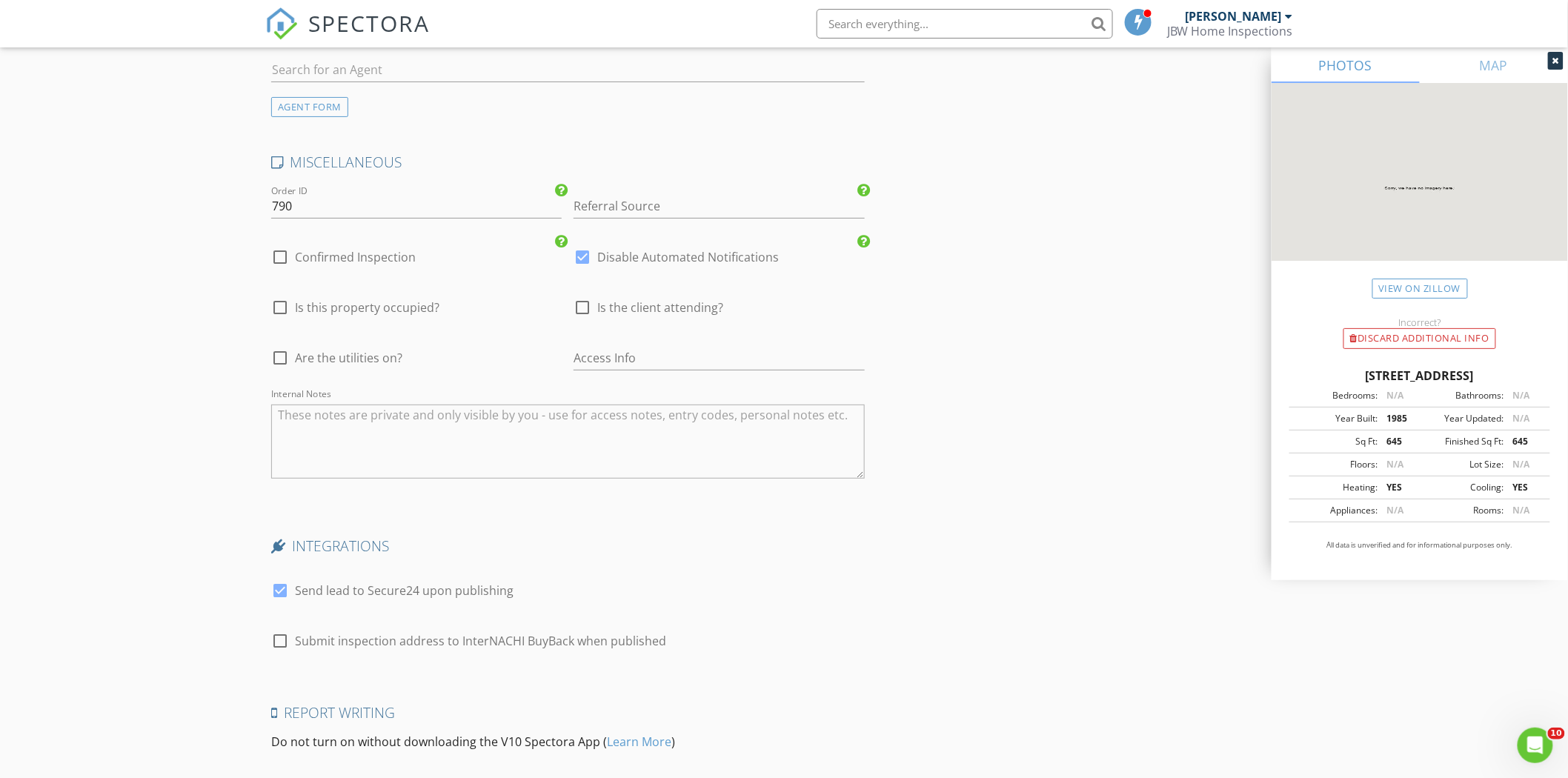
scroll to position [2596, 0]
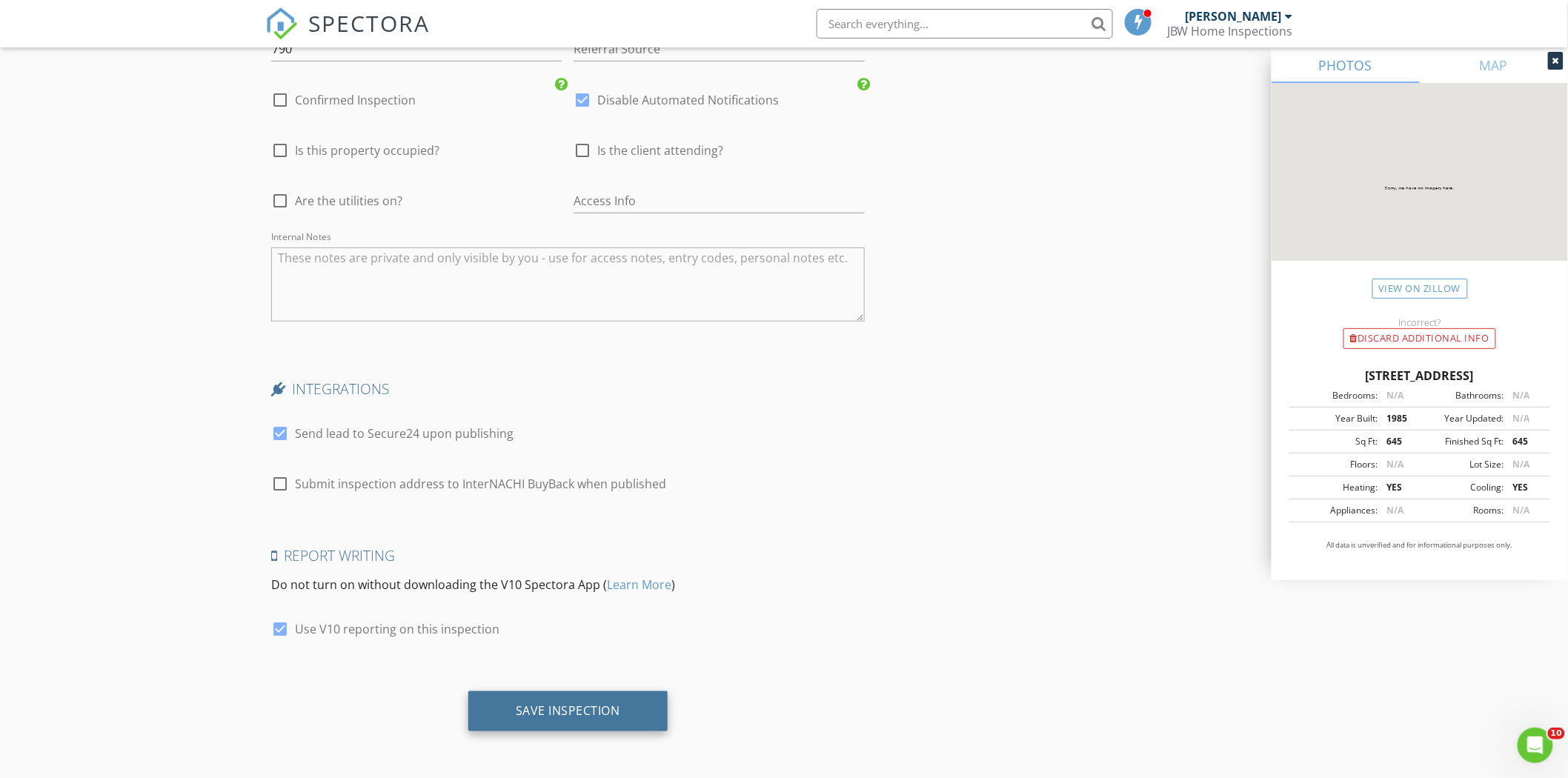
click at [534, 717] on div "Save Inspection" at bounding box center [567, 710] width 104 height 14
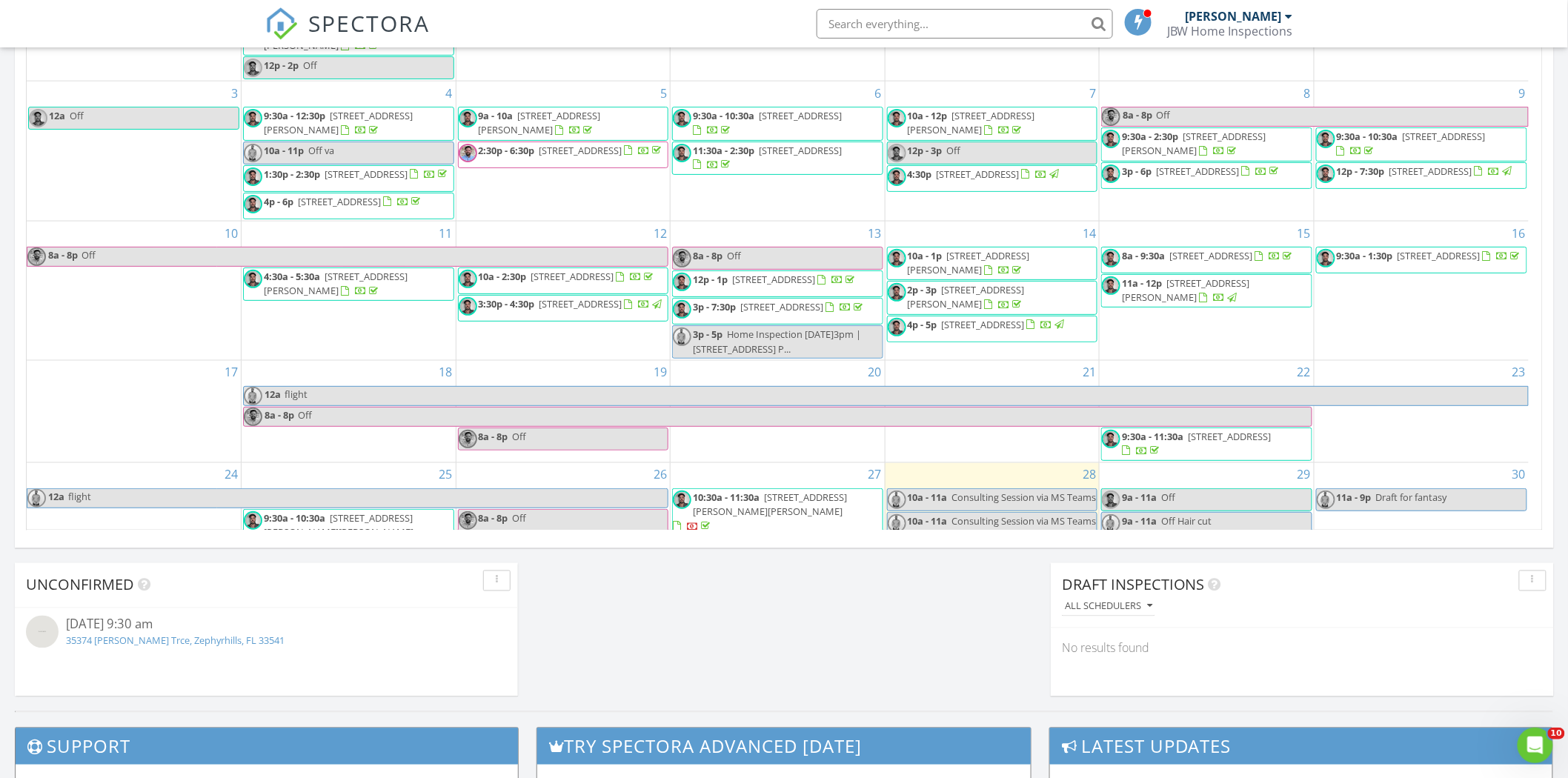
scroll to position [211, 0]
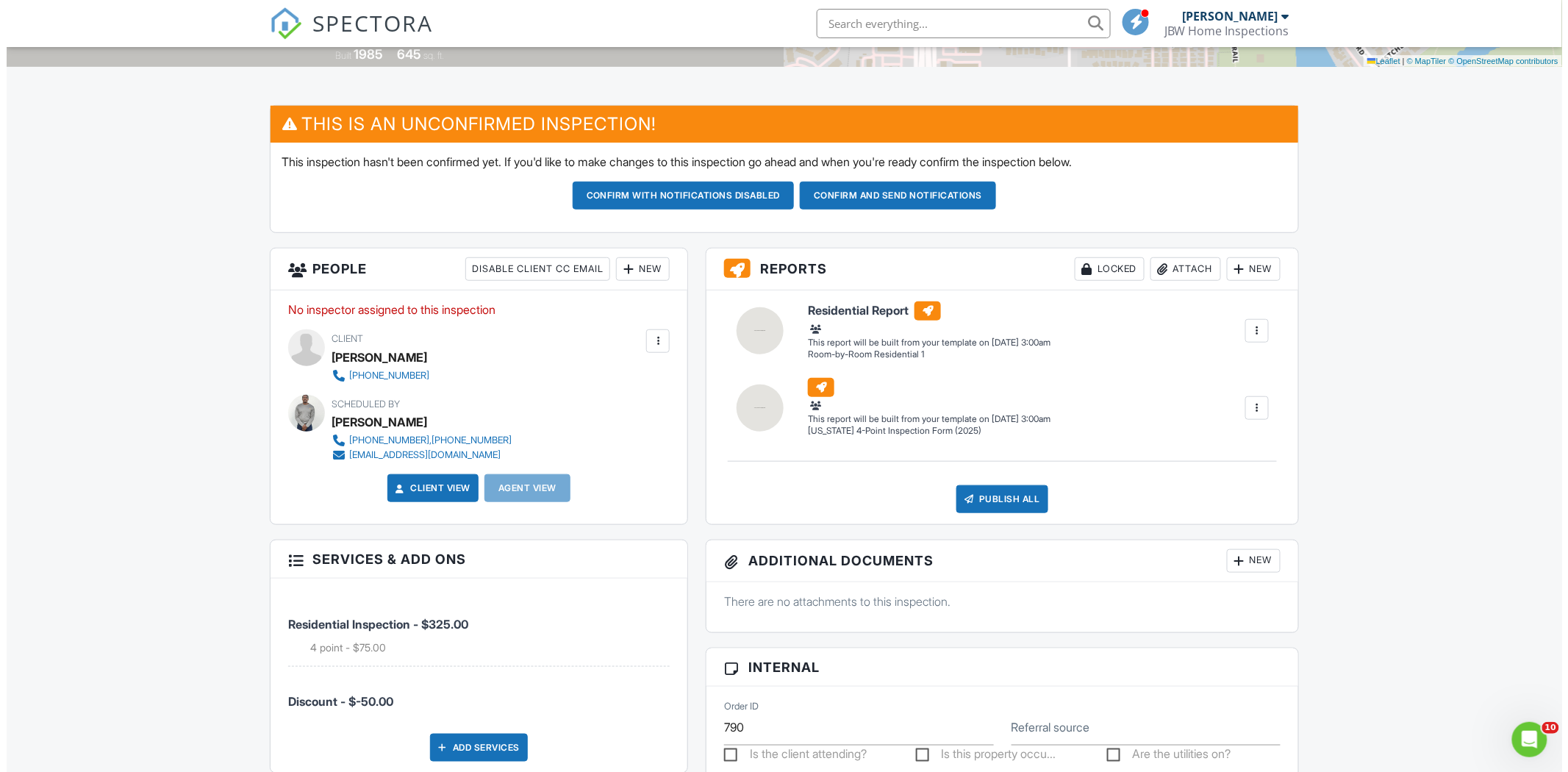
scroll to position [326, 0]
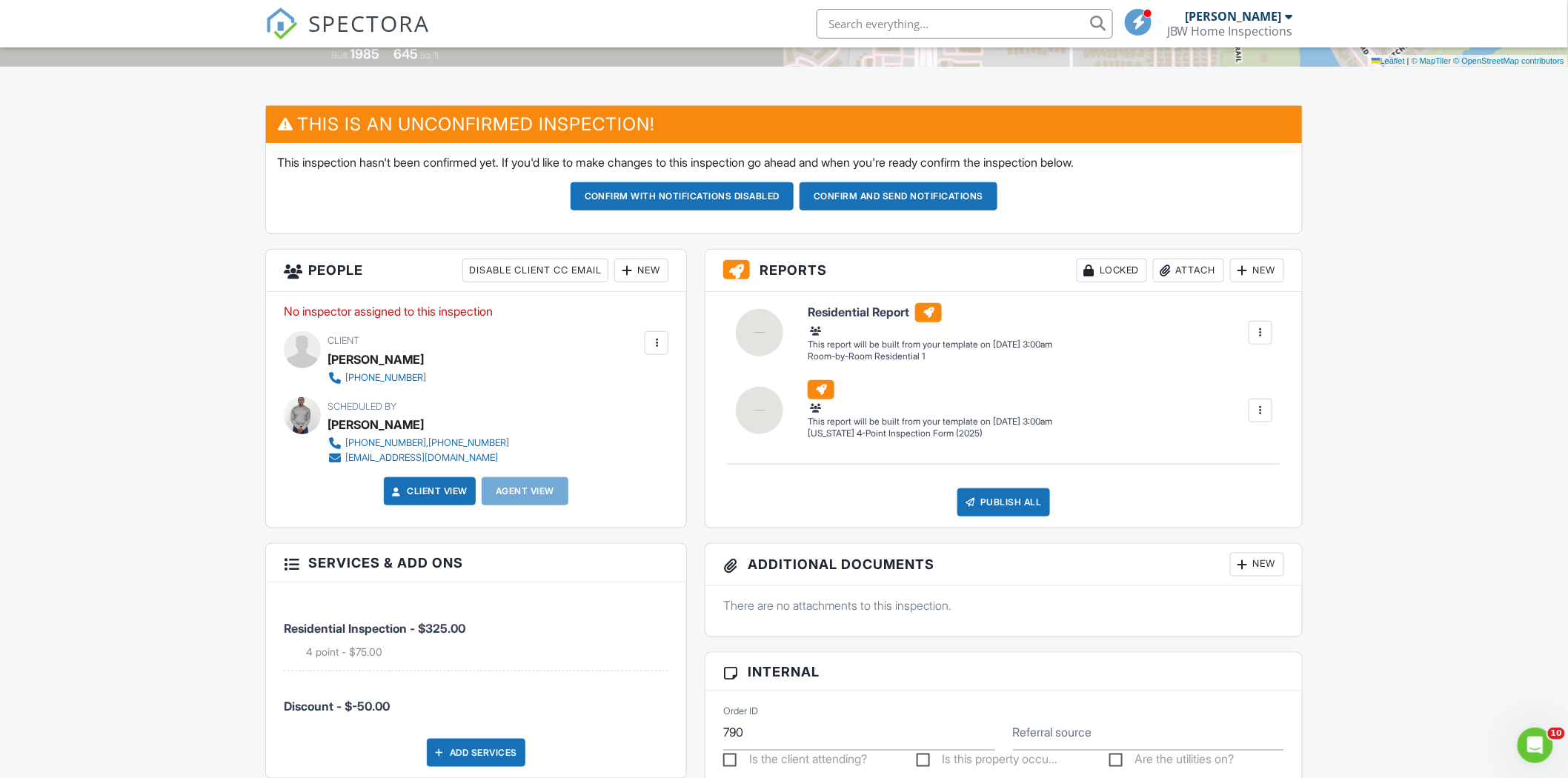
click at [670, 349] on div "No inspector assigned to this inspection Update Client First name John Last nam…" at bounding box center [476, 410] width 420 height 236
click at [662, 344] on div at bounding box center [656, 342] width 14 height 14
click at [574, 394] on li "Edit" at bounding box center [580, 388] width 159 height 37
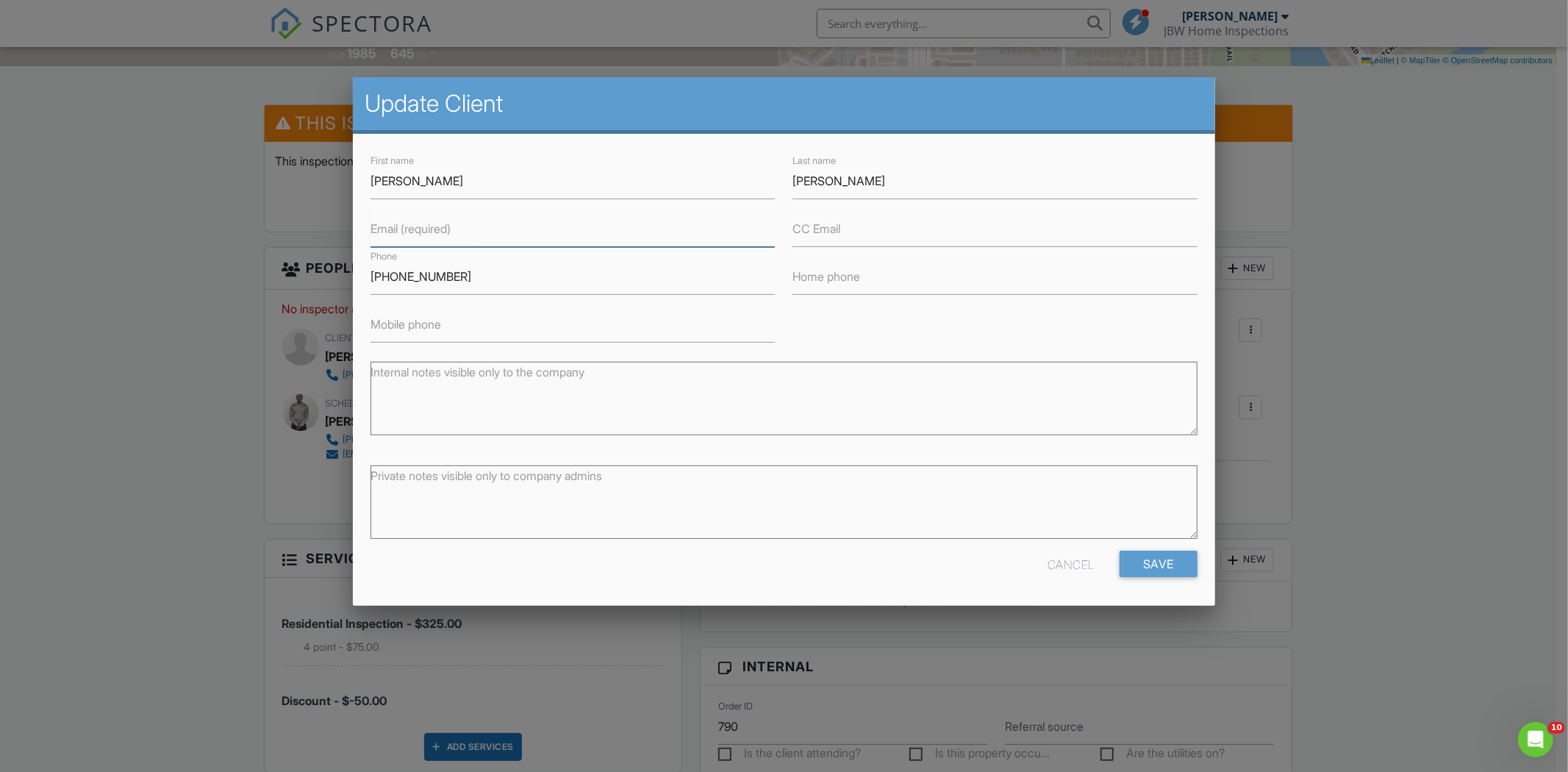
click at [511, 239] on input "Email (required)" at bounding box center [573, 229] width 405 height 36
click at [424, 238] on input "Email (required)" at bounding box center [573, 229] width 405 height 36
click at [835, 339] on div "First name John Last name Davison Email (required) CC Email Phone 727-953-2264 …" at bounding box center [784, 247] width 845 height 191
click at [396, 232] on label "Email (required)" at bounding box center [411, 228] width 80 height 16
click at [396, 232] on input "Email (required)" at bounding box center [573, 229] width 405 height 36
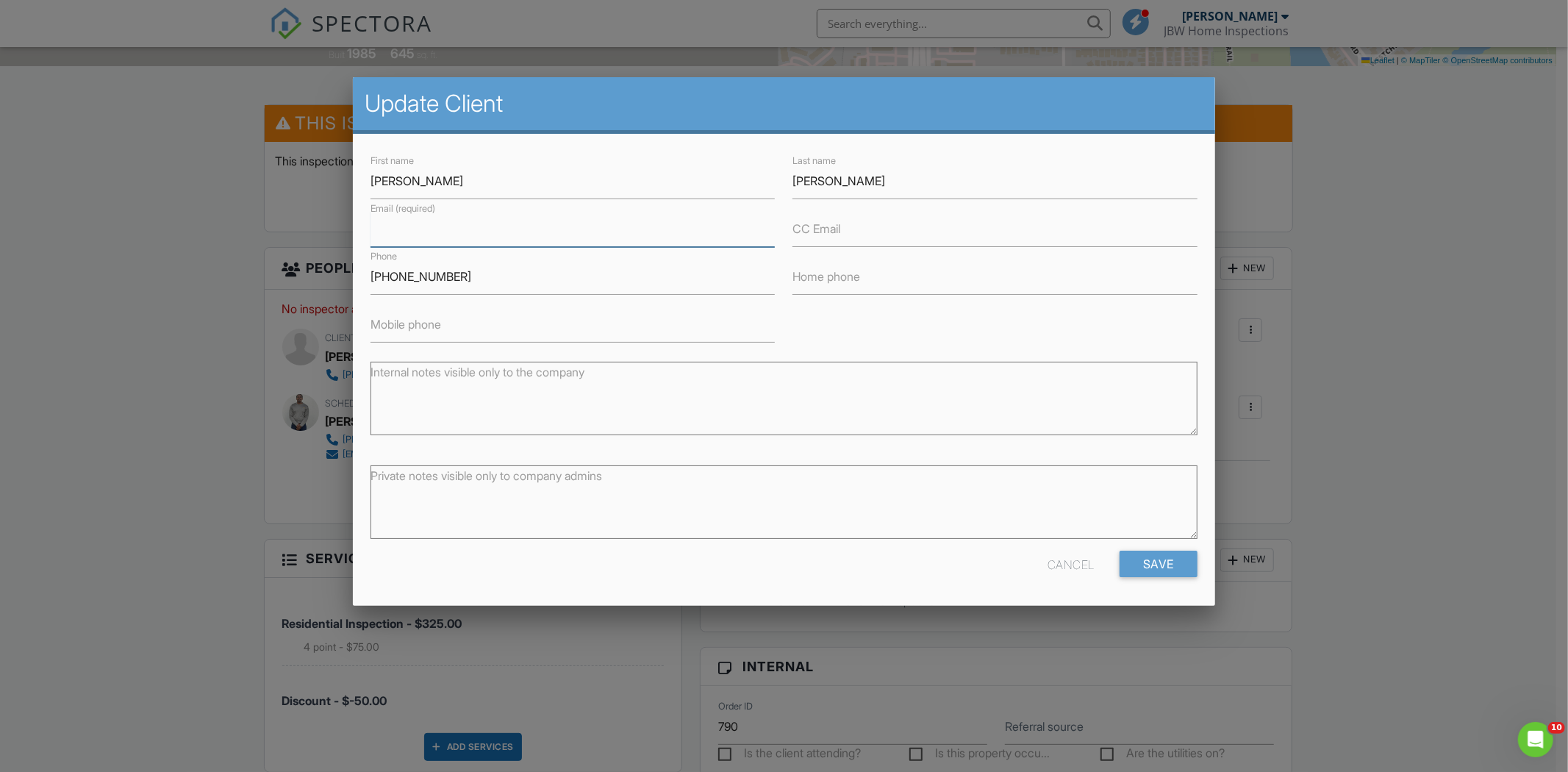
click at [441, 241] on input "Email (required)" at bounding box center [573, 229] width 405 height 36
click at [428, 224] on input "Email (required)" at bounding box center [573, 229] width 405 height 36
click at [383, 236] on input "Email (required)" at bounding box center [573, 229] width 405 height 36
click at [395, 235] on input "Email (required)" at bounding box center [573, 229] width 405 height 36
click at [373, 241] on input "Email (required)" at bounding box center [573, 229] width 405 height 36
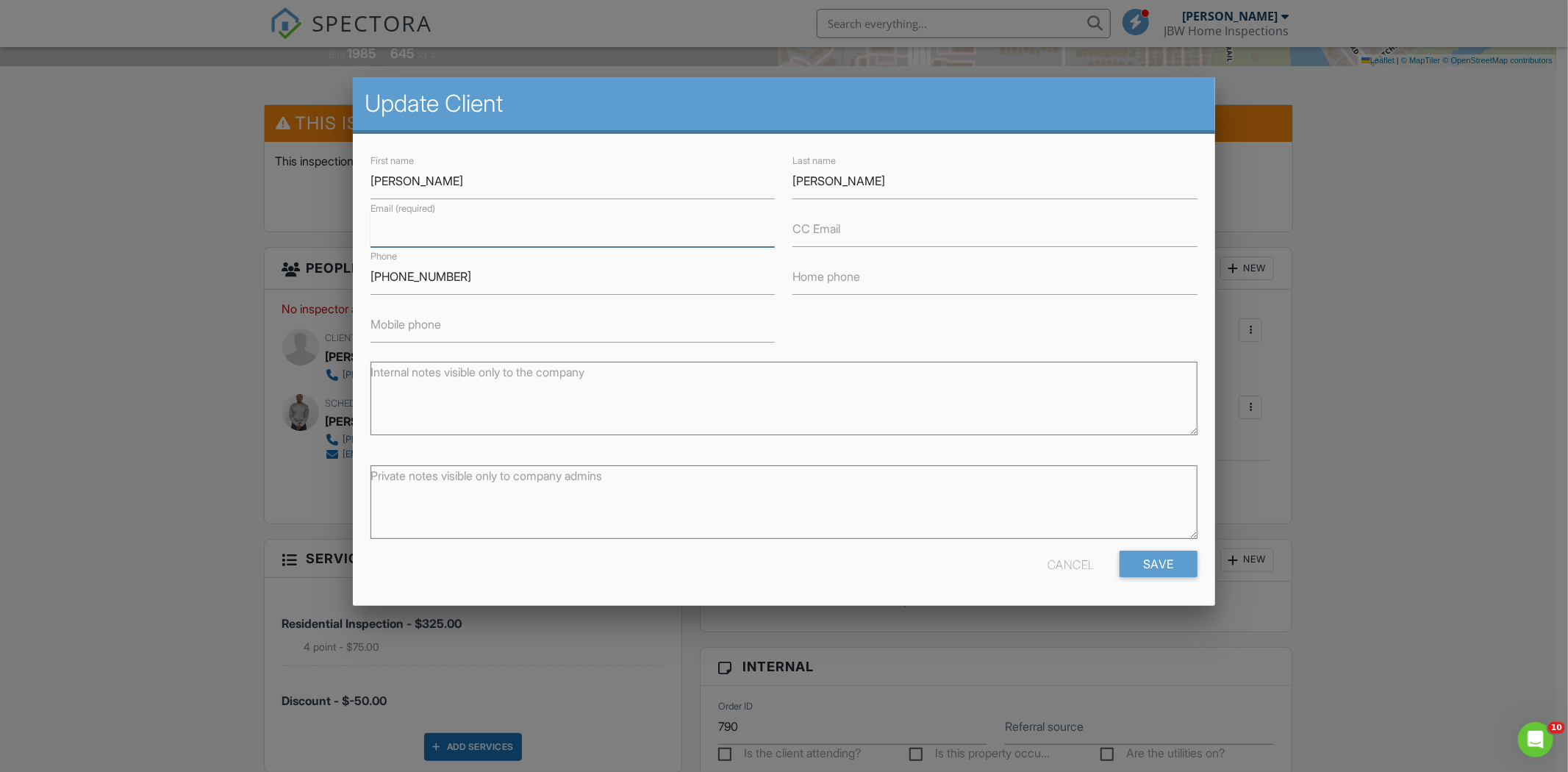
click at [393, 237] on input "Email (required)" at bounding box center [573, 229] width 405 height 36
click at [546, 106] on h2 "Update Client" at bounding box center [784, 104] width 839 height 30
click at [383, 245] on input "Email (required)" at bounding box center [573, 229] width 405 height 36
type input "[EMAIL_ADDRESS][DOMAIN_NAME]"
click at [650, 114] on h2 "Update Client" at bounding box center [784, 104] width 839 height 30
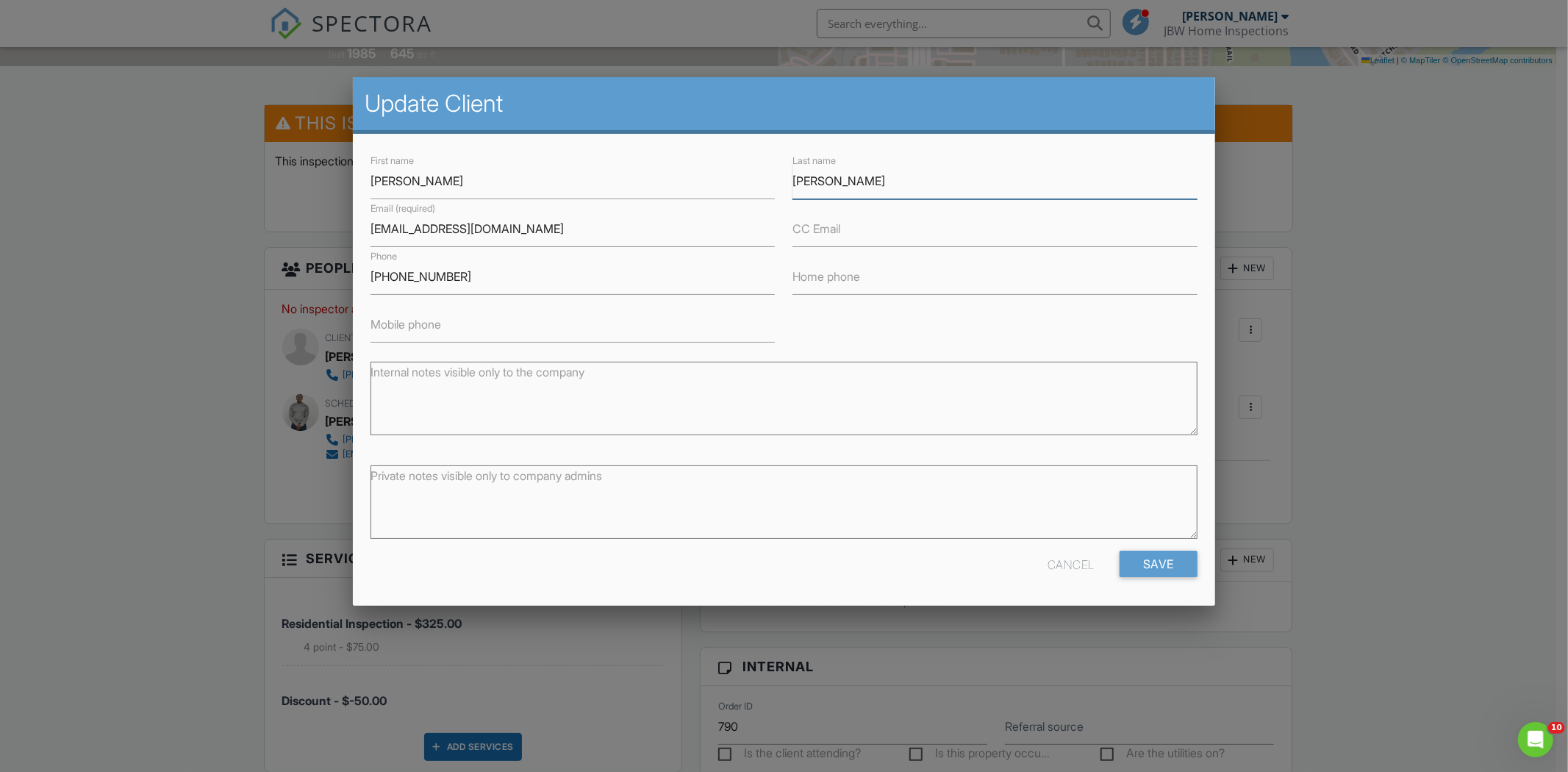
drag, startPoint x: 855, startPoint y: 185, endPoint x: 788, endPoint y: 182, distance: 67.1
click at [788, 182] on div "Last name Davison" at bounding box center [995, 175] width 423 height 48
click at [801, 180] on input "davison" at bounding box center [994, 182] width 405 height 36
type input "[PERSON_NAME]"
click at [1153, 566] on input "Save" at bounding box center [1159, 564] width 78 height 26
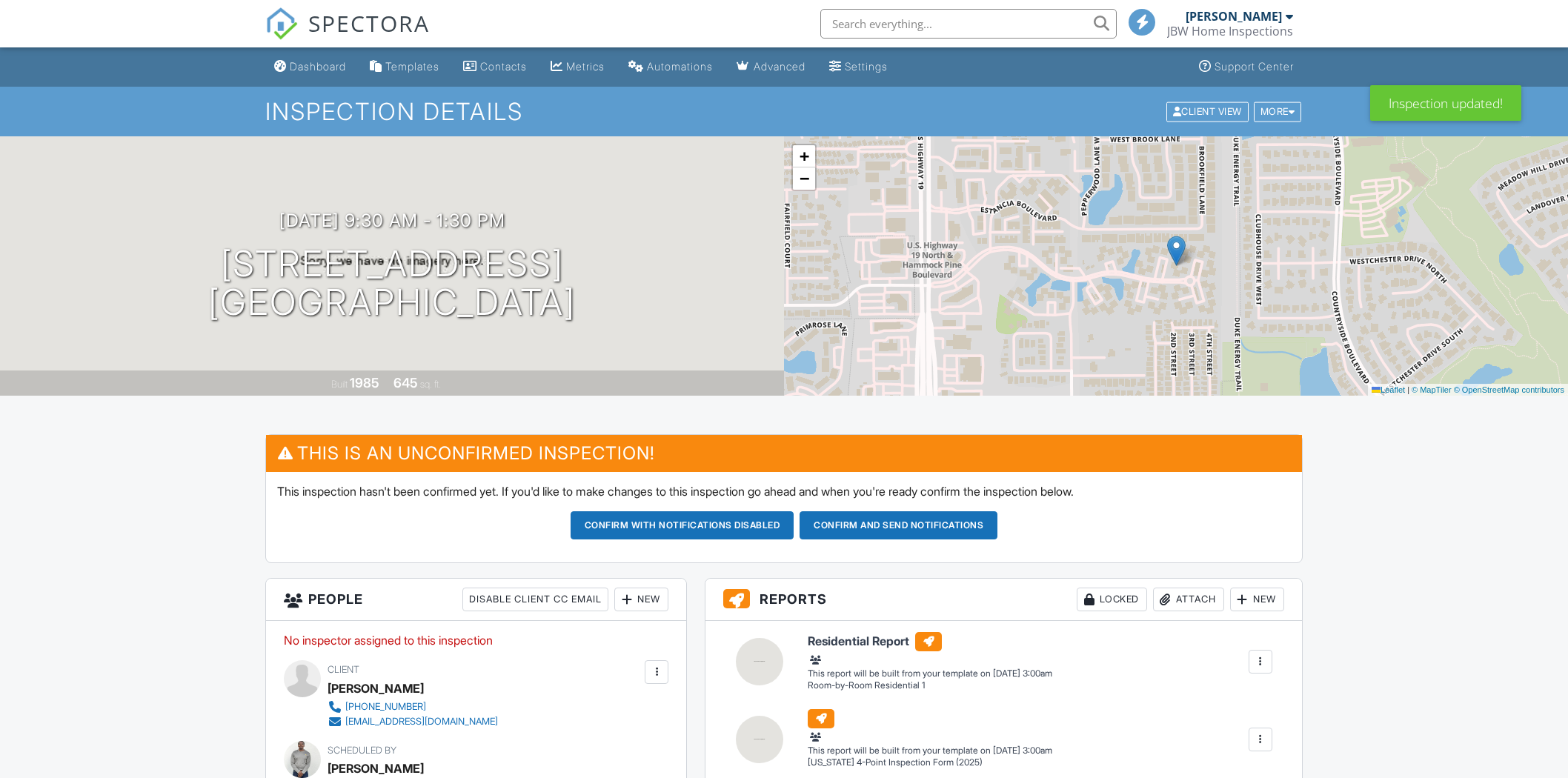
click at [634, 587] on div "New" at bounding box center [641, 599] width 54 height 24
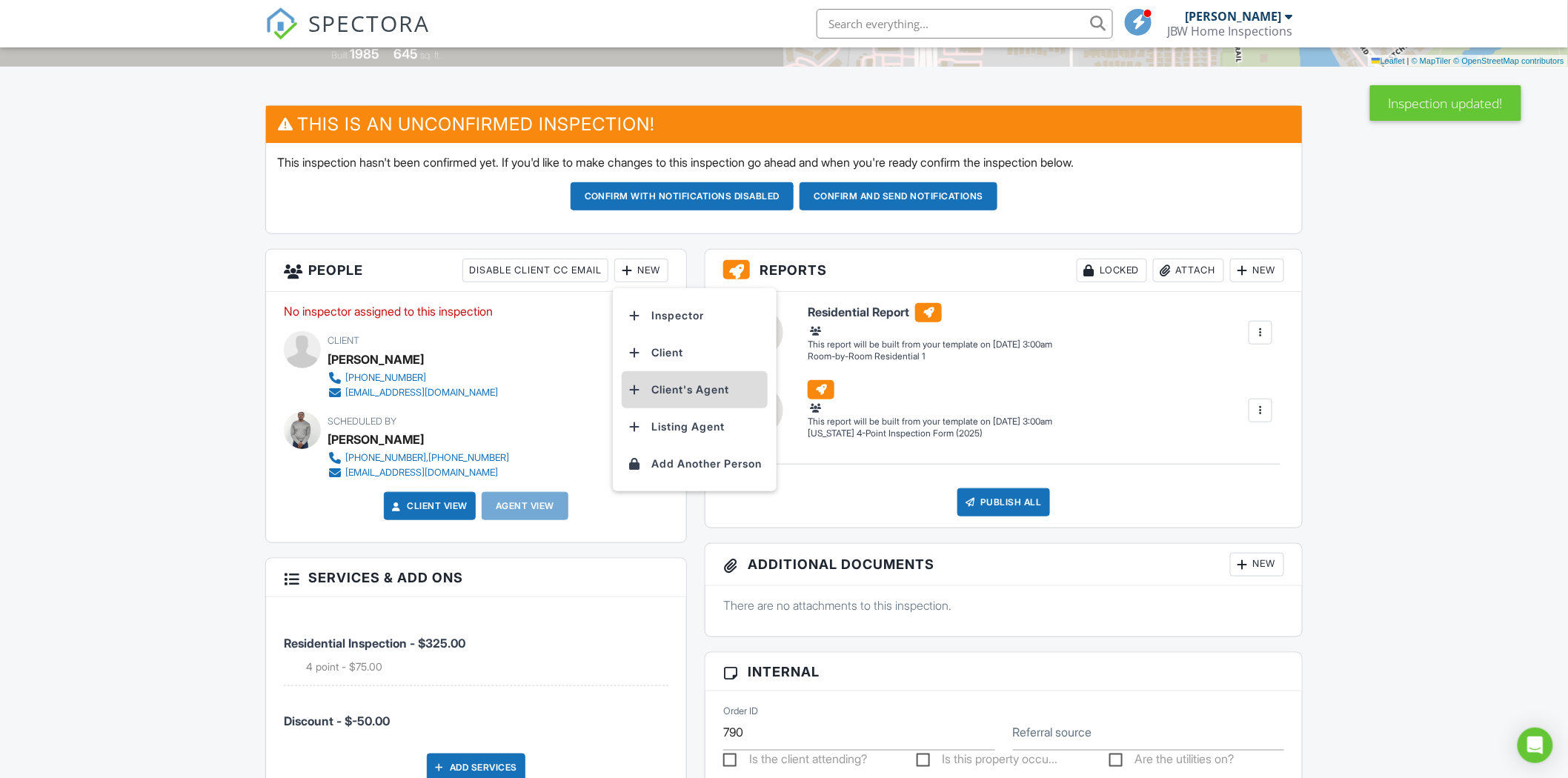
click at [691, 394] on li "Client's Agent" at bounding box center [694, 390] width 146 height 37
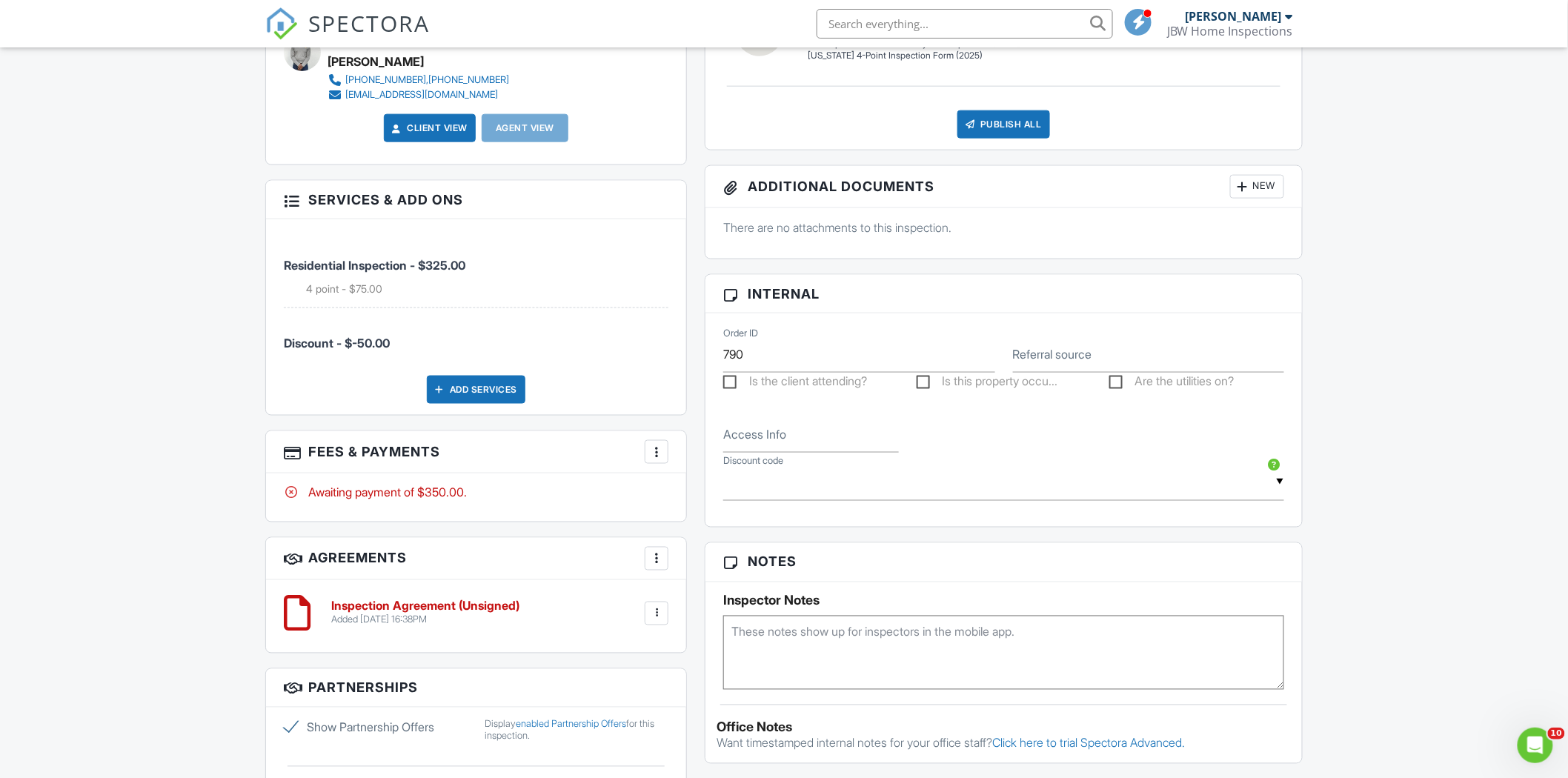
click at [925, 384] on label "Is this property occu..." at bounding box center [988, 384] width 142 height 18
click at [925, 384] on input "Is this property occu..." at bounding box center [921, 383] width 10 height 10
checkbox input "true"
click at [1117, 386] on label "Are the utilities on?" at bounding box center [1171, 384] width 125 height 18
click at [1117, 386] on input "Are the utilities on?" at bounding box center [1113, 383] width 10 height 10
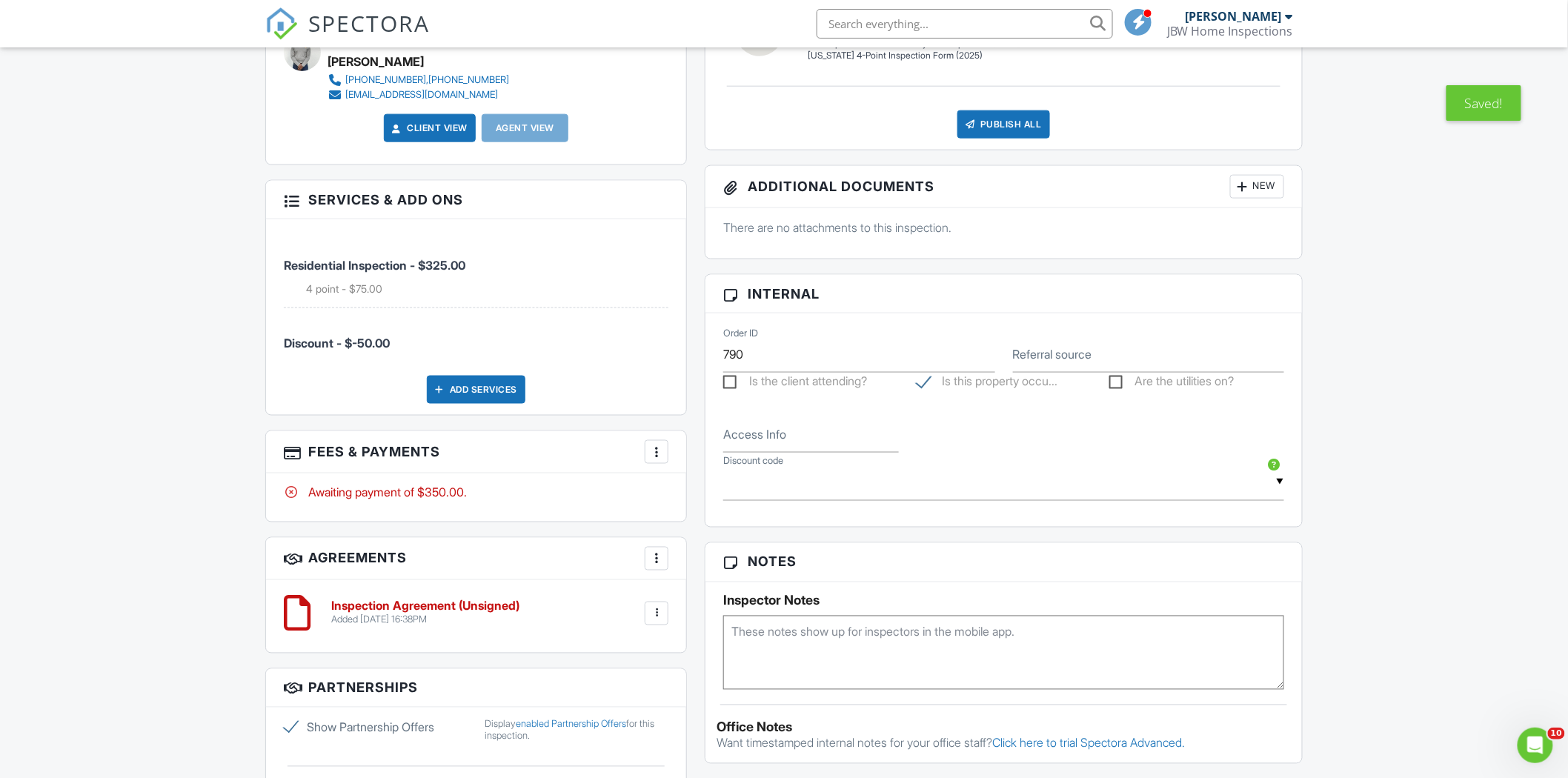
checkbox input "true"
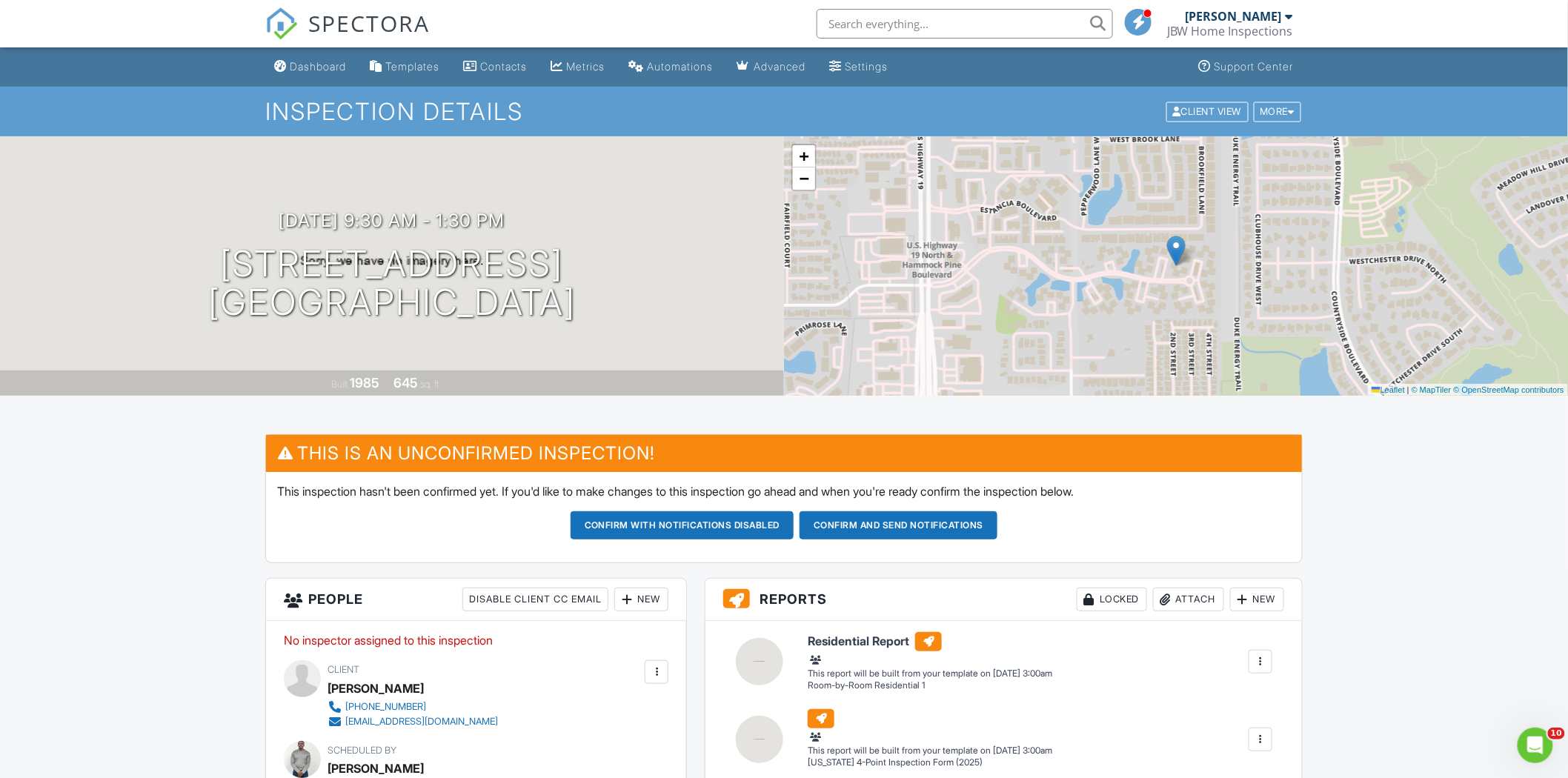
click at [313, 77] on link "Dashboard" at bounding box center [310, 67] width 84 height 27
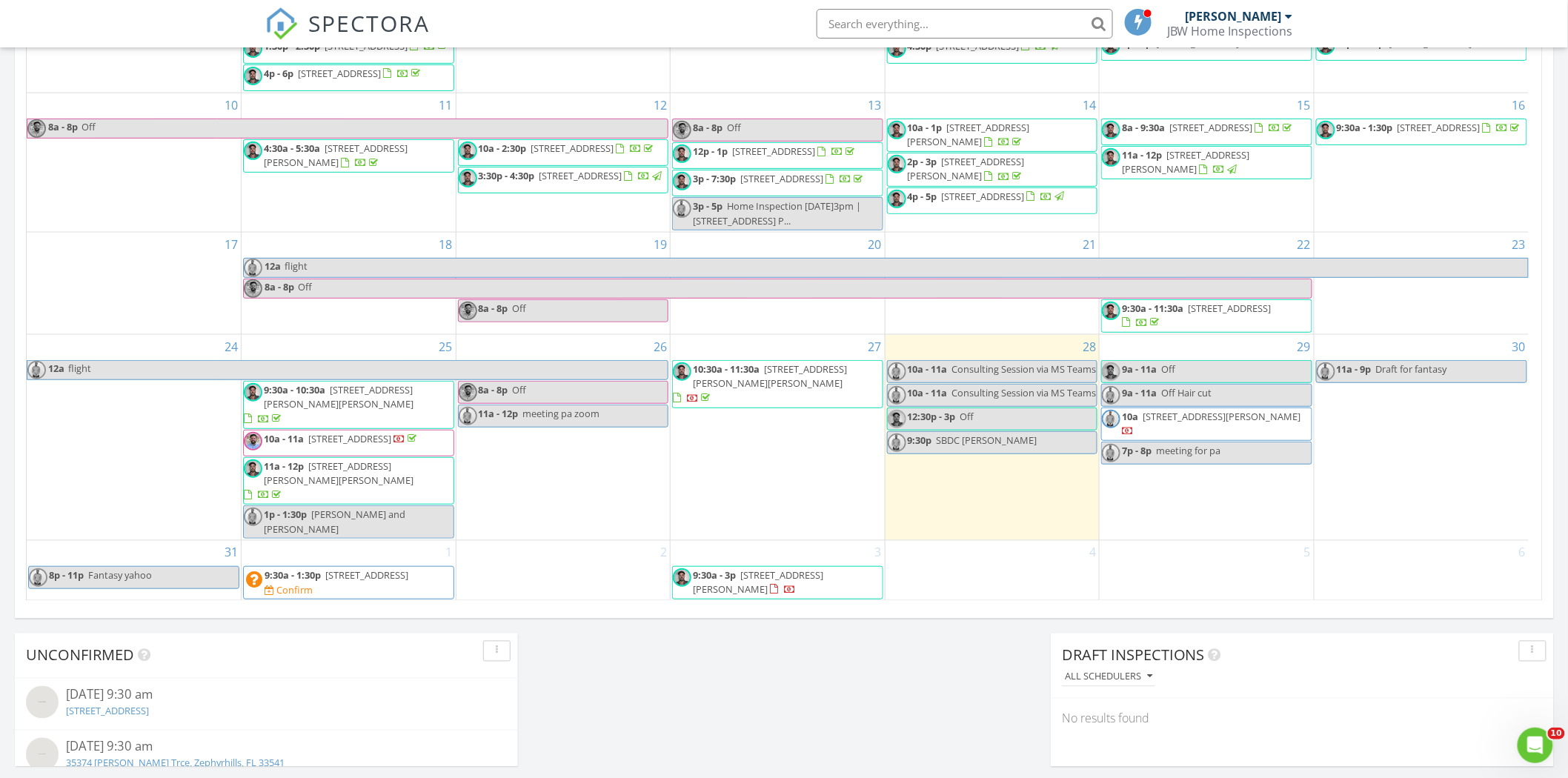
scroll to position [842, 0]
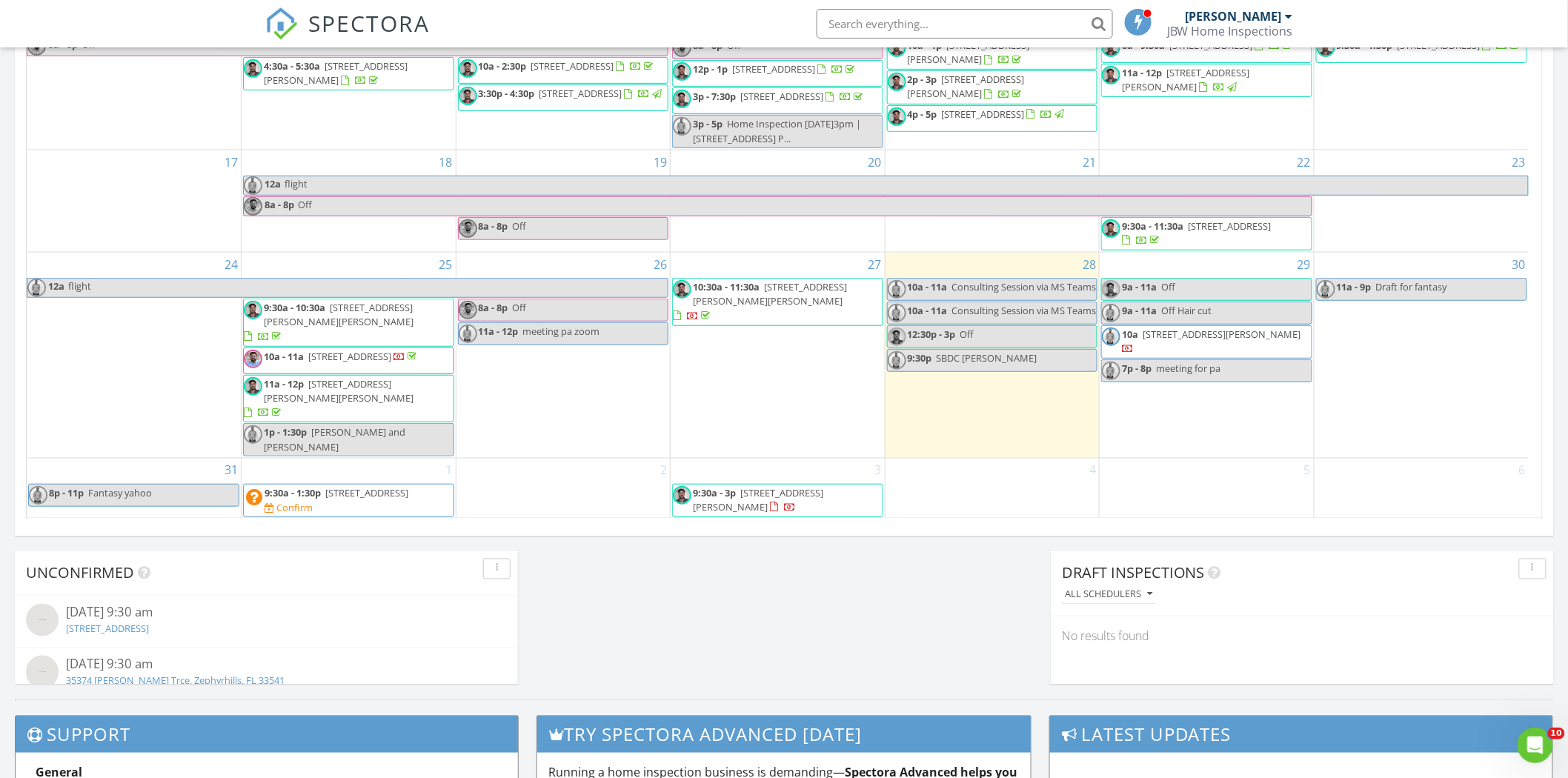
click at [512, 487] on div "2" at bounding box center [564, 488] width 214 height 60
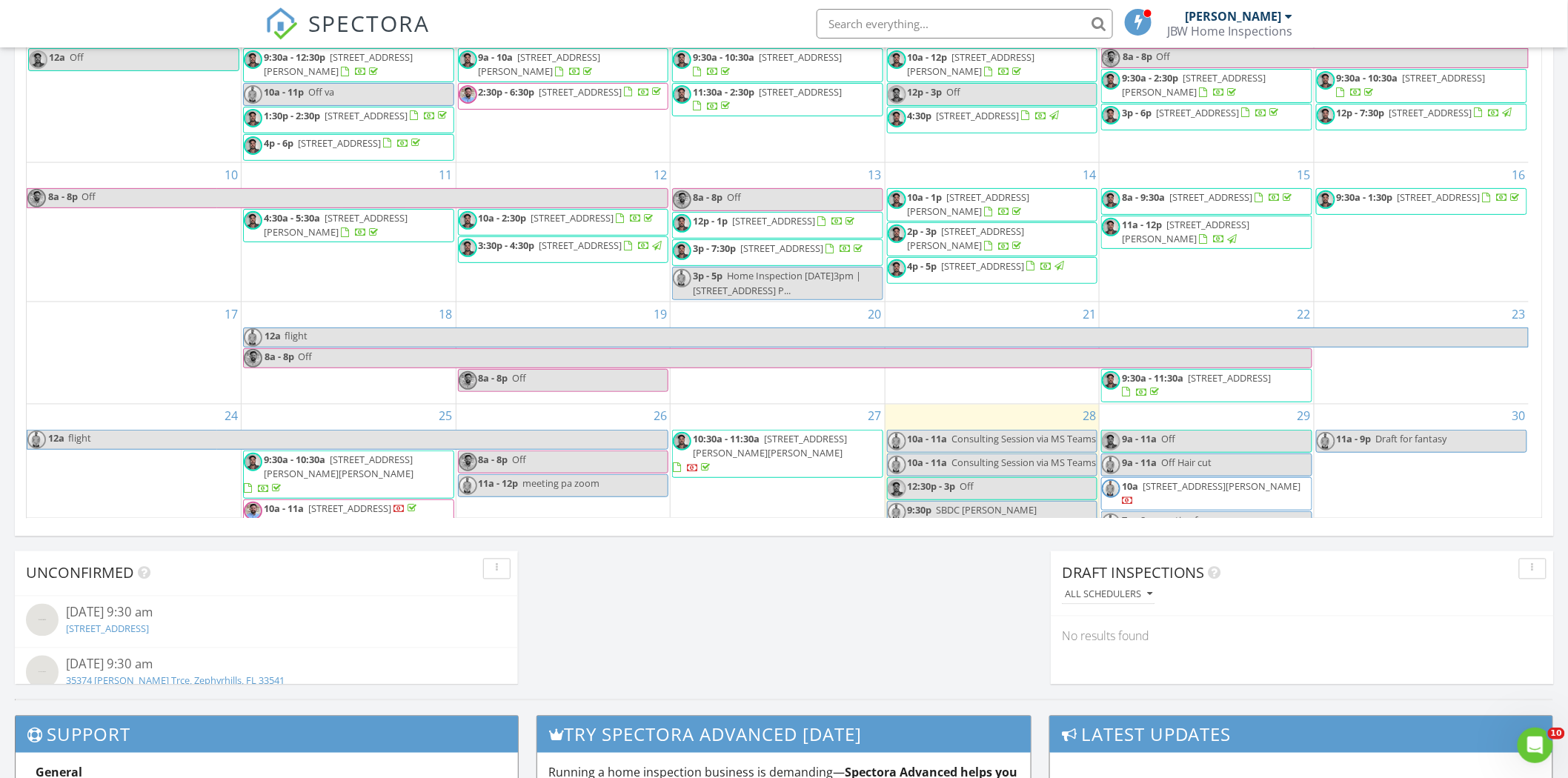
scroll to position [211, 0]
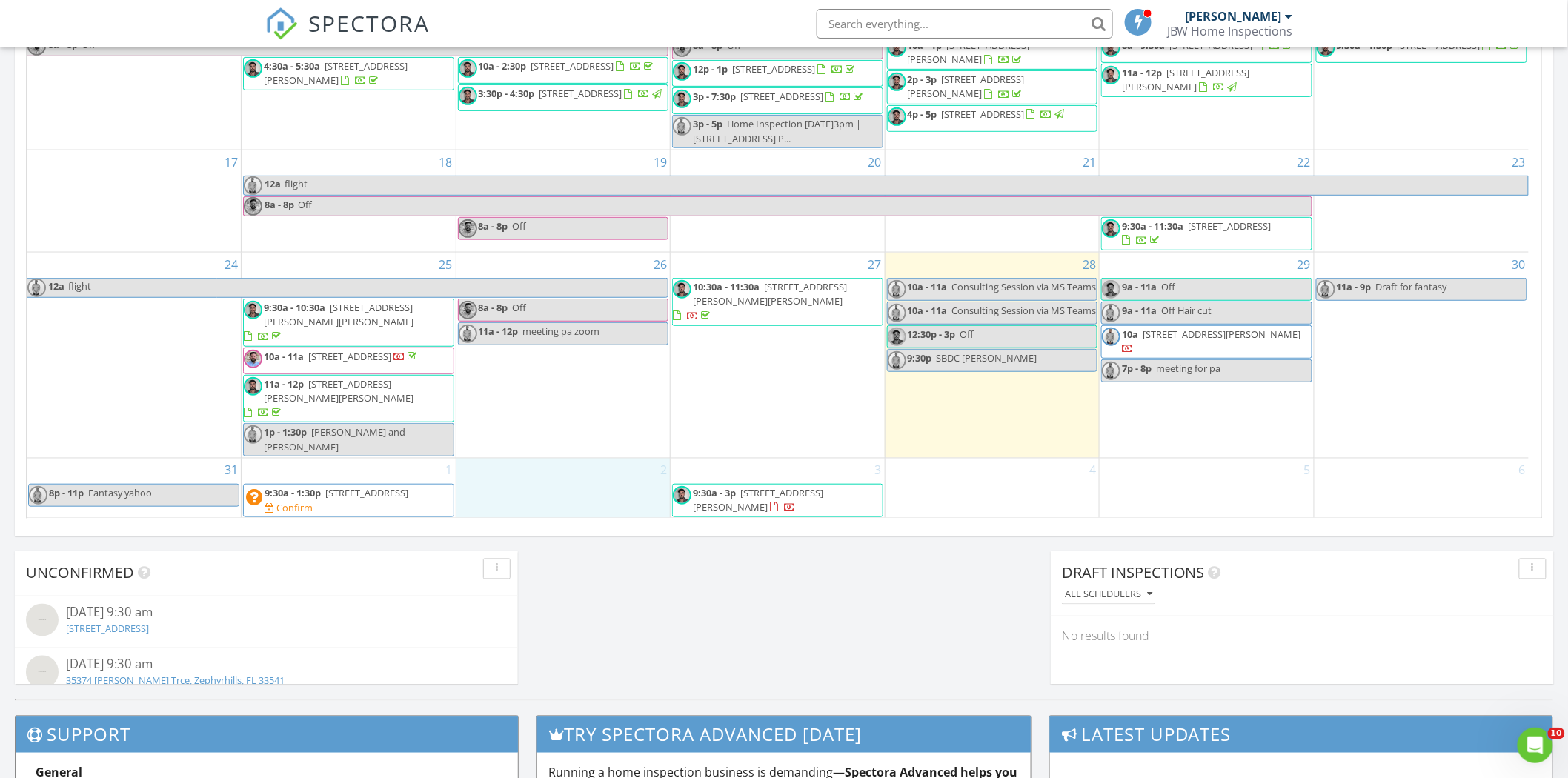
click at [426, 506] on span "9:30a - 1:30p [STREET_ADDRESS] Confirm" at bounding box center [349, 500] width 210 height 29
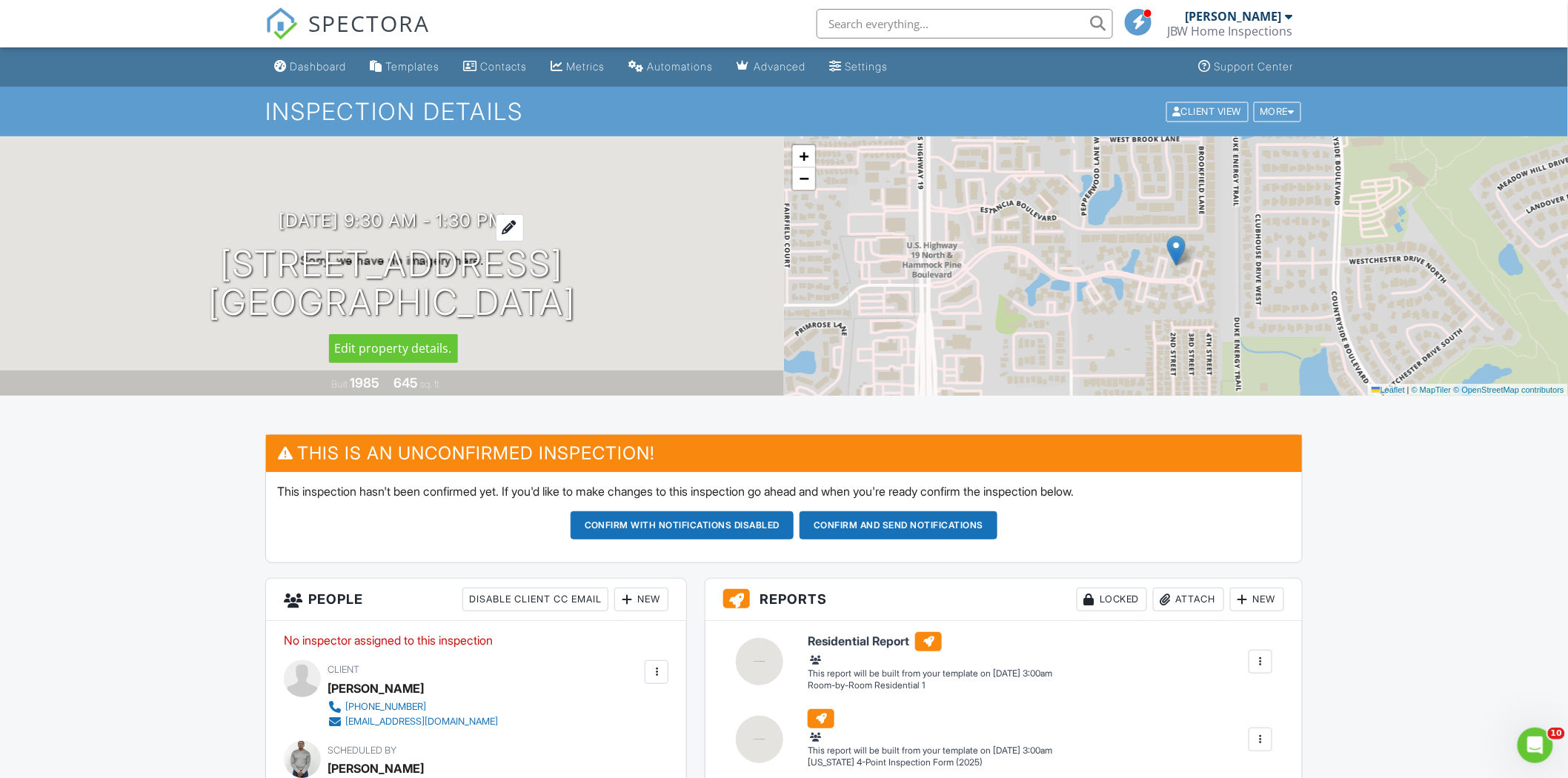
click at [376, 222] on h3 "09/01/2025 9:30 am - 1:30 pm" at bounding box center [392, 220] width 226 height 20
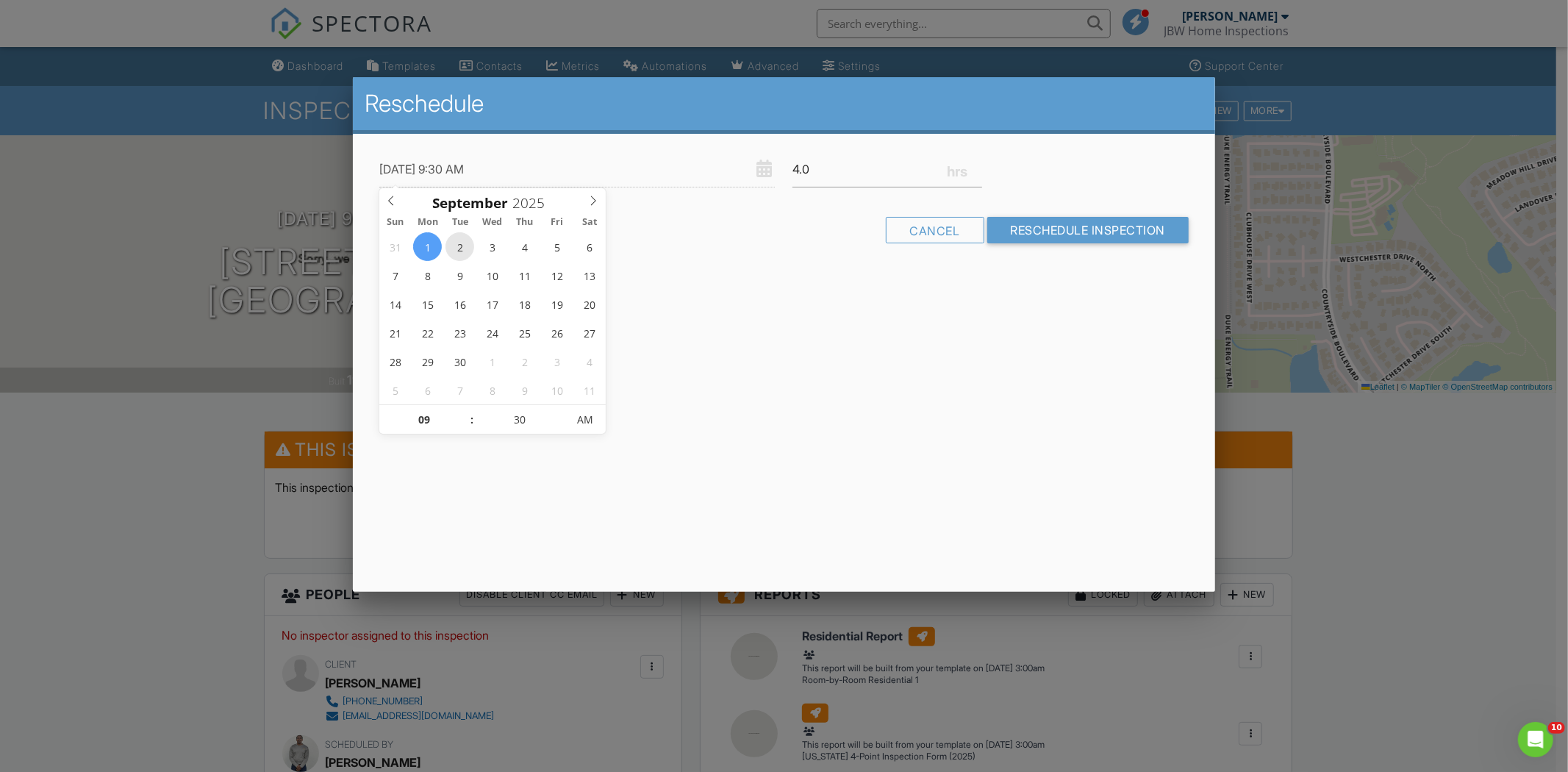
type input "[DATE] 9:30 AM"
click at [1029, 236] on input "Reschedule Inspection" at bounding box center [1088, 230] width 202 height 26
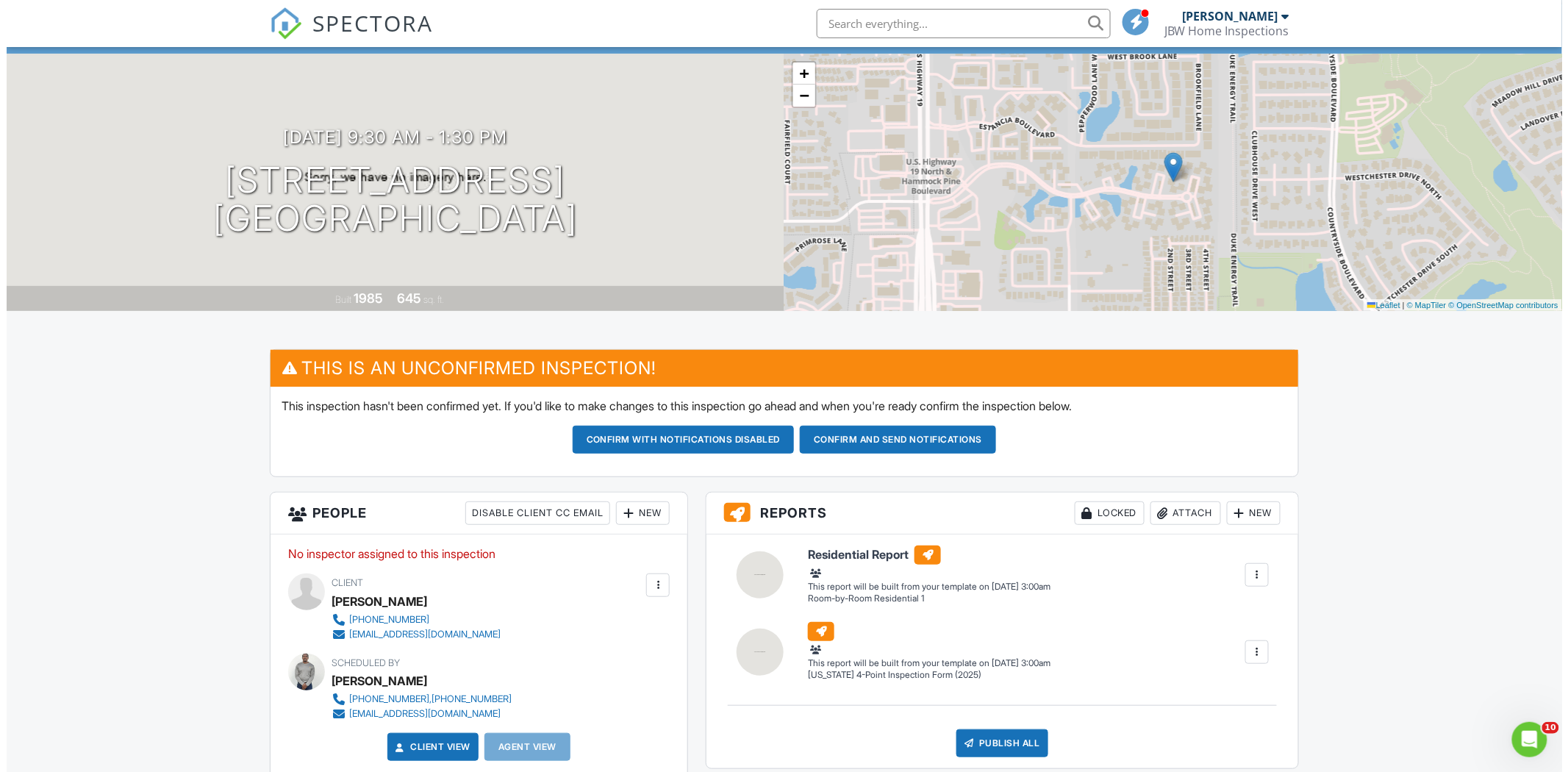
scroll to position [163, 0]
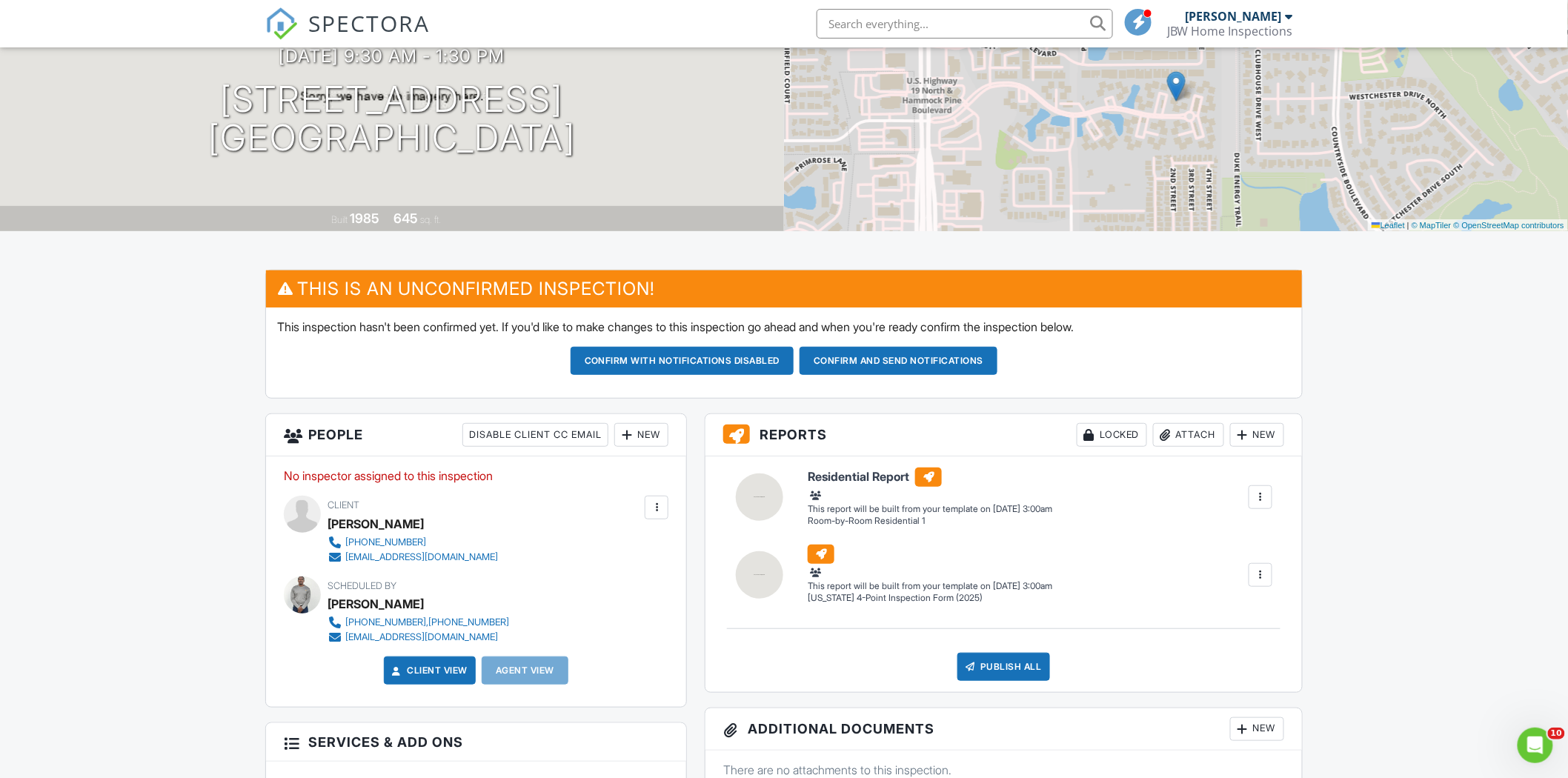
click at [642, 439] on div "New" at bounding box center [641, 435] width 54 height 24
click at [686, 549] on li "Client's Agent" at bounding box center [694, 554] width 146 height 37
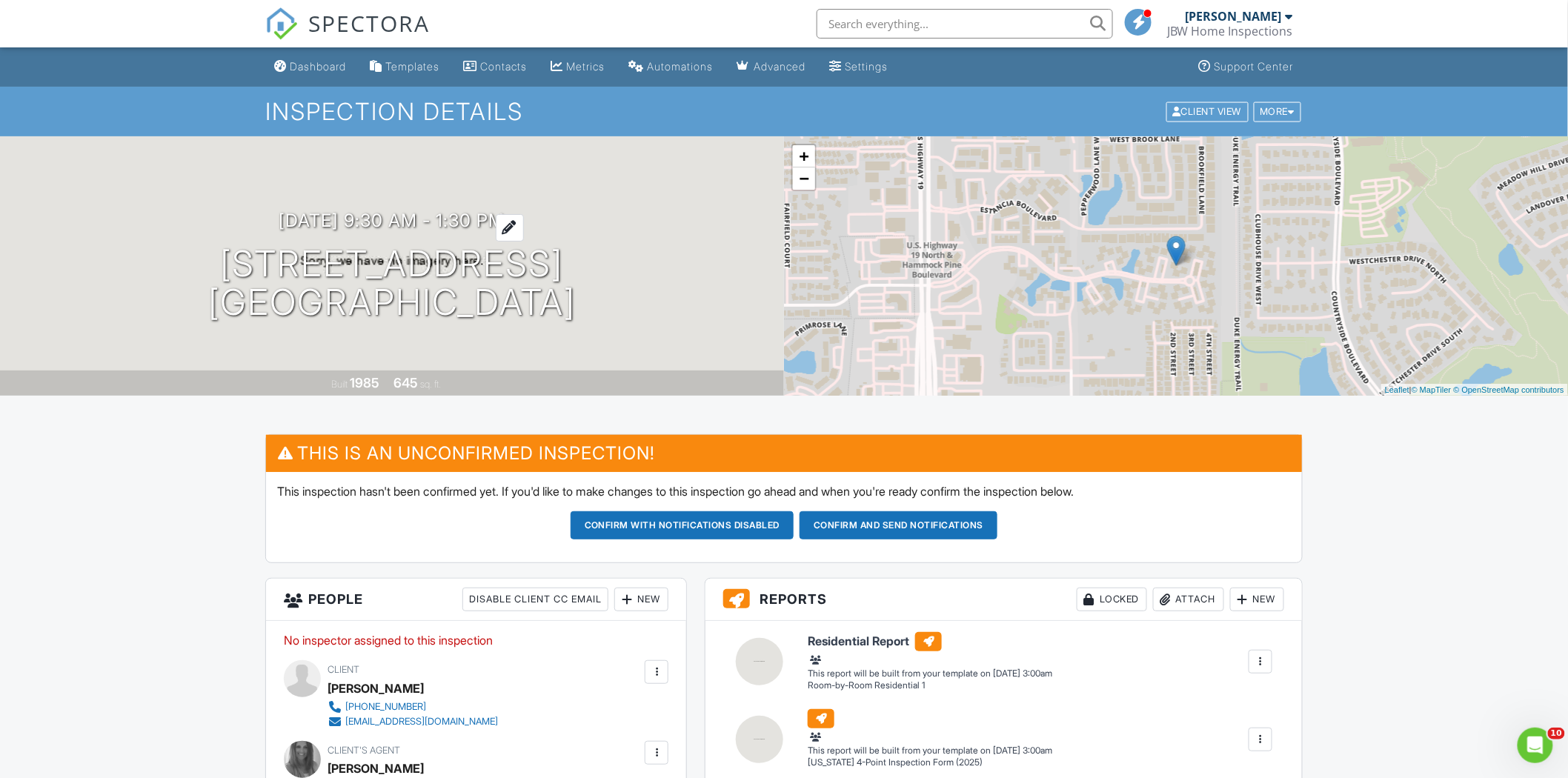
click at [385, 224] on h3 "[DATE] 9:30 am - 1:30 pm" at bounding box center [392, 220] width 226 height 20
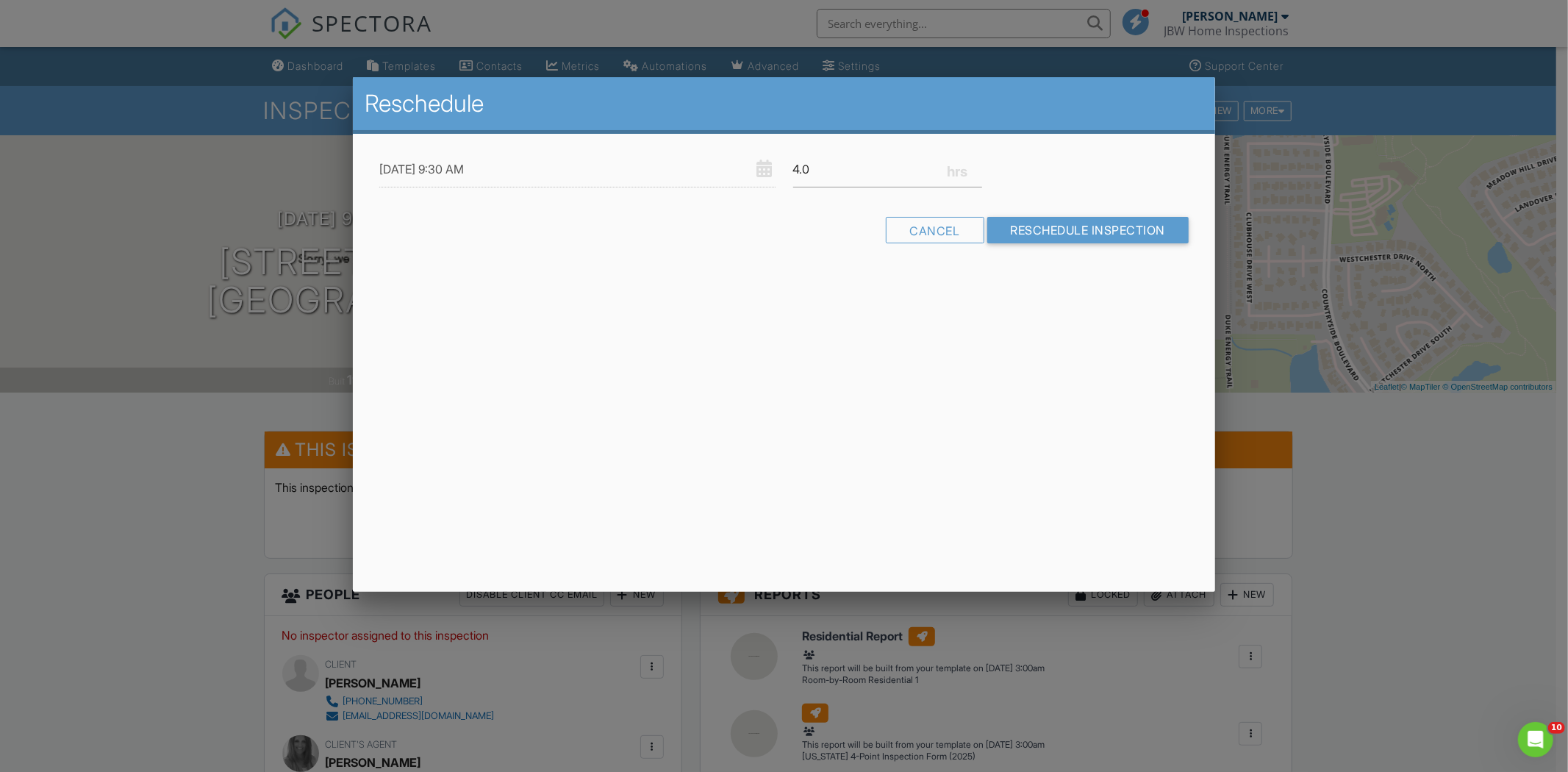
click at [739, 361] on div "Reschedule 09/02/2025 9:30 AM 4.0 Warning: this date/time is in the past. Cance…" at bounding box center [784, 335] width 863 height 515
click at [197, 425] on div at bounding box center [784, 409] width 1568 height 966
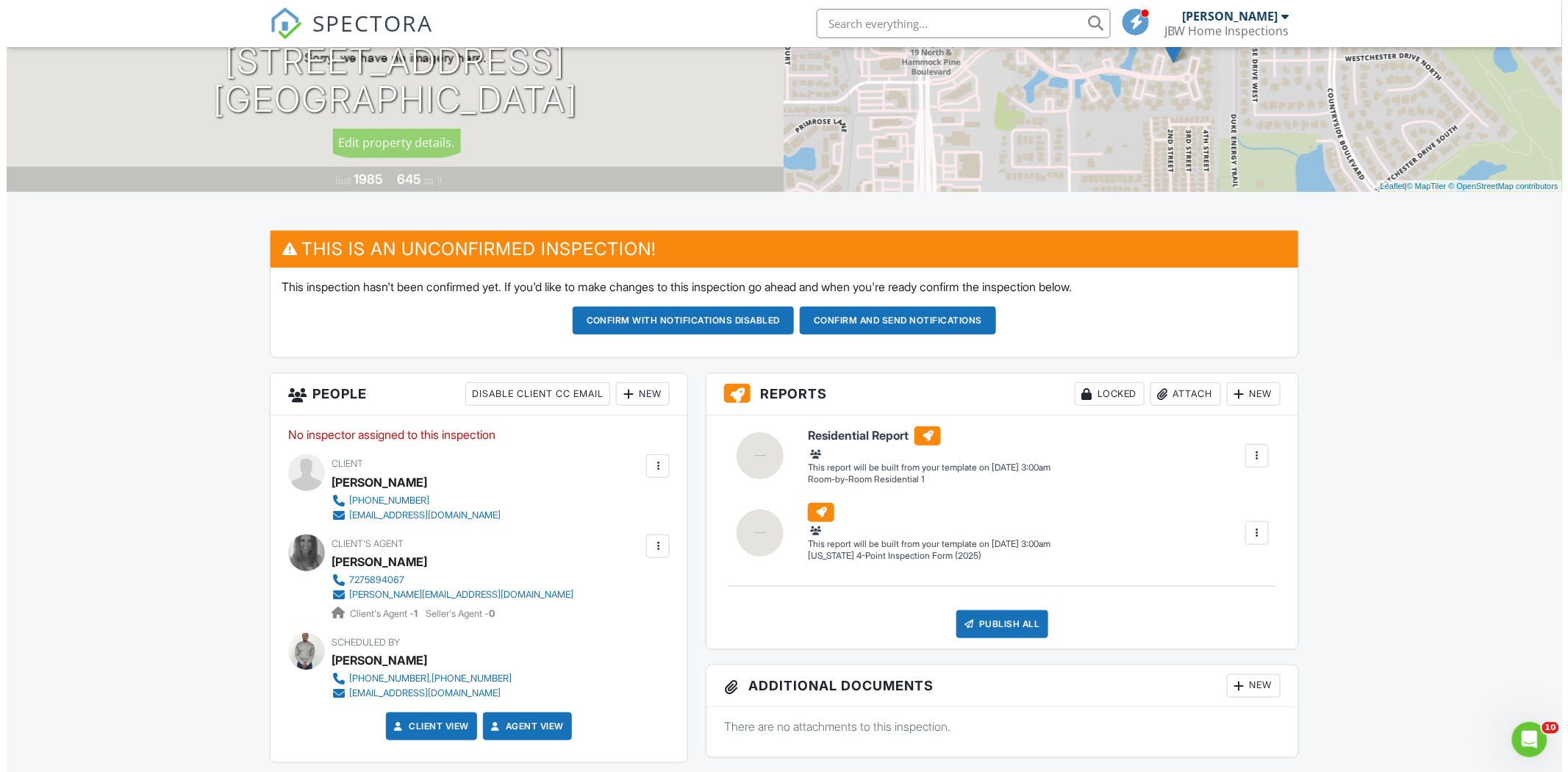
scroll to position [326, 0]
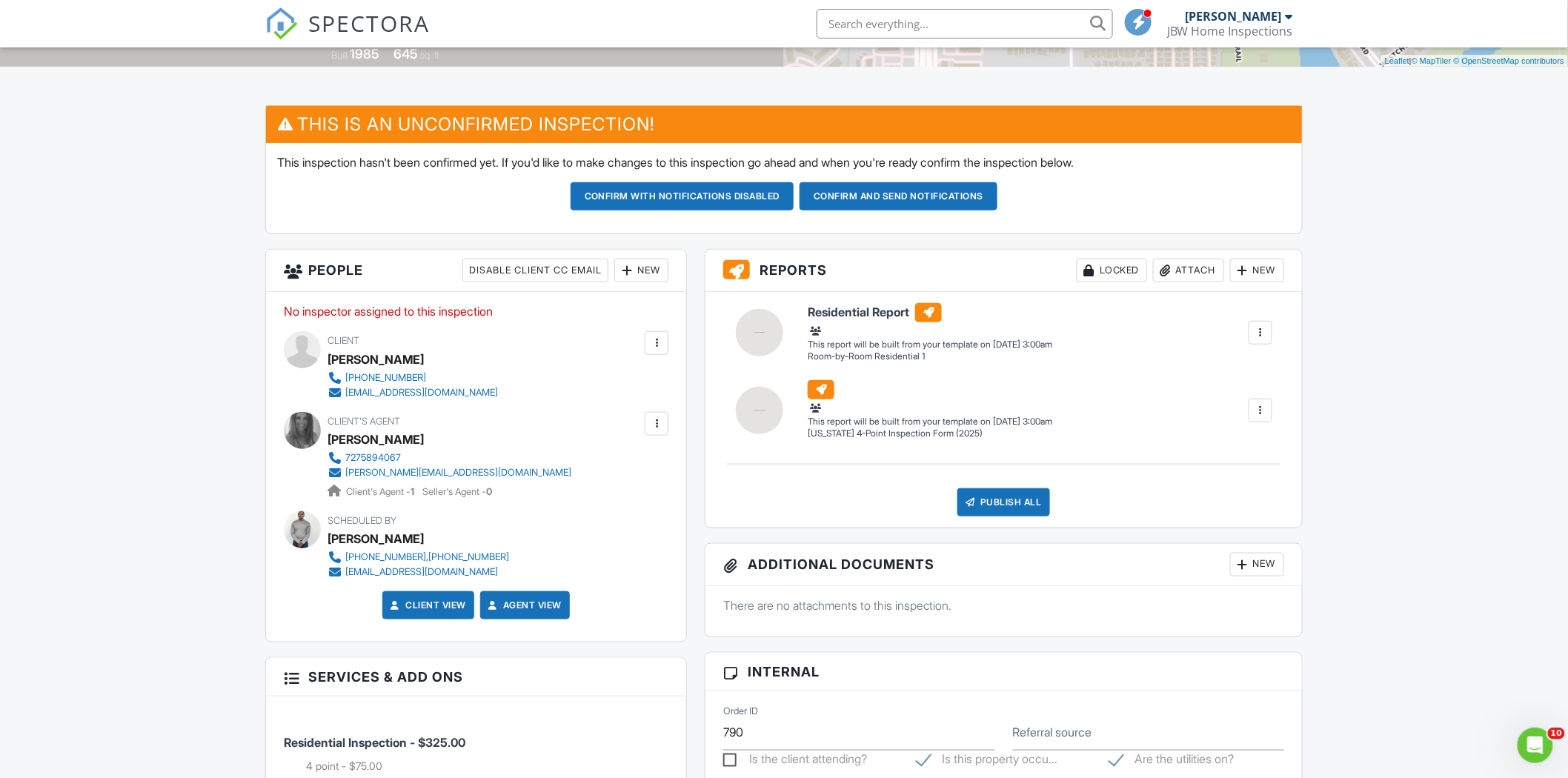
click at [624, 274] on div at bounding box center [626, 270] width 14 height 14
click at [671, 320] on li "Inspector" at bounding box center [694, 316] width 146 height 37
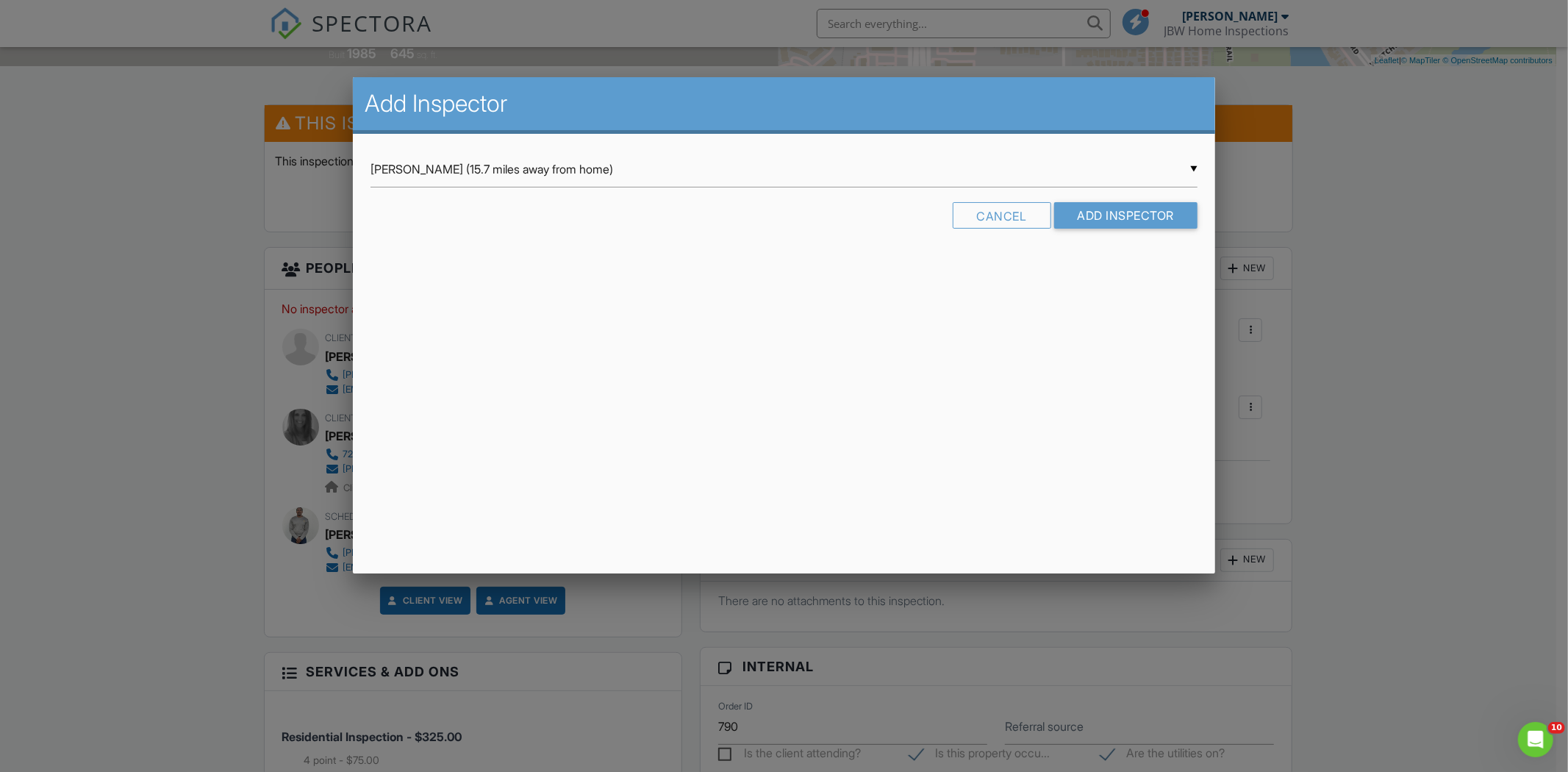
click at [388, 168] on div "▼ James Jackson (15.7 miles away from home) James Jackson (15.7 miles away from…" at bounding box center [784, 170] width 827 height 36
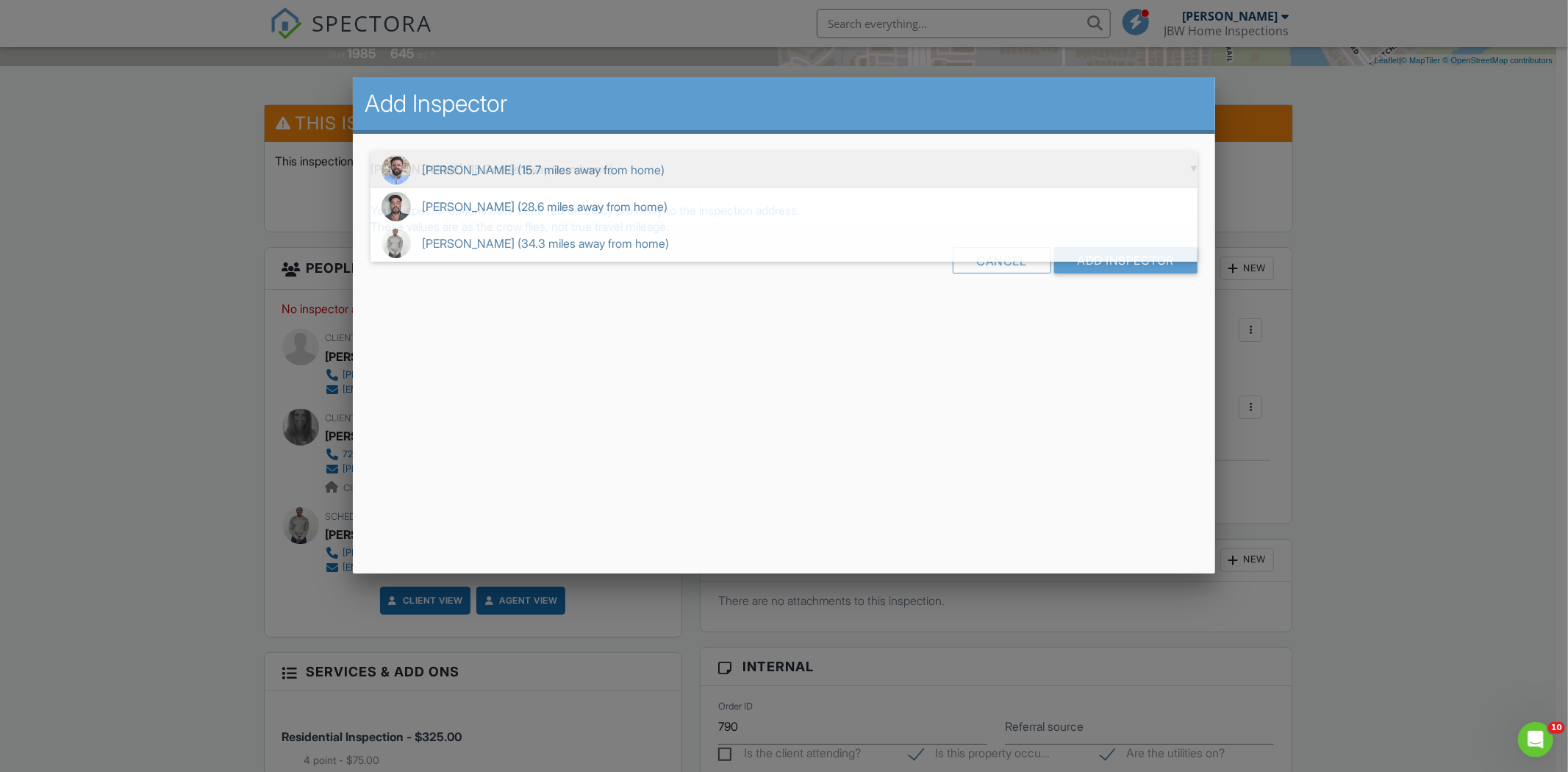
click at [450, 169] on span "James Jackson (15.7 miles away from home)" at bounding box center [784, 170] width 827 height 37
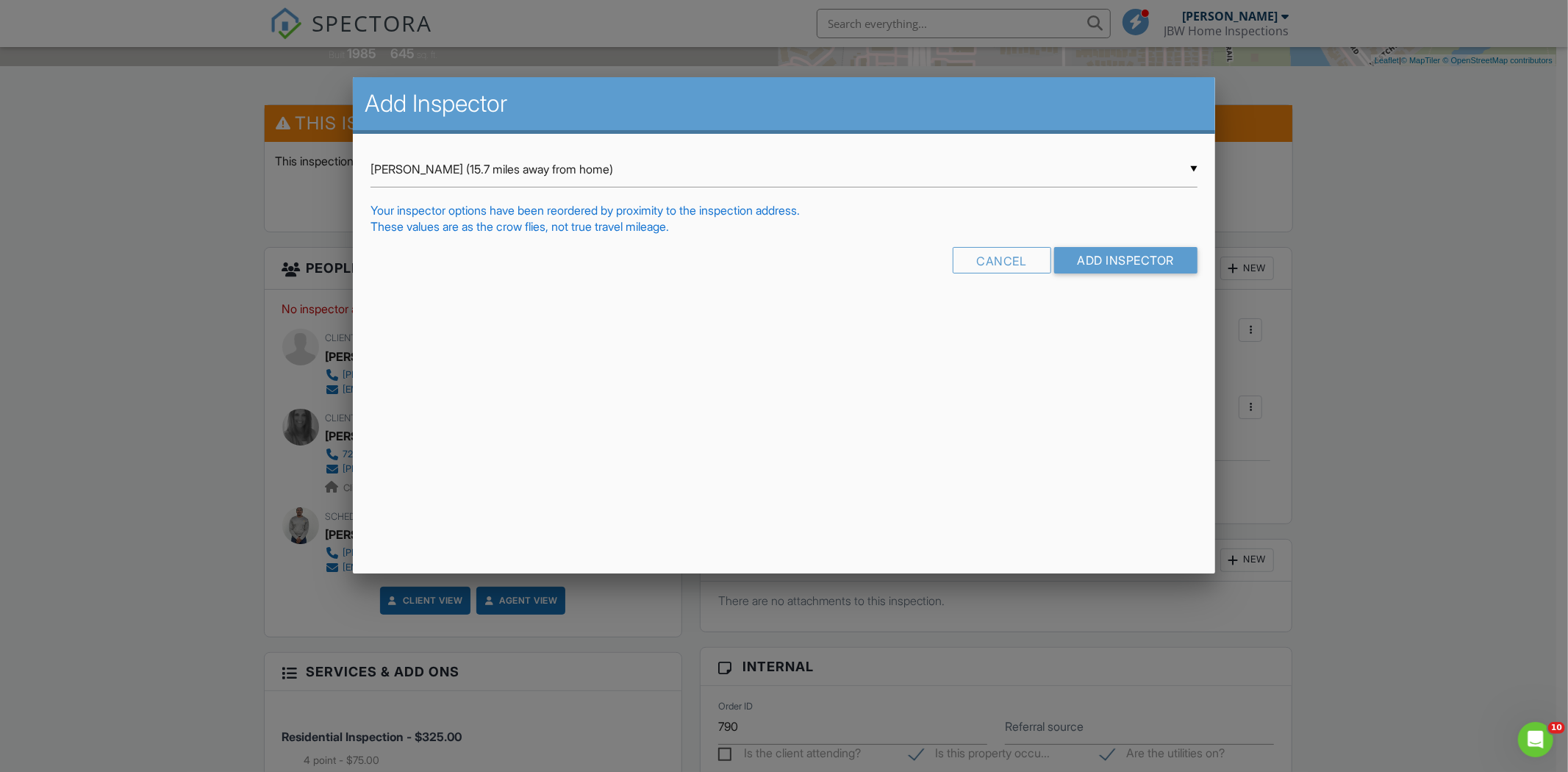
click at [474, 315] on div "Add Inspector ▼ James Jackson (15.7 miles away from home) James Jackson (15.7 m…" at bounding box center [784, 325] width 863 height 497
click at [1068, 274] on div "Cancel Add Inspector" at bounding box center [784, 266] width 827 height 38
click at [1074, 259] on input "Add Inspector" at bounding box center [1126, 260] width 144 height 26
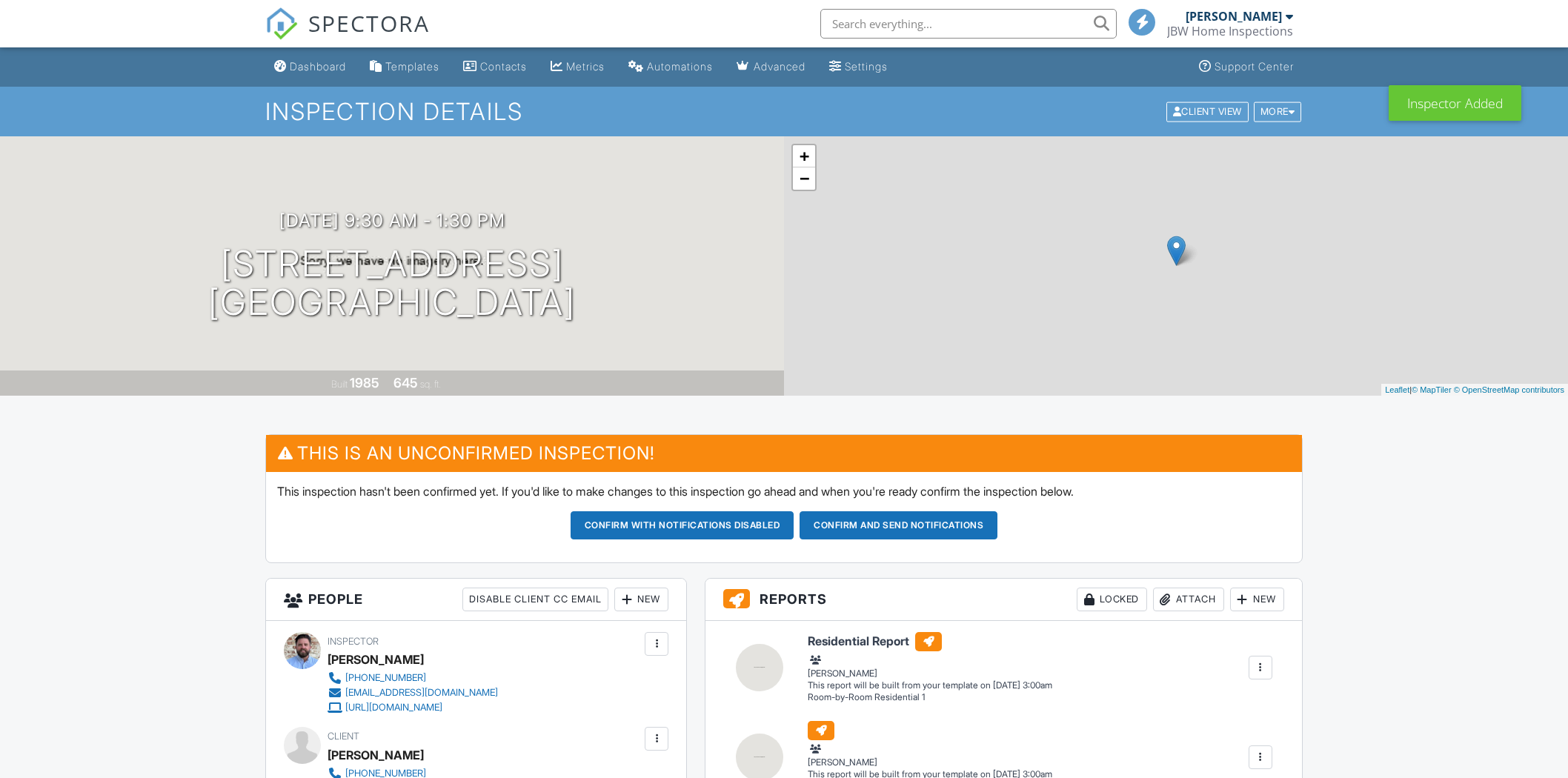
scroll to position [673, 0]
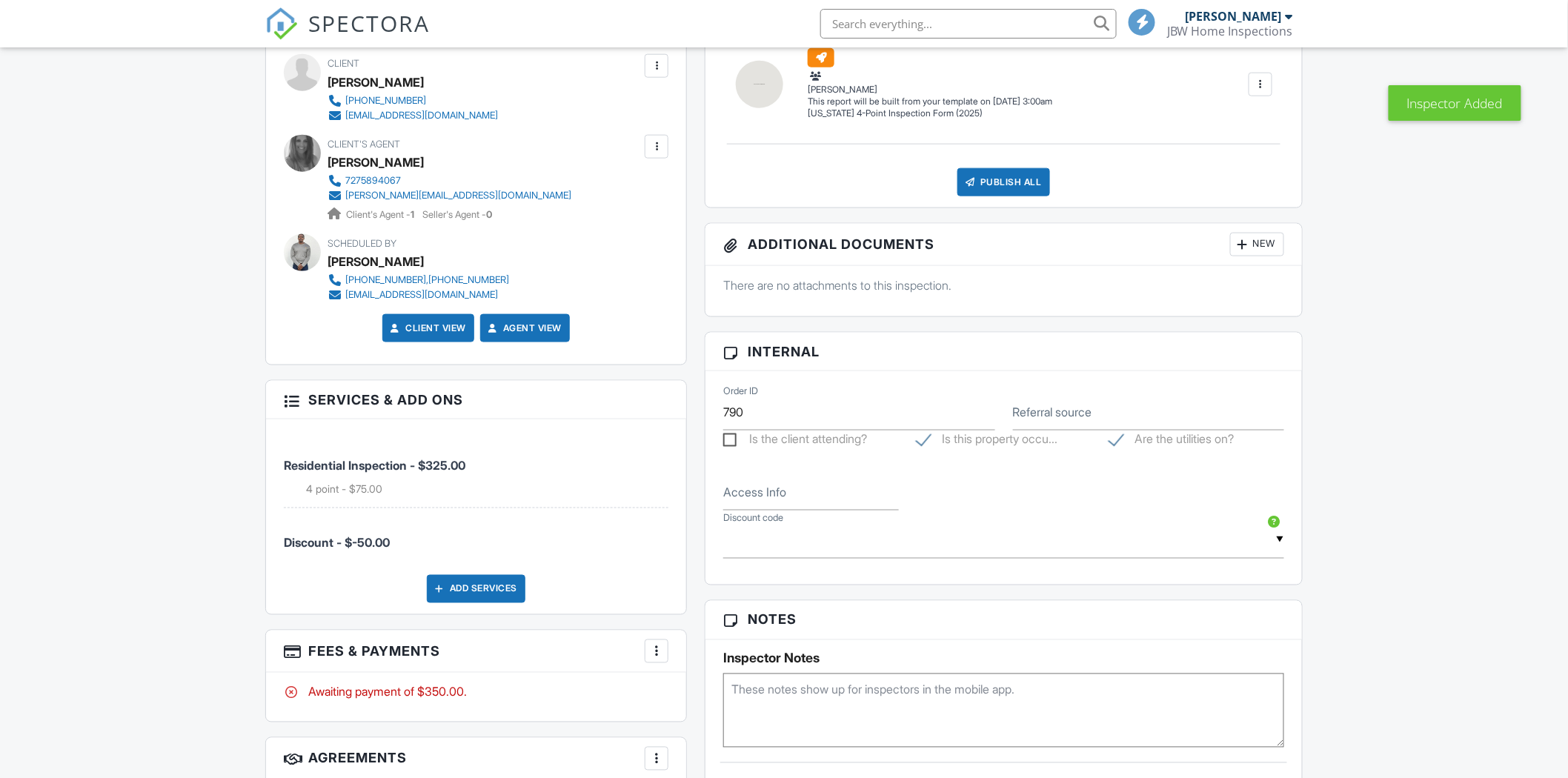
click at [824, 674] on textarea at bounding box center [1004, 710] width 561 height 74
click at [832, 674] on textarea at bounding box center [1004, 710] width 561 height 74
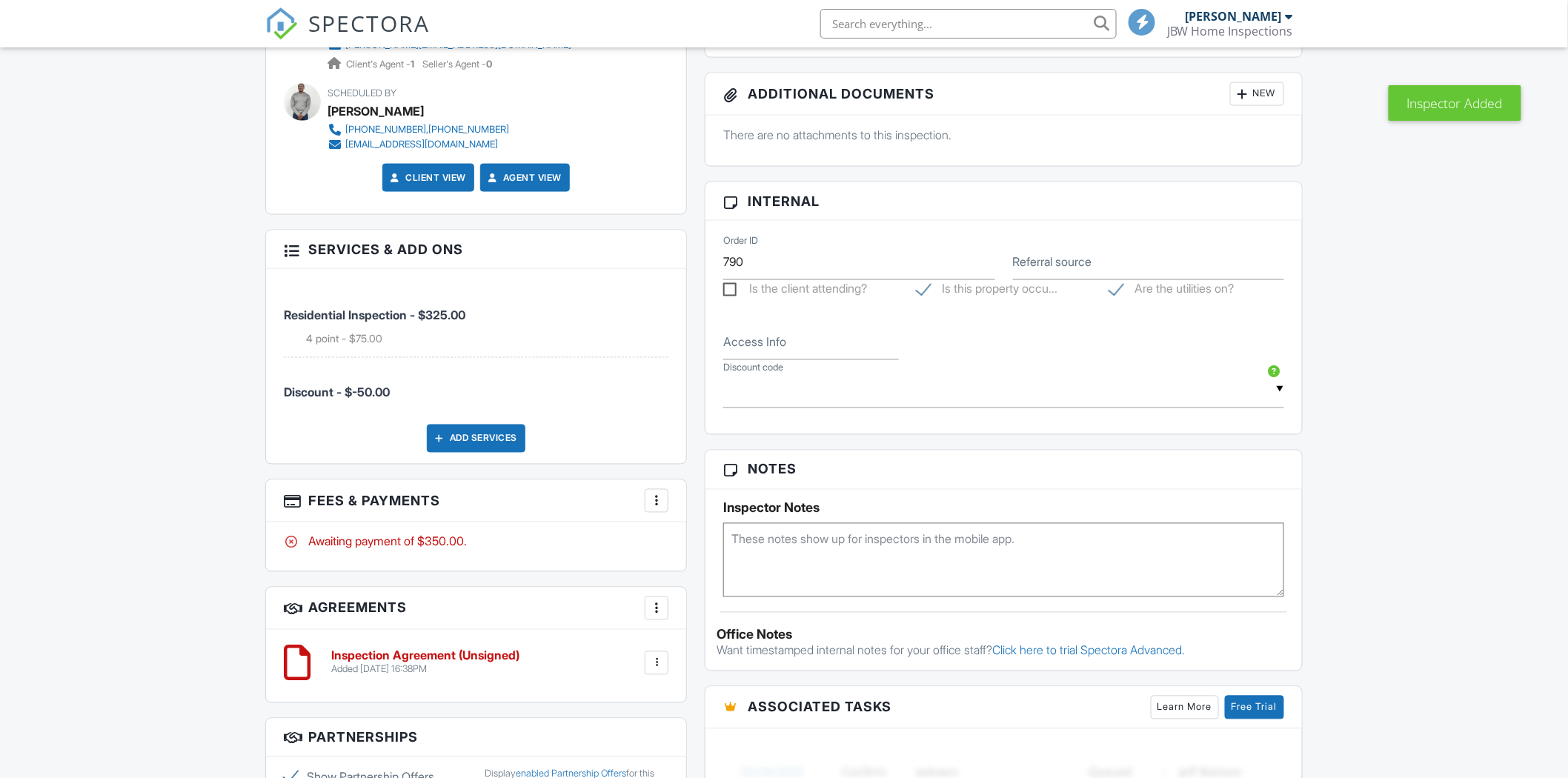
click at [841, 550] on textarea at bounding box center [1004, 560] width 561 height 74
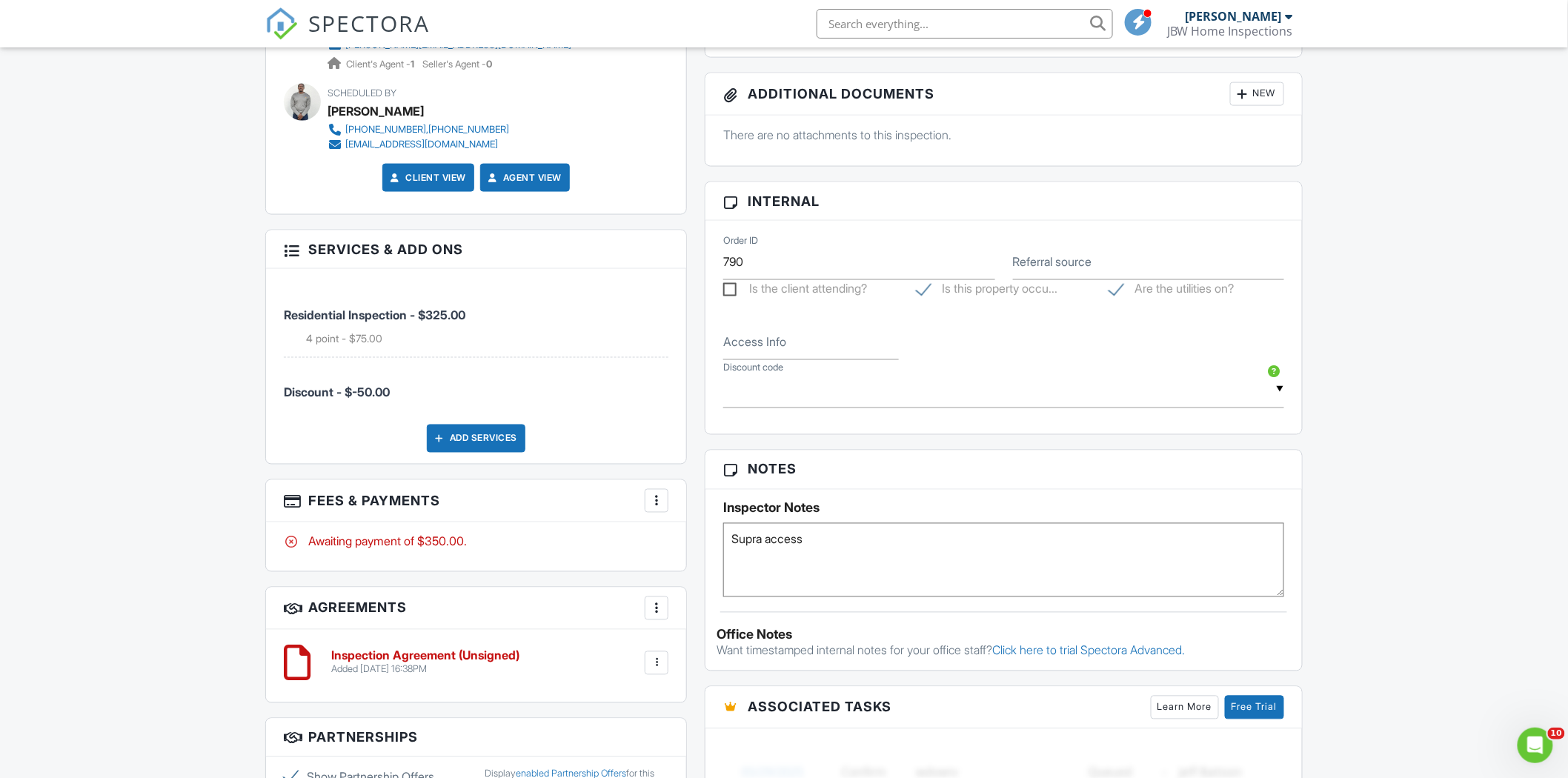
click at [1351, 545] on div "Dashboard Templates Contacts Metrics Automations Advanced Settings Support Cent…" at bounding box center [784, 345] width 1568 height 2242
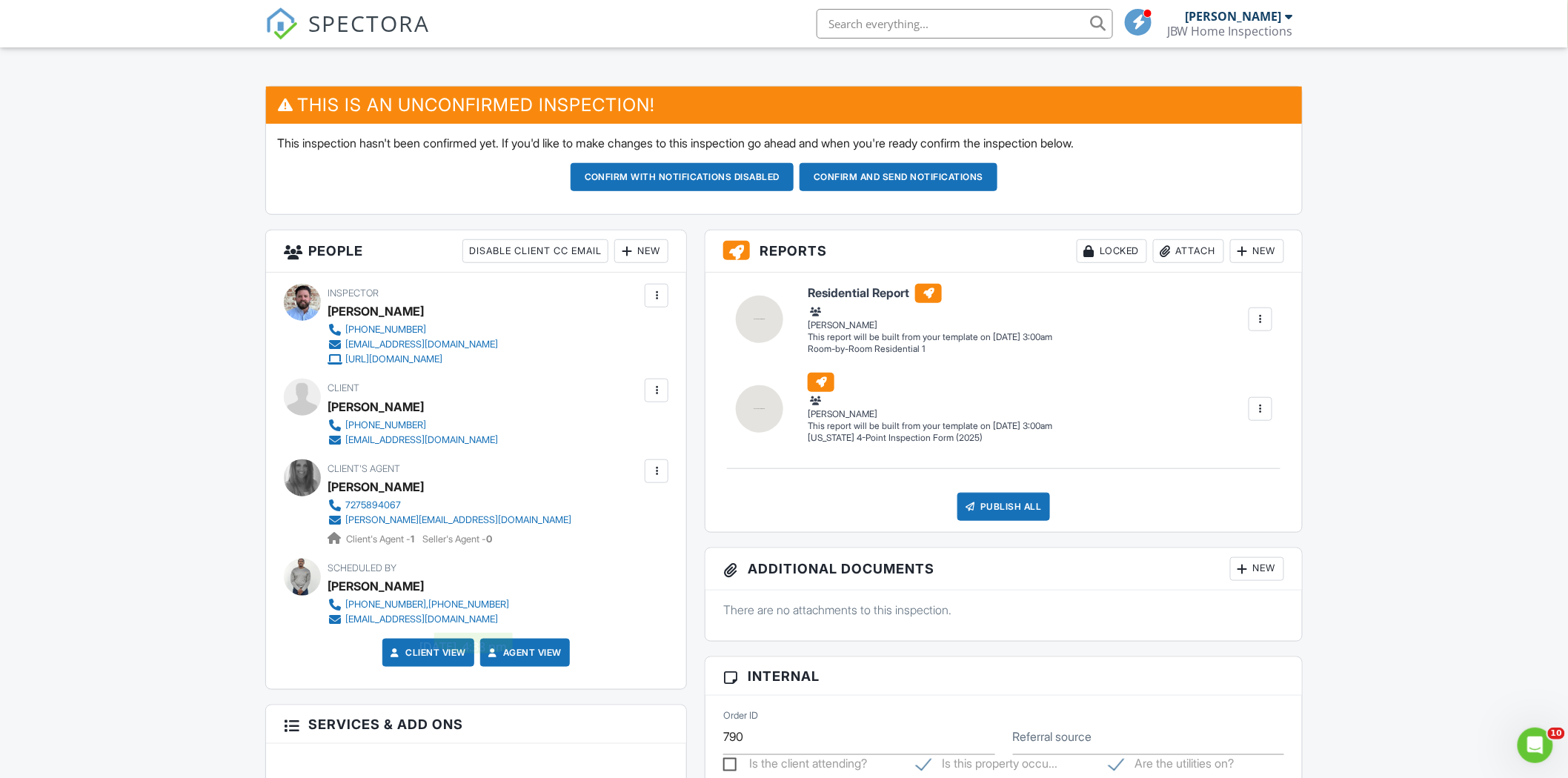
scroll to position [82, 0]
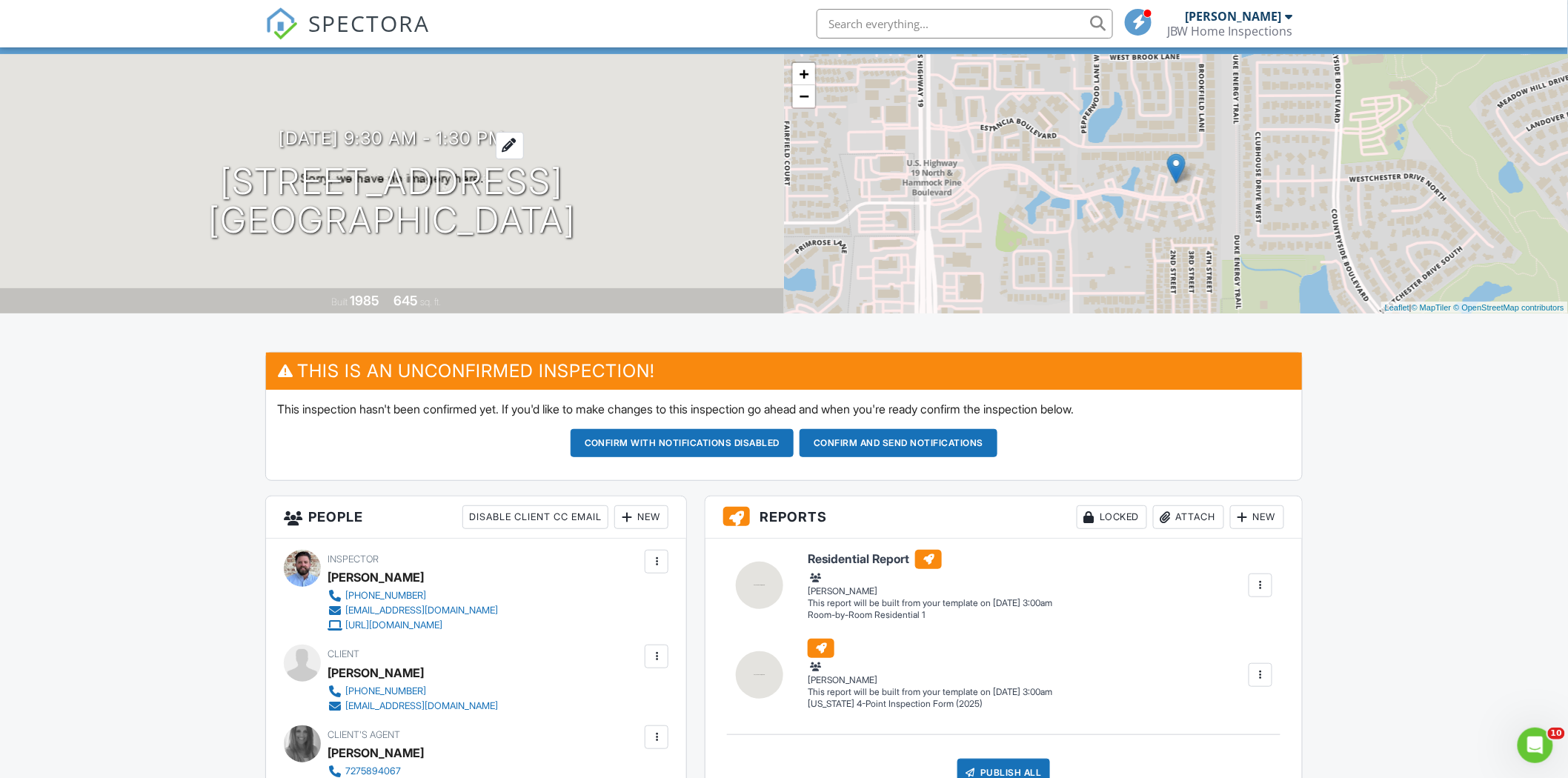
click at [464, 138] on h3 "[DATE] 9:30 am - 1:30 pm" at bounding box center [392, 138] width 226 height 20
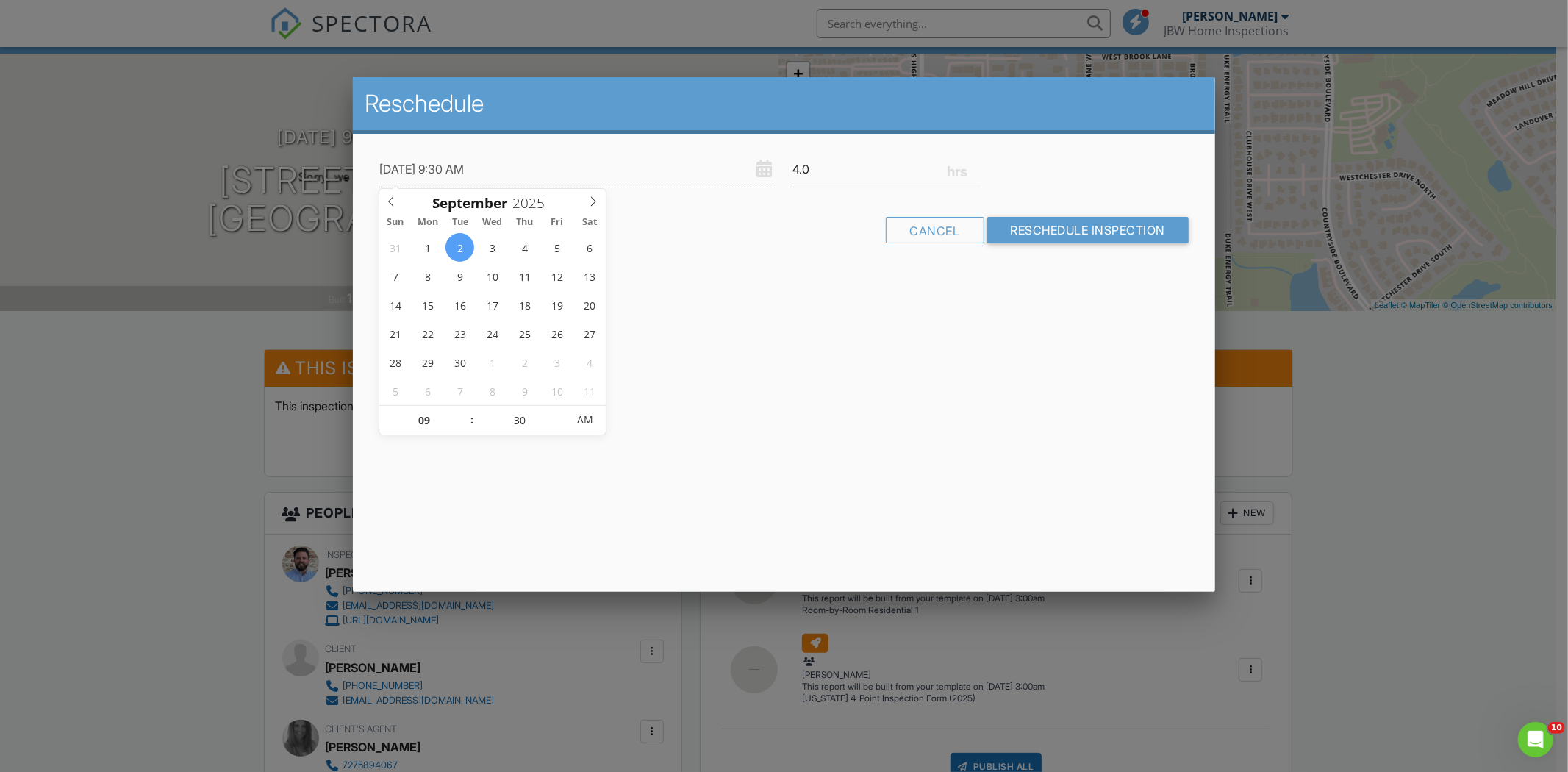
click at [1370, 417] on div at bounding box center [784, 409] width 1568 height 966
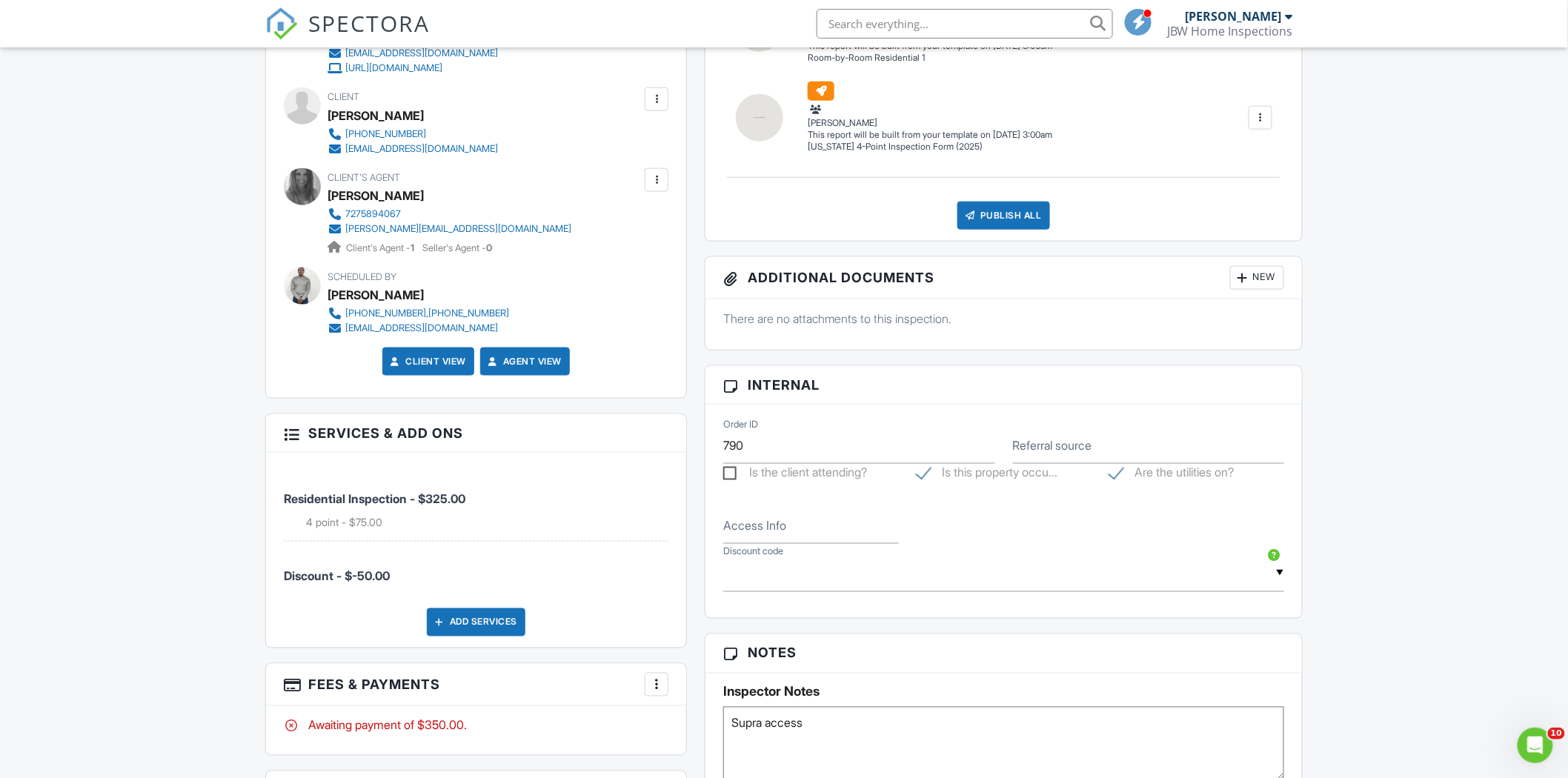
scroll to position [741, 0]
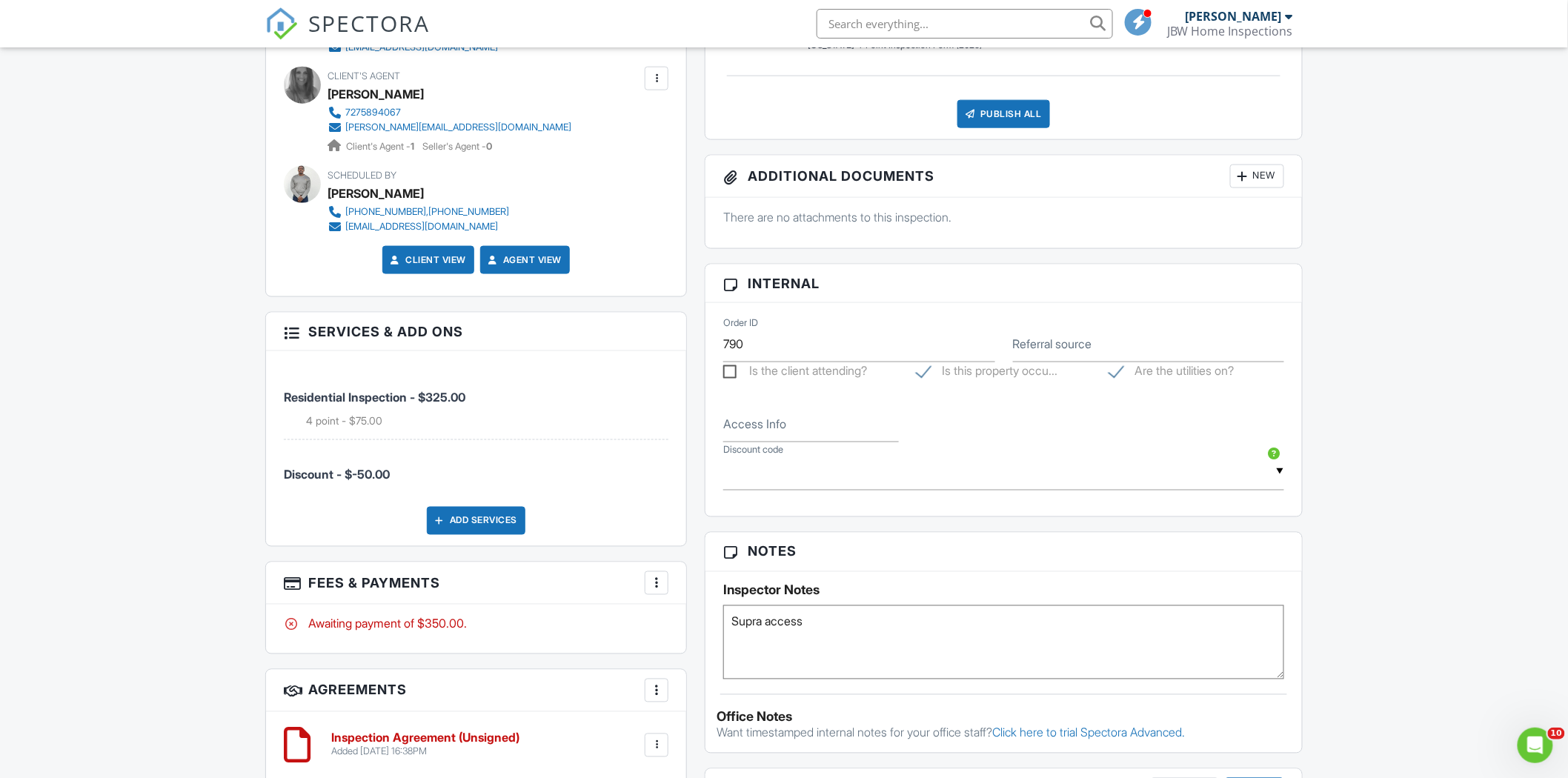
click at [924, 628] on textarea "Supra access" at bounding box center [1004, 642] width 561 height 74
click at [827, 625] on textarea "Supra access gate #7001" at bounding box center [1004, 642] width 561 height 74
drag, startPoint x: 834, startPoint y: 623, endPoint x: 809, endPoint y: 624, distance: 25.0
click at [809, 624] on textarea "Supra access cbs gate #7001" at bounding box center [1004, 642] width 561 height 74
click at [867, 622] on textarea "Supra access CBS gate #7001" at bounding box center [1004, 642] width 561 height 74
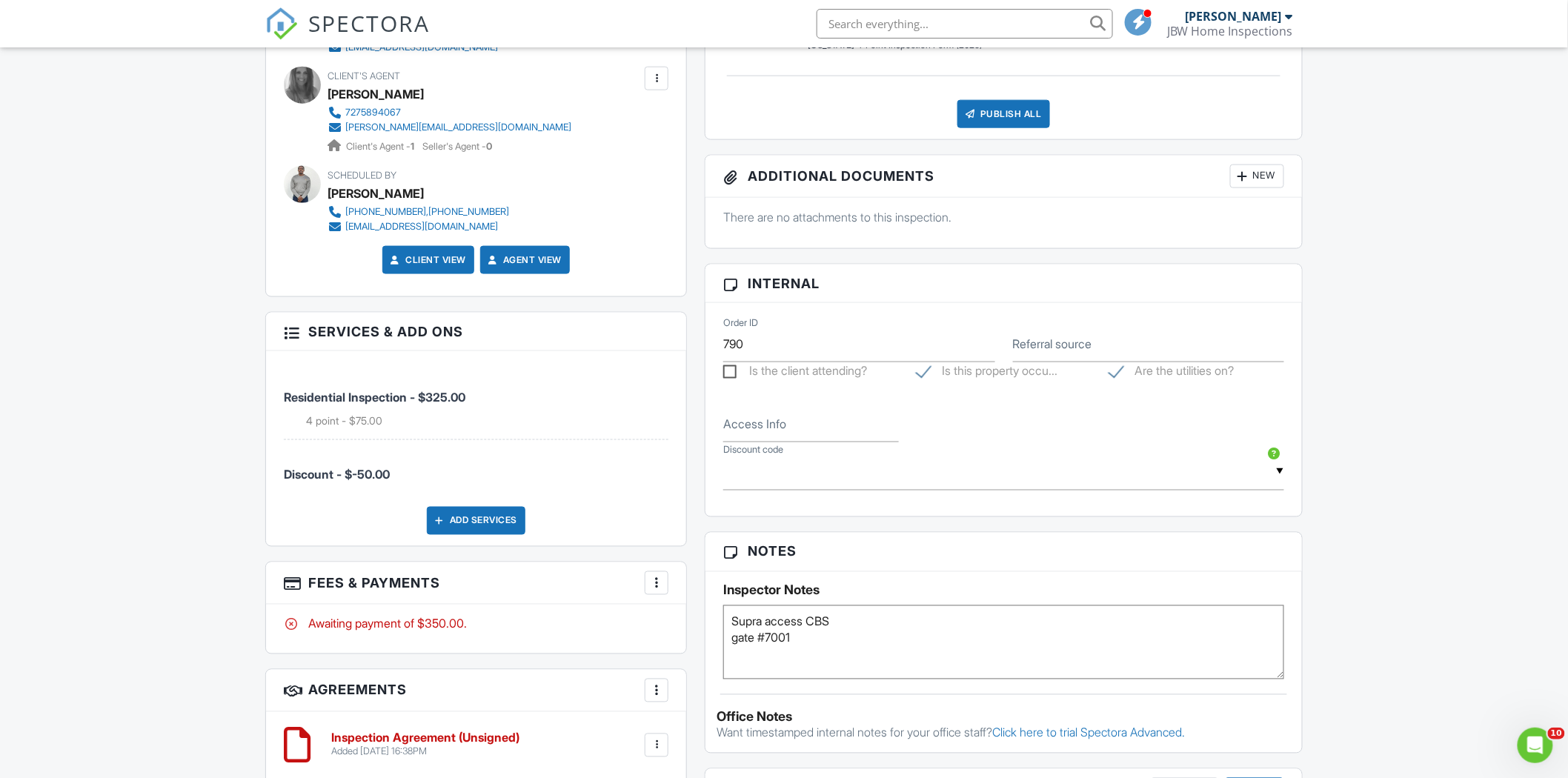
type textarea "Supra access CBS gate #7001"
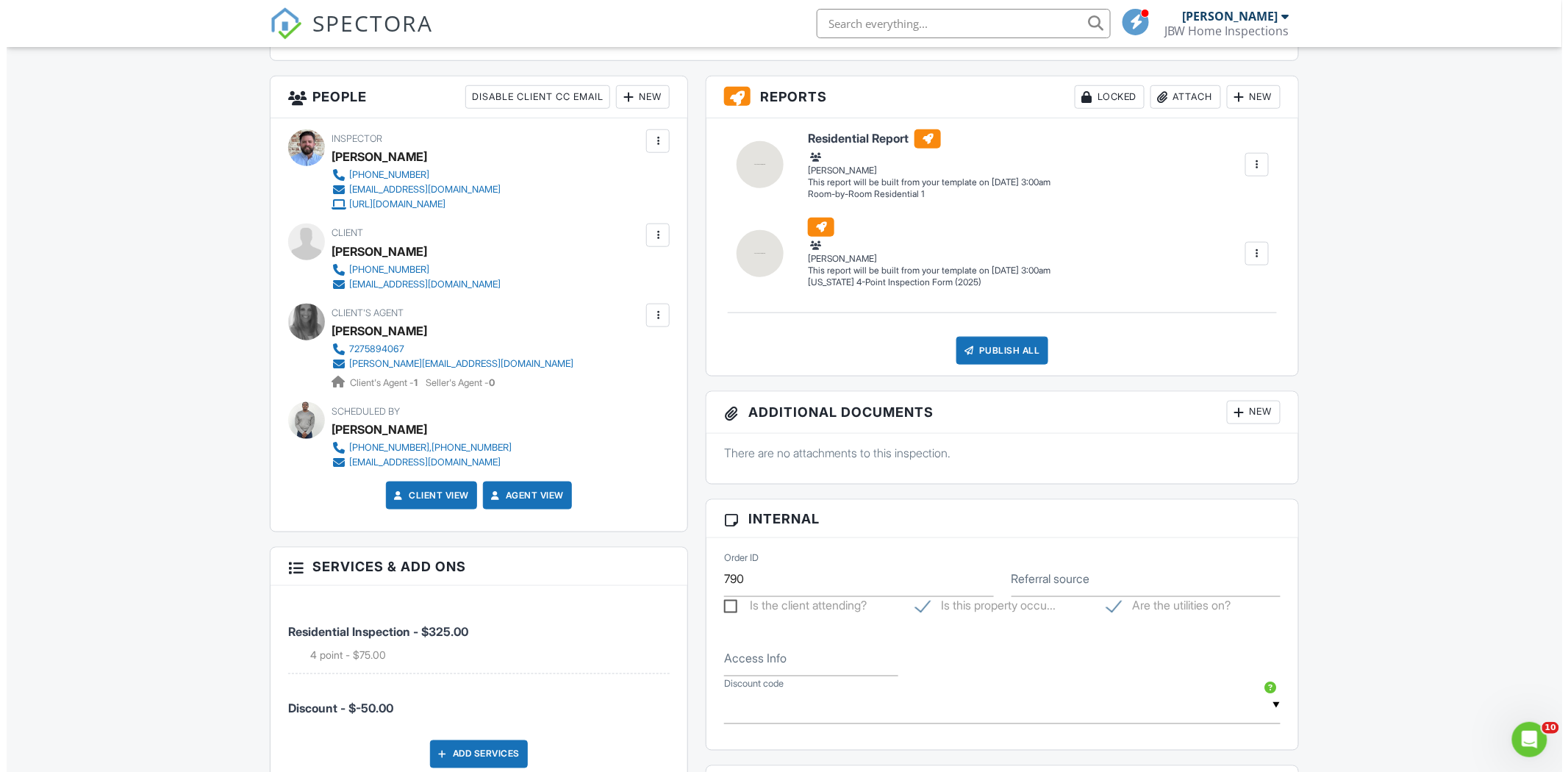
scroll to position [490, 0]
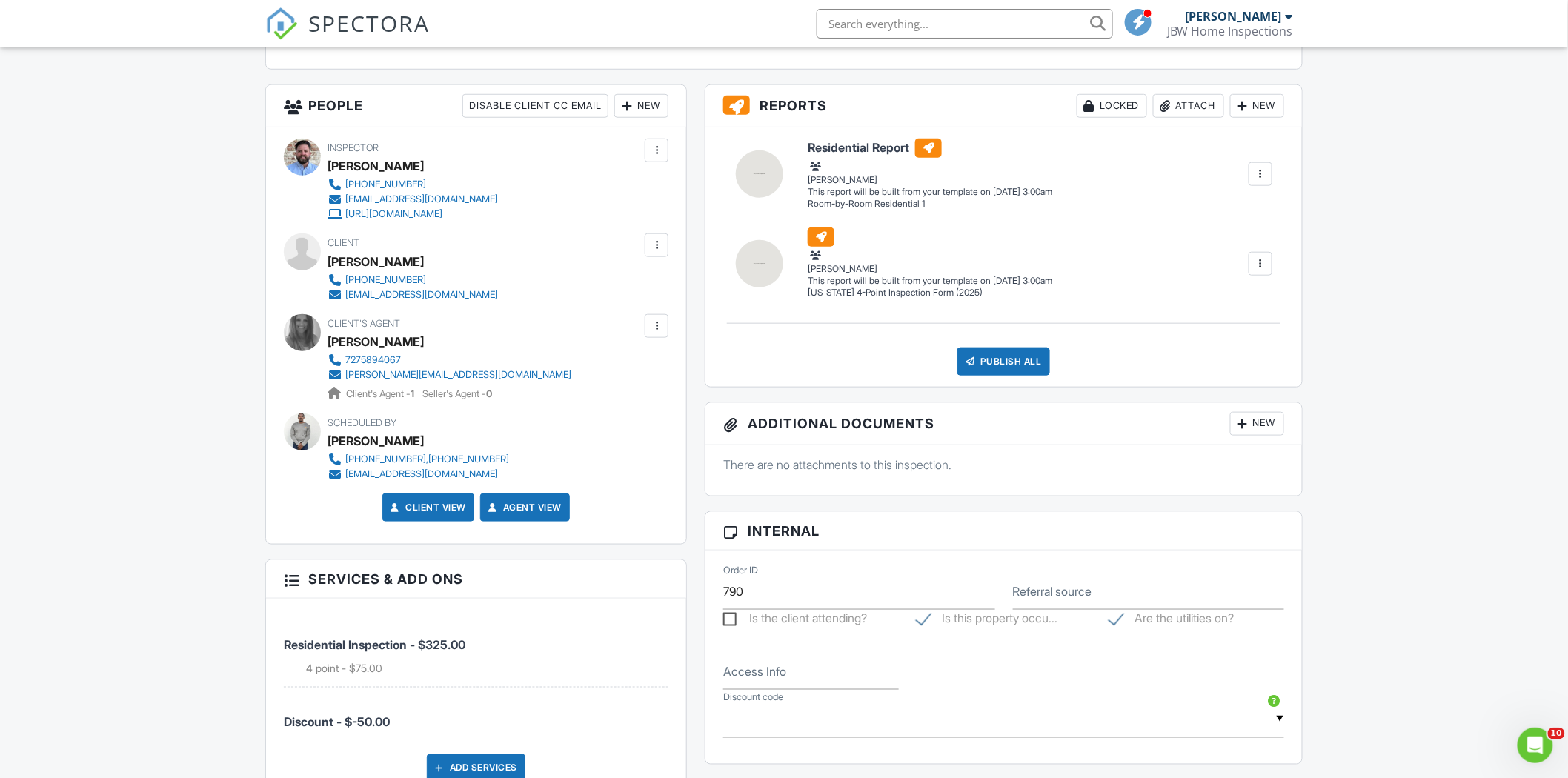
click at [635, 115] on div "New" at bounding box center [641, 105] width 54 height 24
click at [660, 223] on li "Listing Agent" at bounding box center [694, 225] width 146 height 37
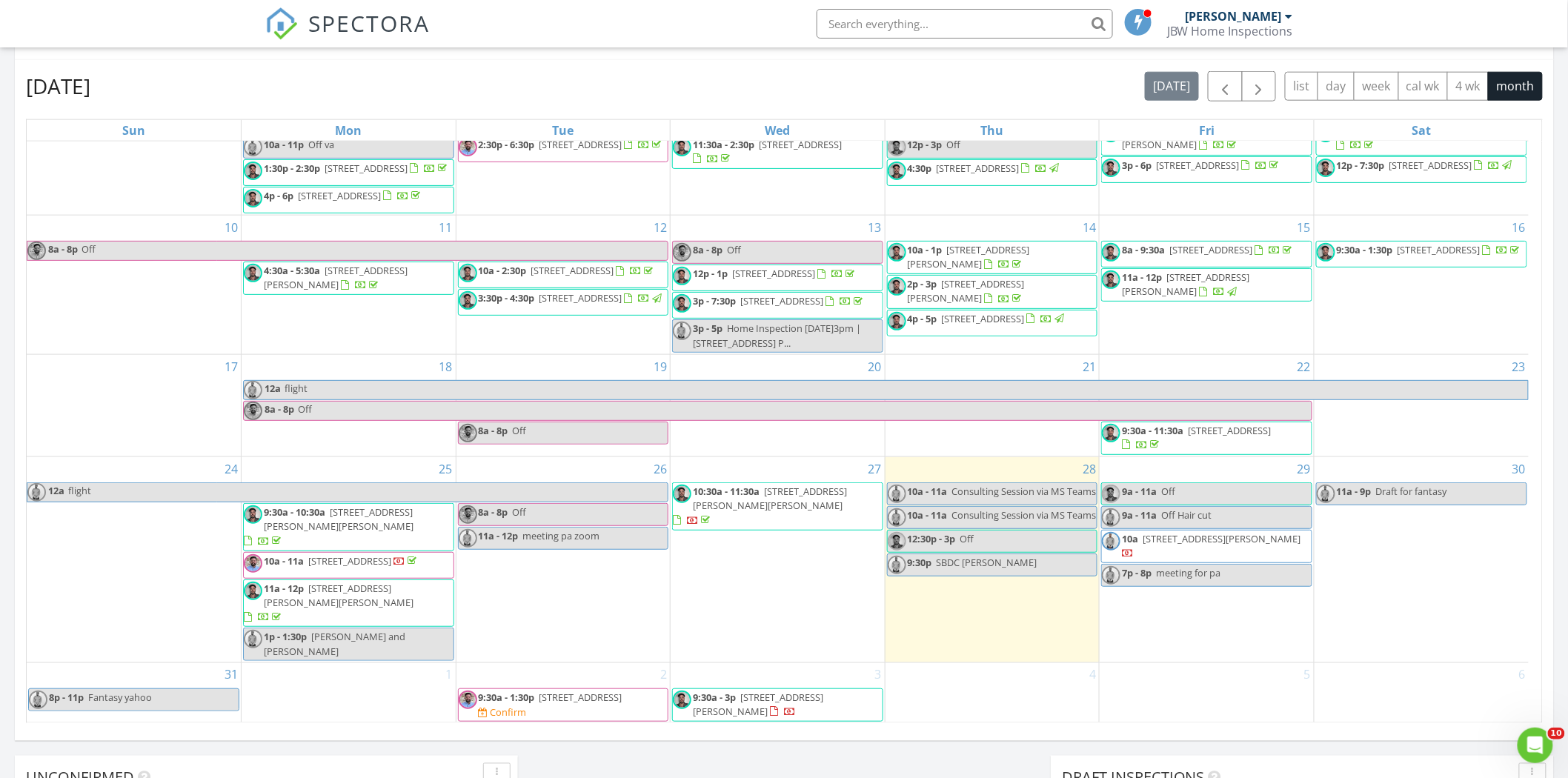
scroll to position [741, 0]
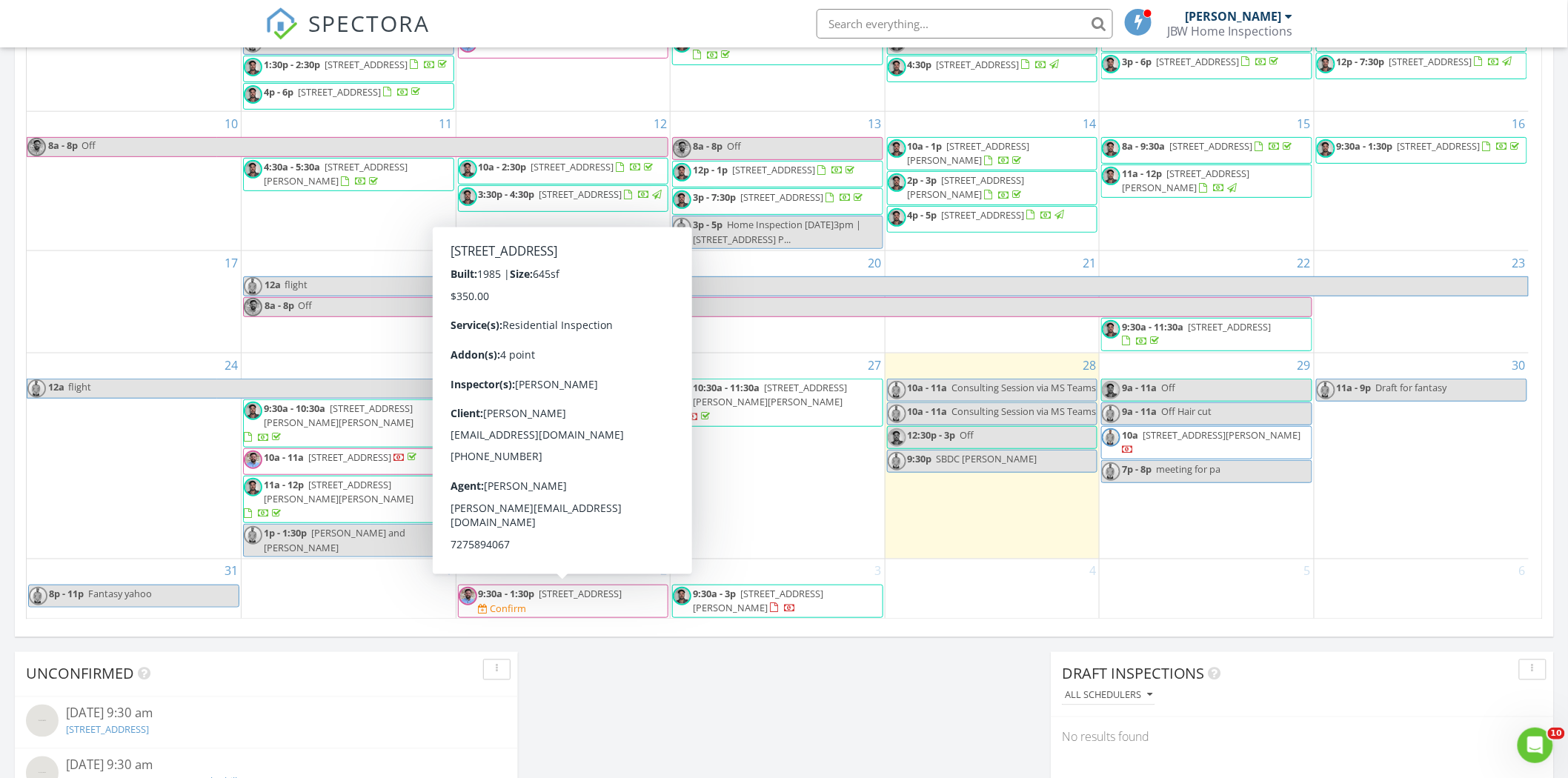
click at [593, 597] on span "[STREET_ADDRESS]" at bounding box center [580, 593] width 83 height 13
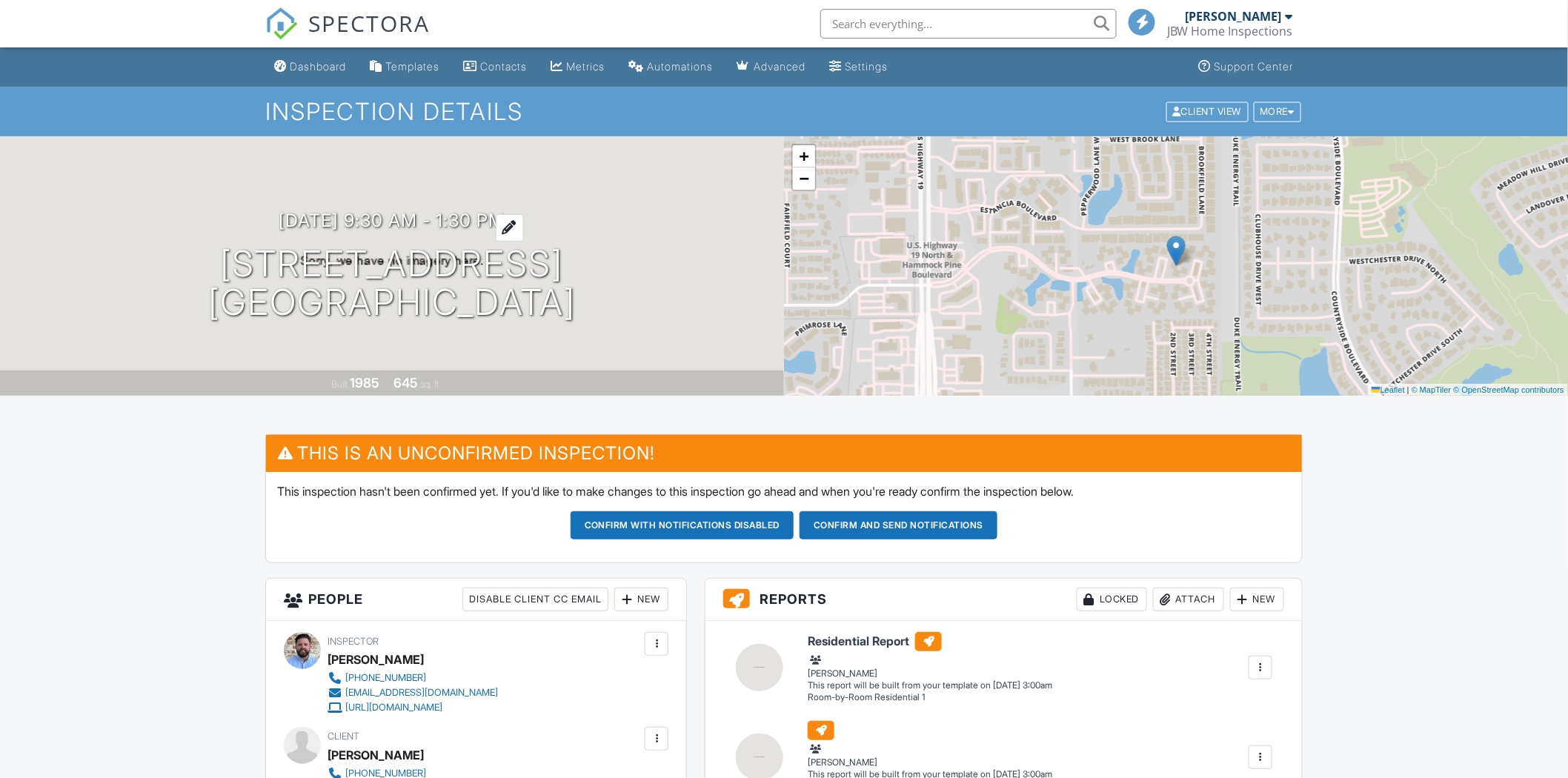
click at [411, 223] on h3 "09/02/2025 9:30 am - 1:30 pm" at bounding box center [392, 220] width 226 height 20
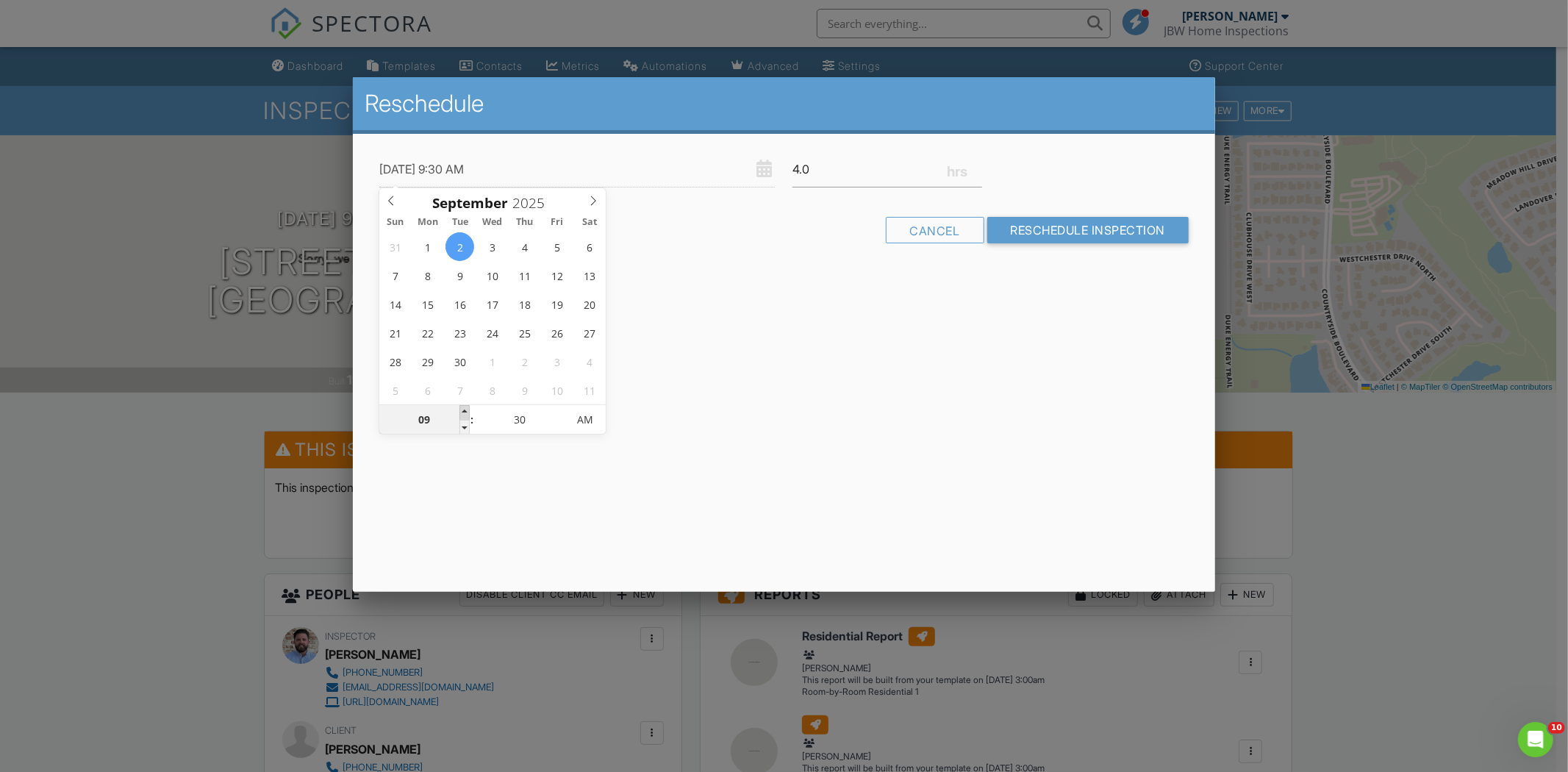
type input "09/02/2025 10:30 AM"
type input "10"
click at [468, 408] on span at bounding box center [465, 412] width 11 height 14
type input "09/02/2025 11:30 AM"
type input "11"
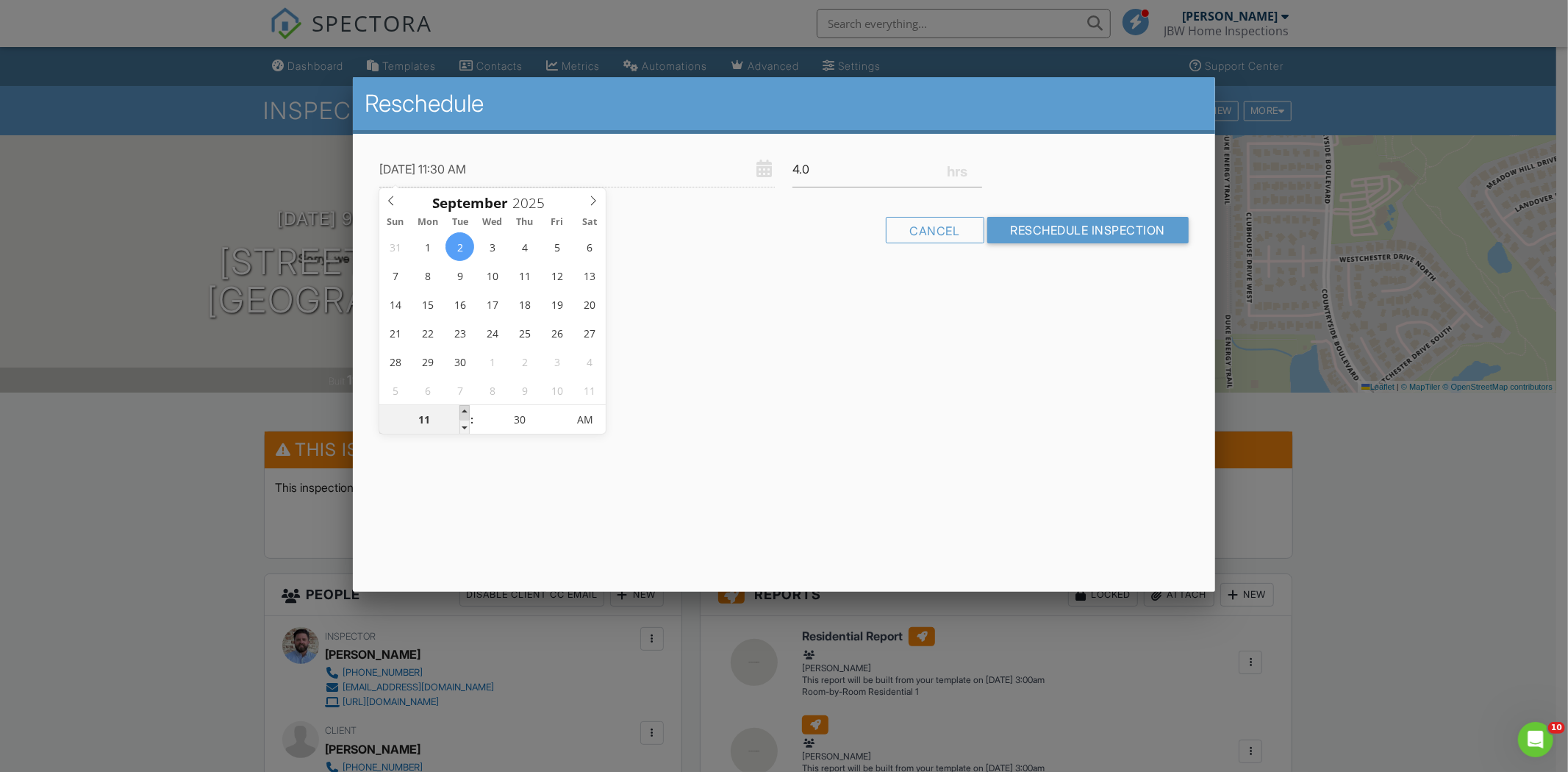
click at [467, 409] on span at bounding box center [465, 412] width 11 height 14
type input "09/02/2025 12:30 PM"
type input "12"
click at [467, 409] on span at bounding box center [465, 412] width 11 height 14
type input "09/02/2025 12:25 PM"
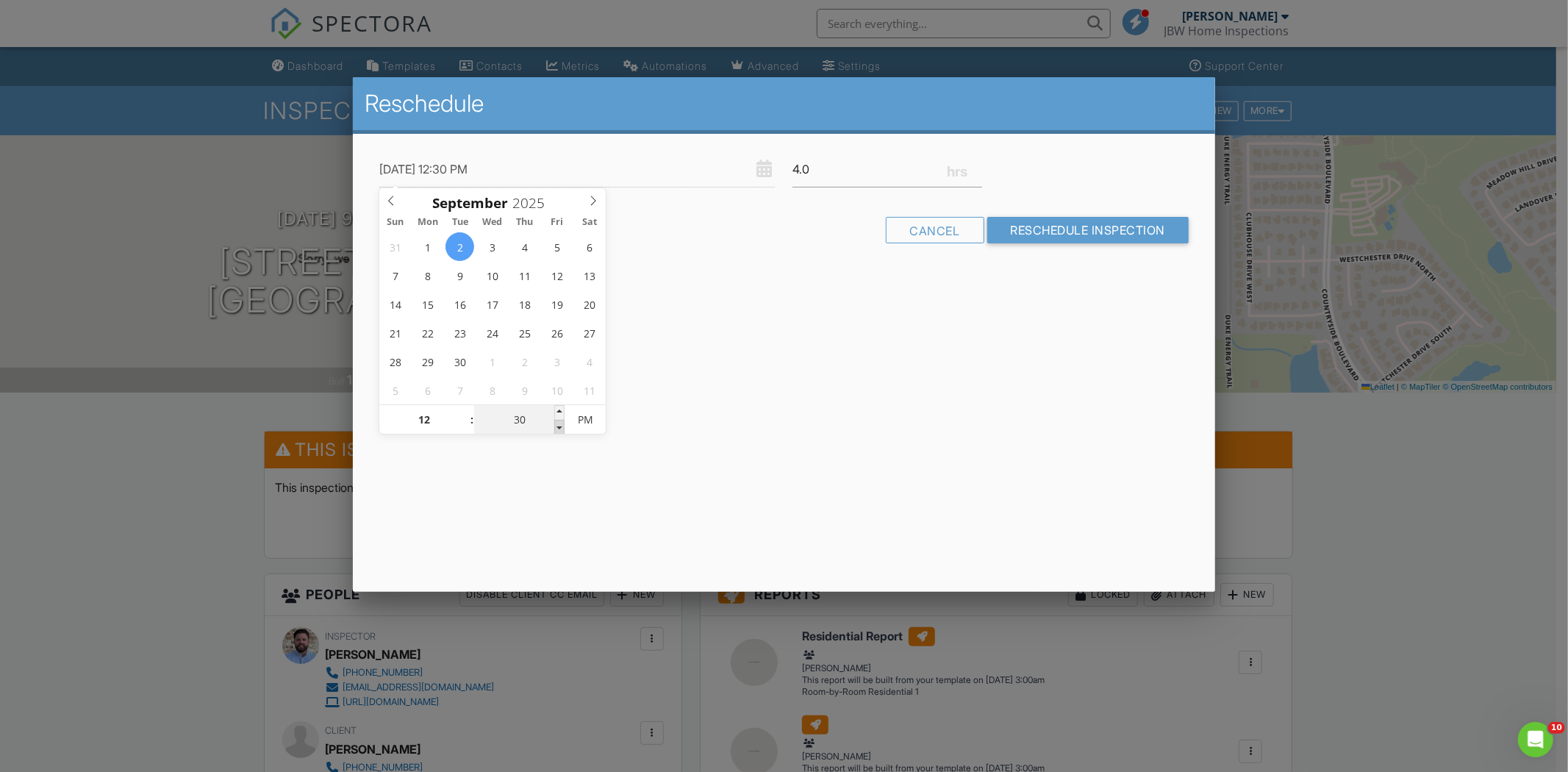
type input "25"
click at [562, 422] on span at bounding box center [560, 427] width 11 height 14
type input "09/02/2025 12:20 PM"
type input "20"
click at [562, 422] on span at bounding box center [560, 427] width 11 height 14
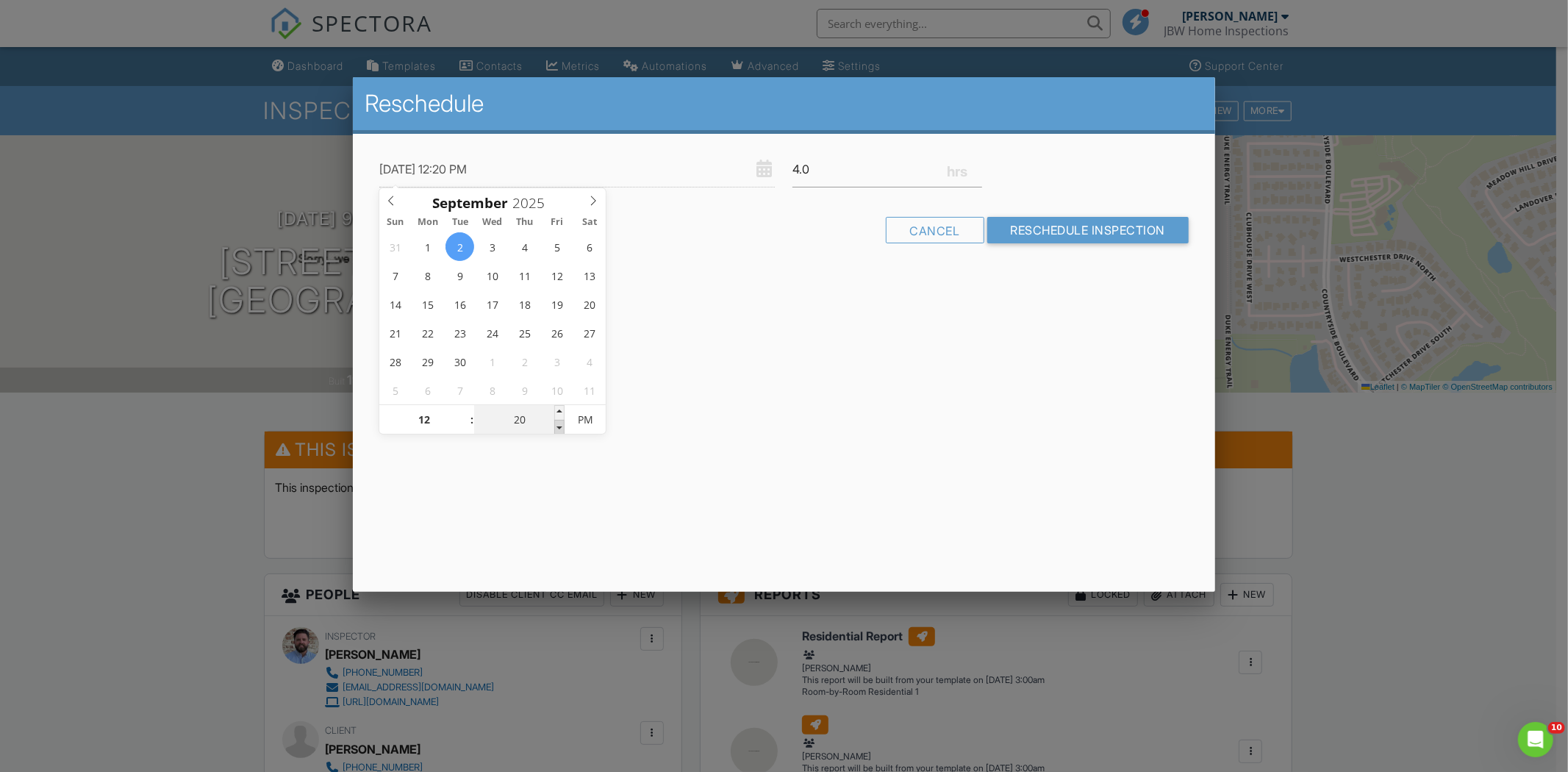
type input "09/02/2025 12:15 PM"
type input "15"
click at [561, 422] on span at bounding box center [560, 427] width 11 height 14
type input "09/02/2025 12:10 PM"
type input "10"
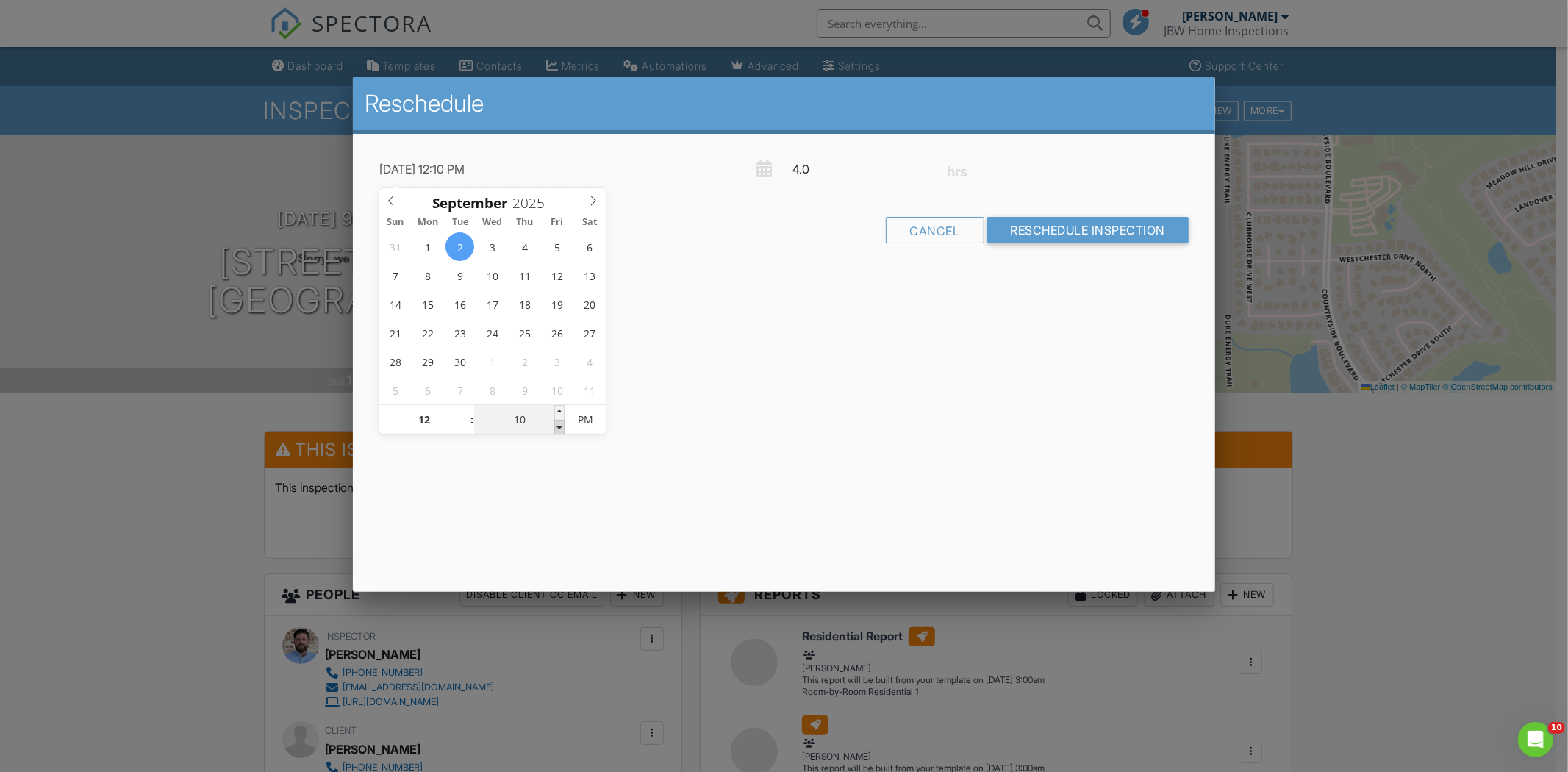
click at [561, 422] on span at bounding box center [560, 427] width 11 height 14
type input "09/02/2025 12:05 PM"
type input "05"
click at [561, 422] on span at bounding box center [560, 427] width 11 height 14
type input "[DATE] 12:00 PM"
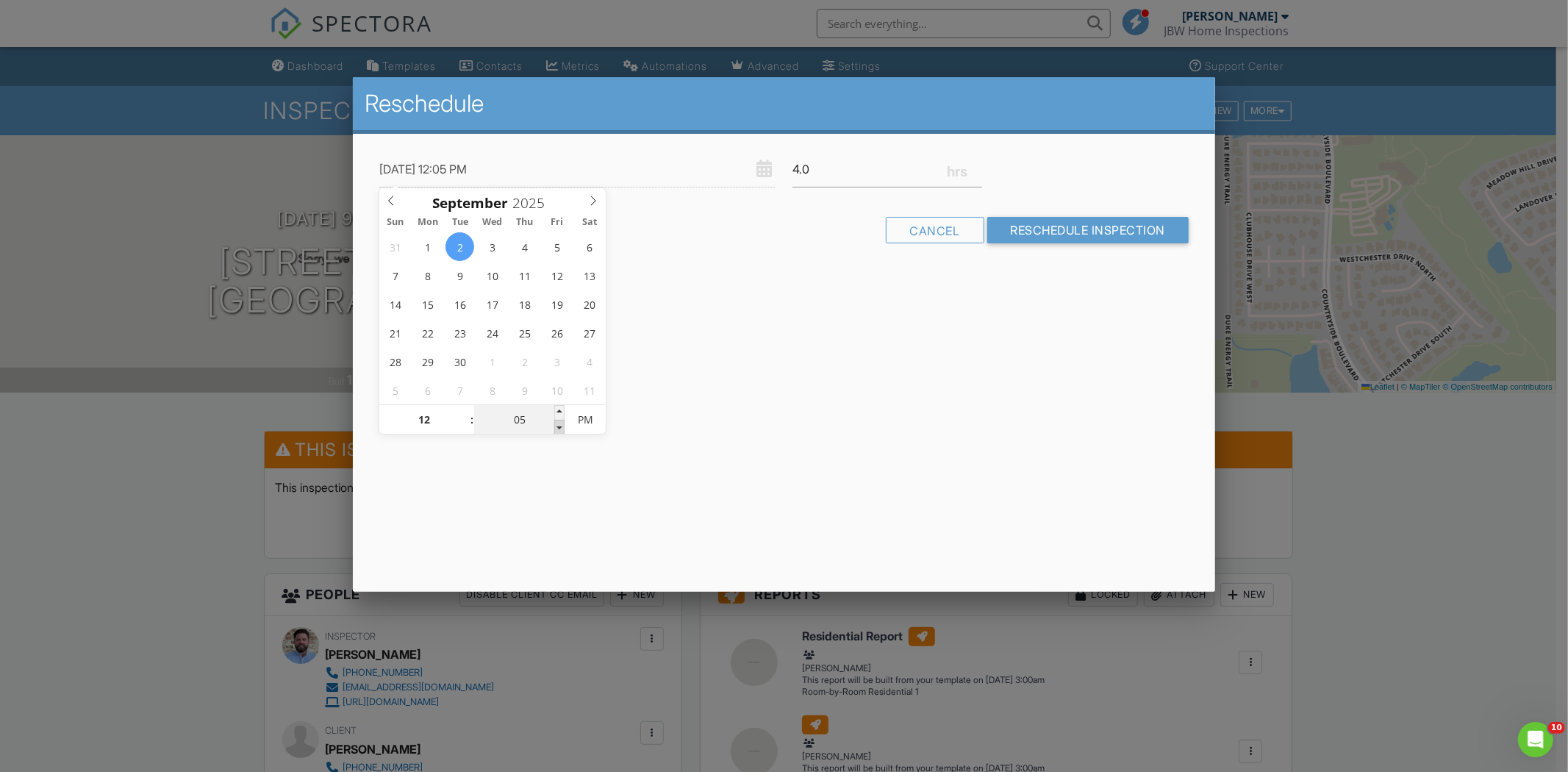
type input "00"
click at [562, 425] on span at bounding box center [560, 427] width 11 height 14
click at [577, 449] on div "Reschedule 09/02/2025 12:00 PM 4.0 Warning: this date/time is in the past. Canc…" at bounding box center [784, 335] width 863 height 515
click at [1018, 232] on input "Reschedule Inspection" at bounding box center [1088, 230] width 202 height 26
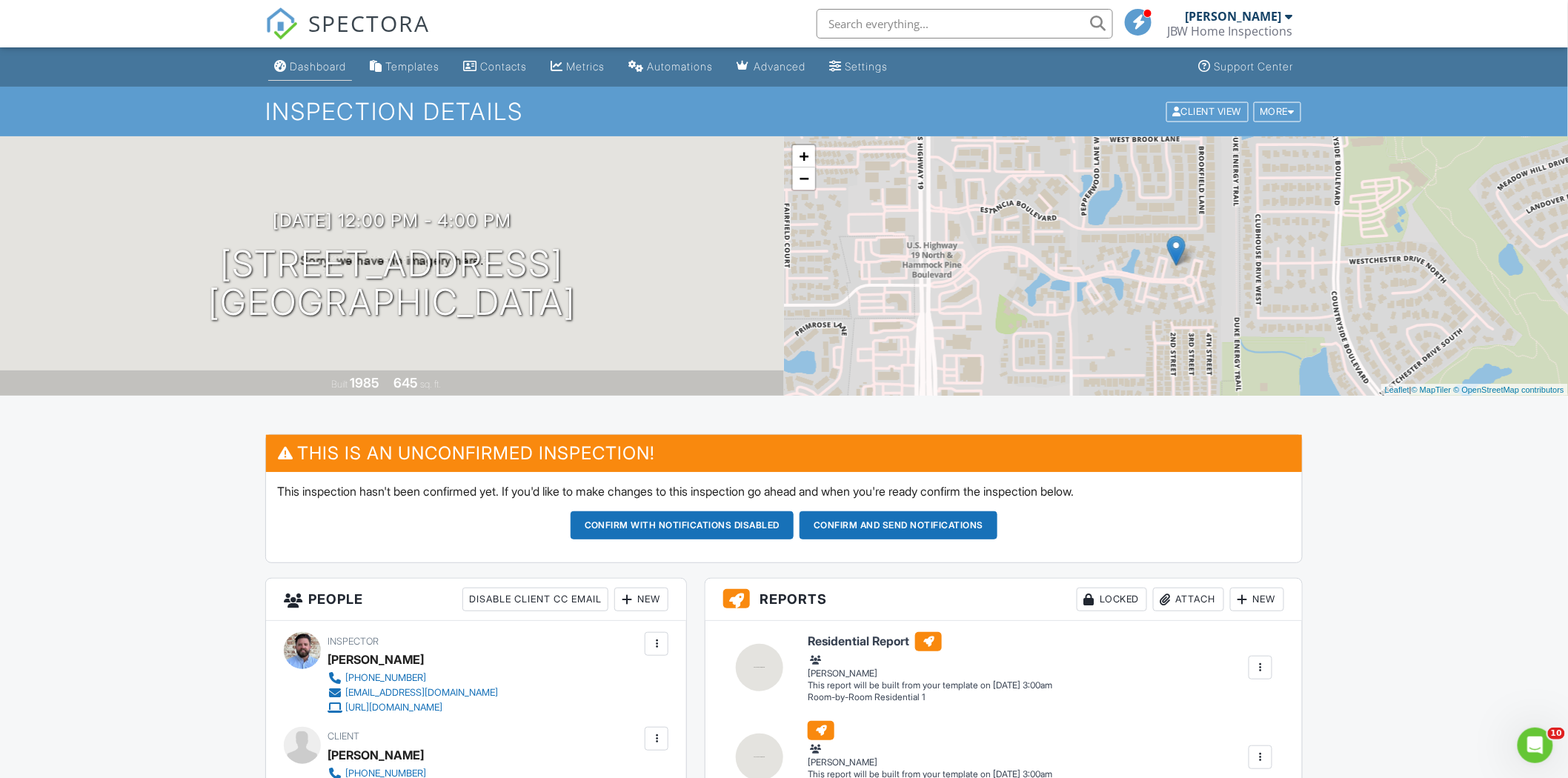
click at [342, 60] on div "Dashboard" at bounding box center [318, 66] width 56 height 13
